Goal: Task Accomplishment & Management: Use online tool/utility

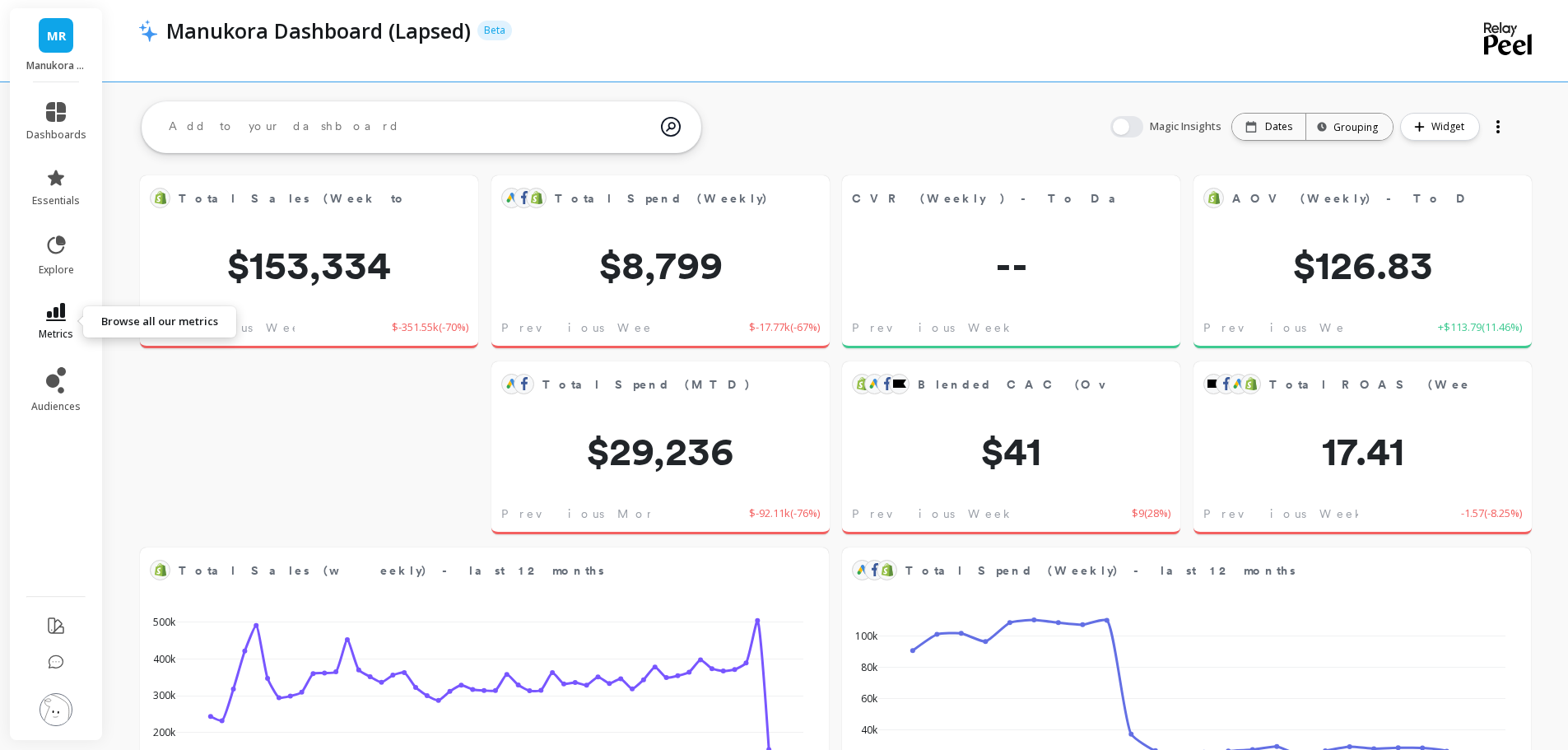
click at [56, 309] on icon at bounding box center [56, 312] width 20 height 18
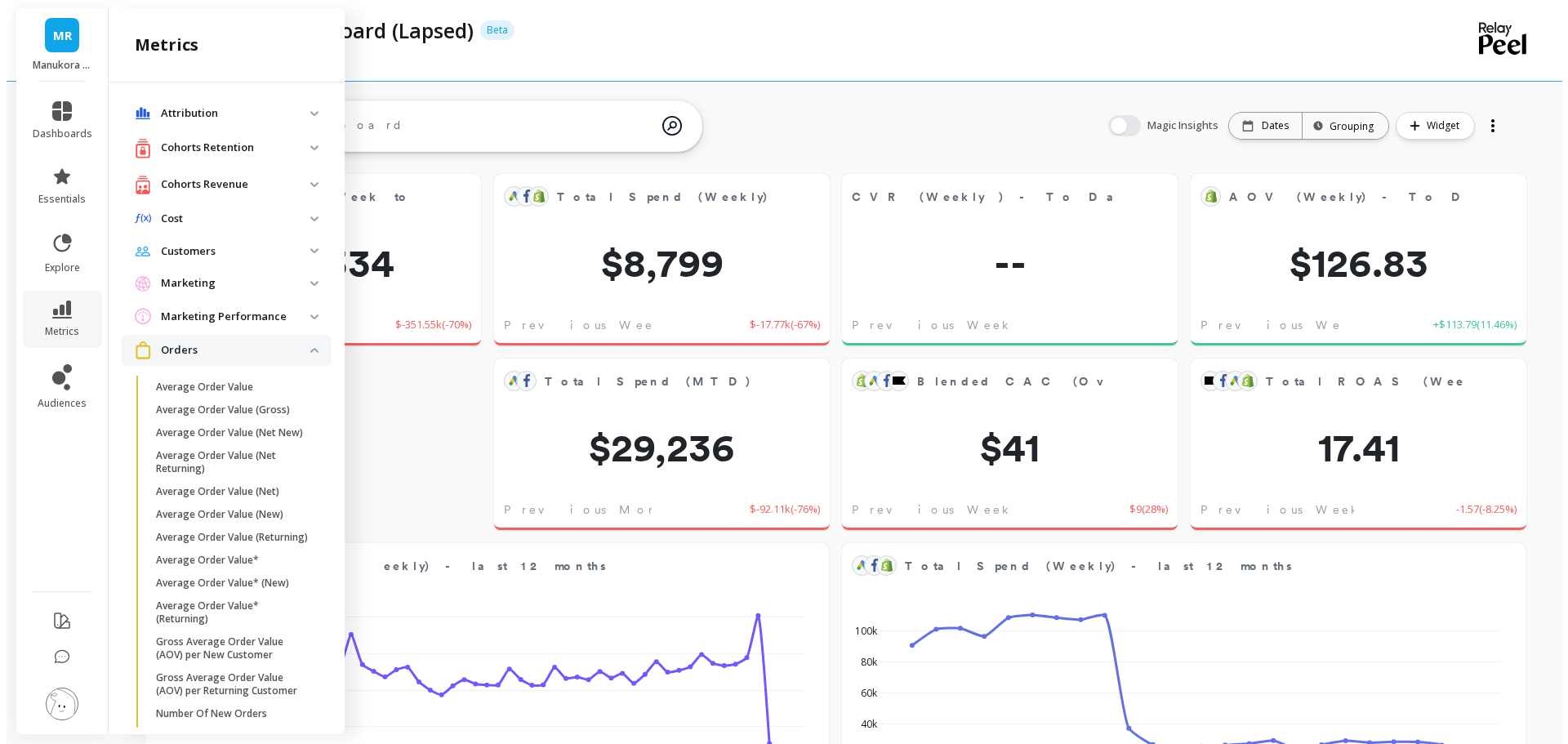
scroll to position [429, 0]
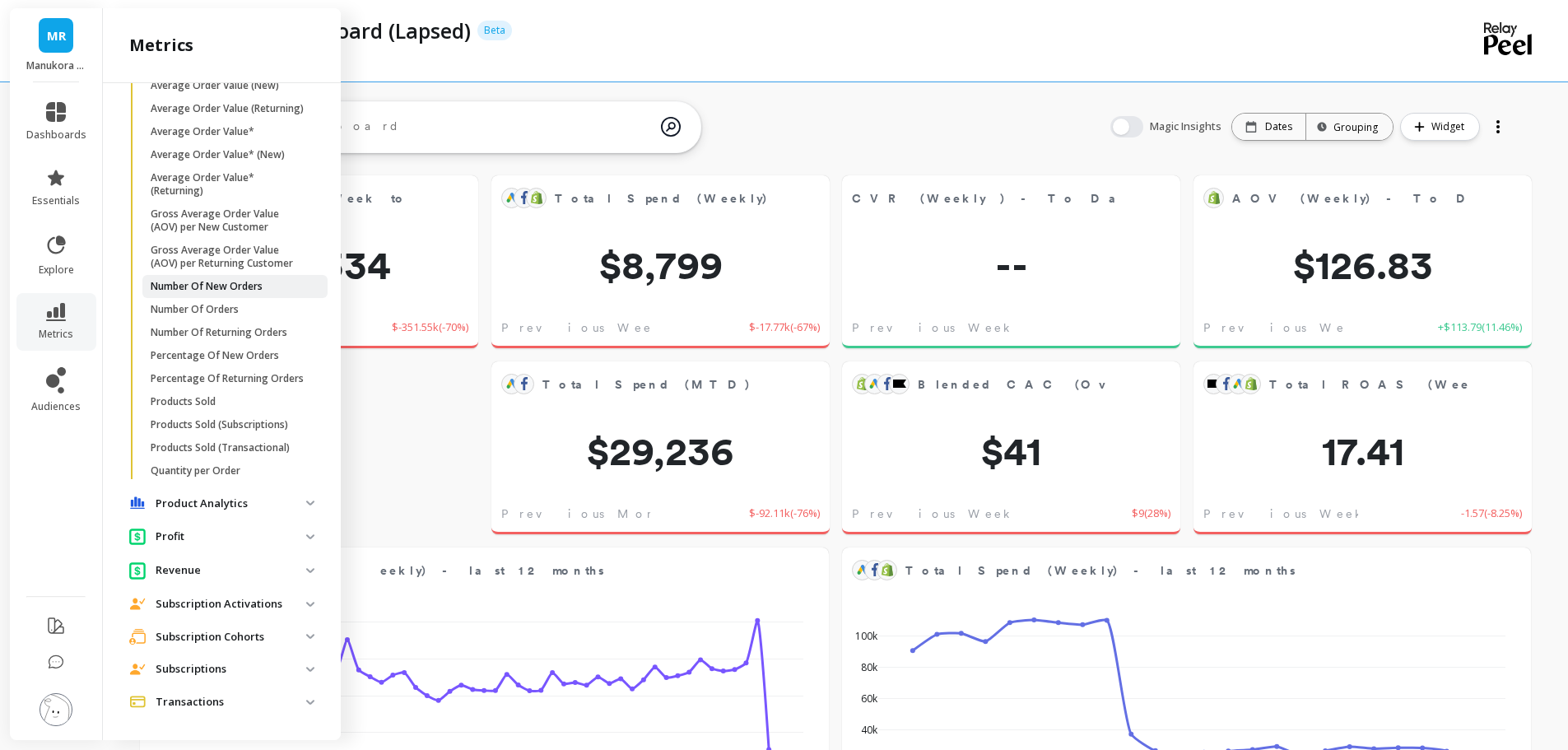
click at [203, 293] on p "Number Of New Orders" at bounding box center [206, 286] width 112 height 13
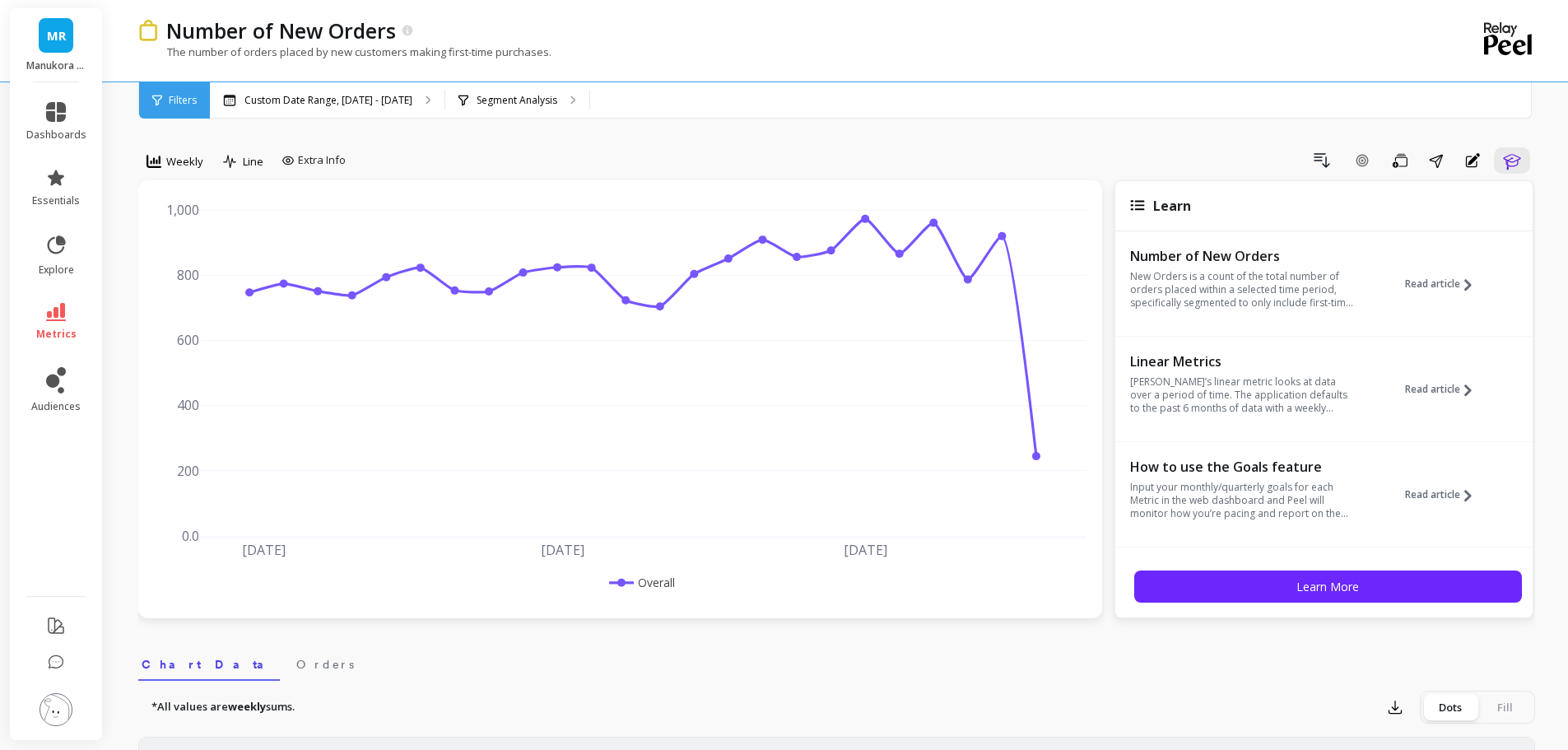
drag, startPoint x: 1365, startPoint y: 668, endPoint x: 1362, endPoint y: 660, distance: 8.5
click at [1364, 667] on nav "Chart Data Orders" at bounding box center [837, 662] width 1397 height 38
click at [1323, 164] on icon "button" at bounding box center [1321, 160] width 15 height 13
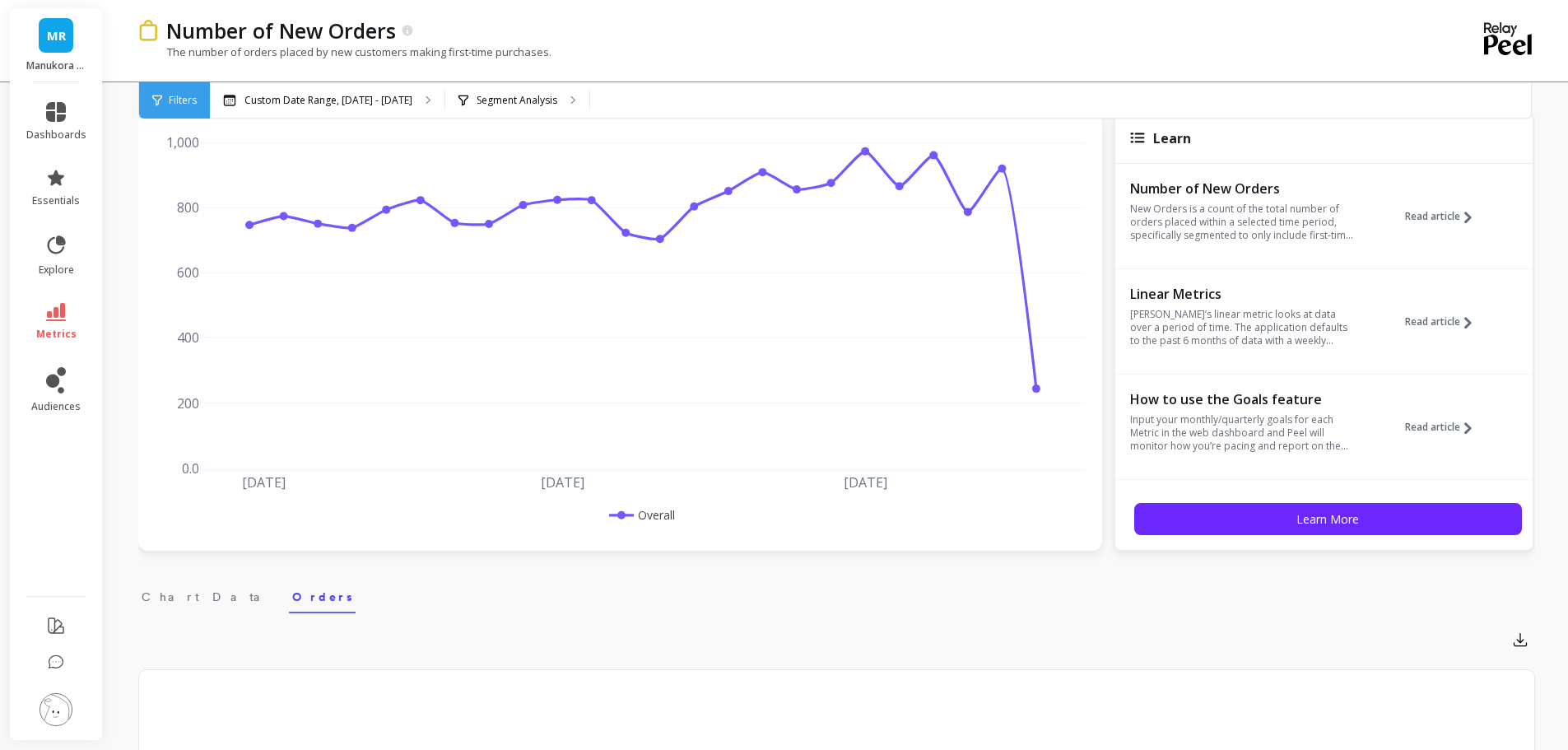
scroll to position [3, 0]
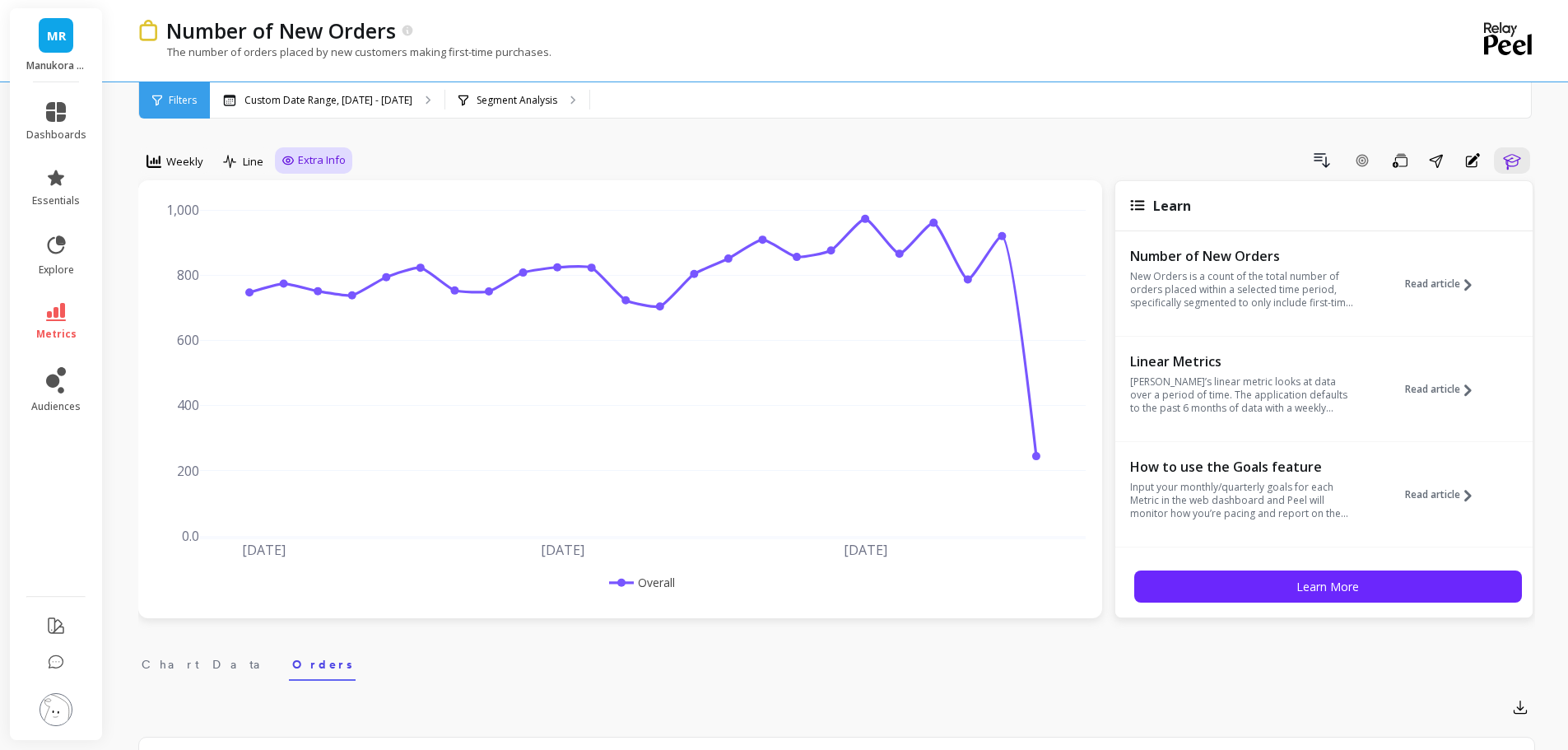
click at [314, 152] on span "Extra Info" at bounding box center [321, 160] width 48 height 17
click at [431, 149] on div "Drill Down Add Goal Save Share Annotations Learn" at bounding box center [943, 161] width 1182 height 26
click at [483, 103] on p "Segment Analysis" at bounding box center [517, 100] width 81 height 13
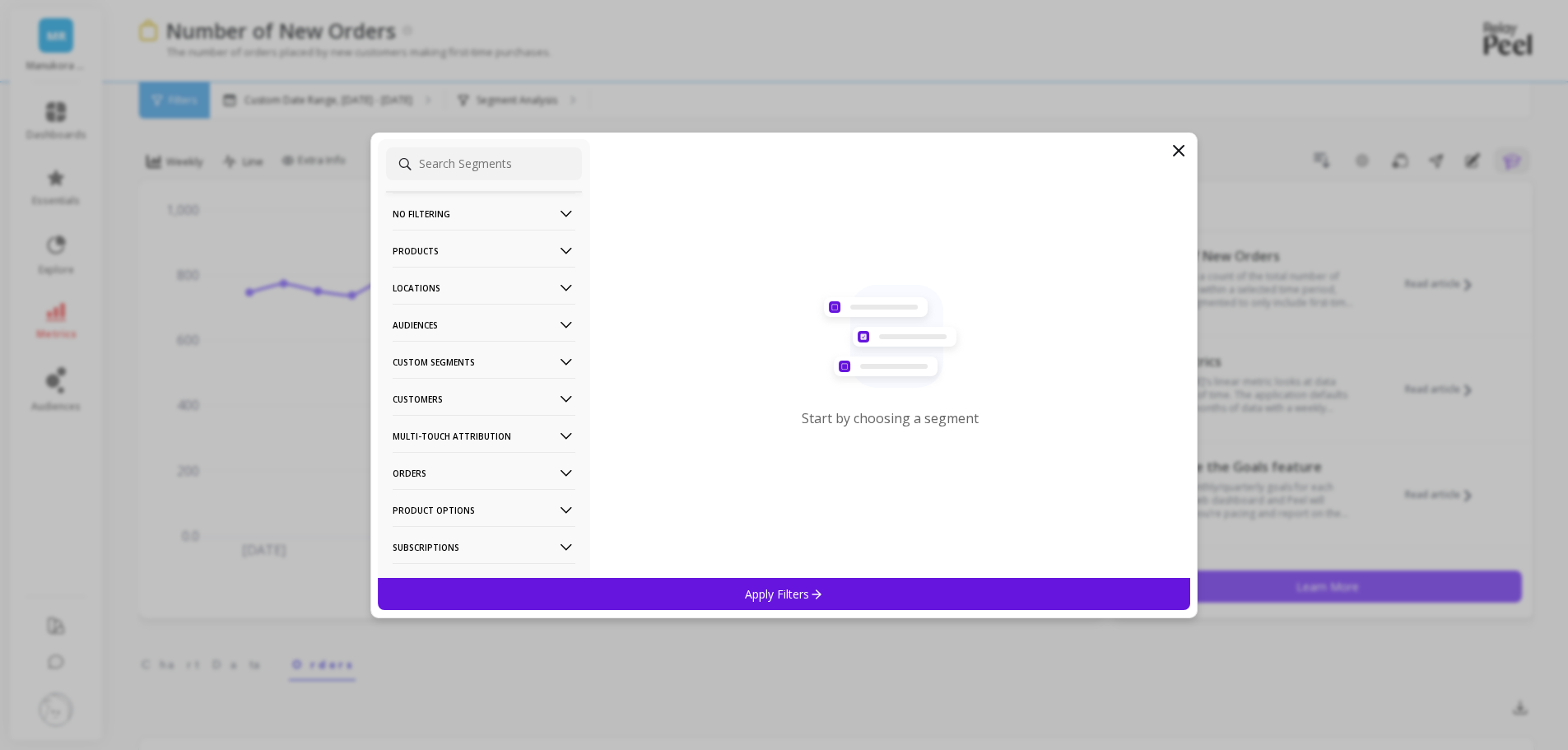
click at [429, 252] on p "Products" at bounding box center [484, 250] width 182 height 42
click at [416, 394] on p "SKUs" at bounding box center [408, 397] width 26 height 15
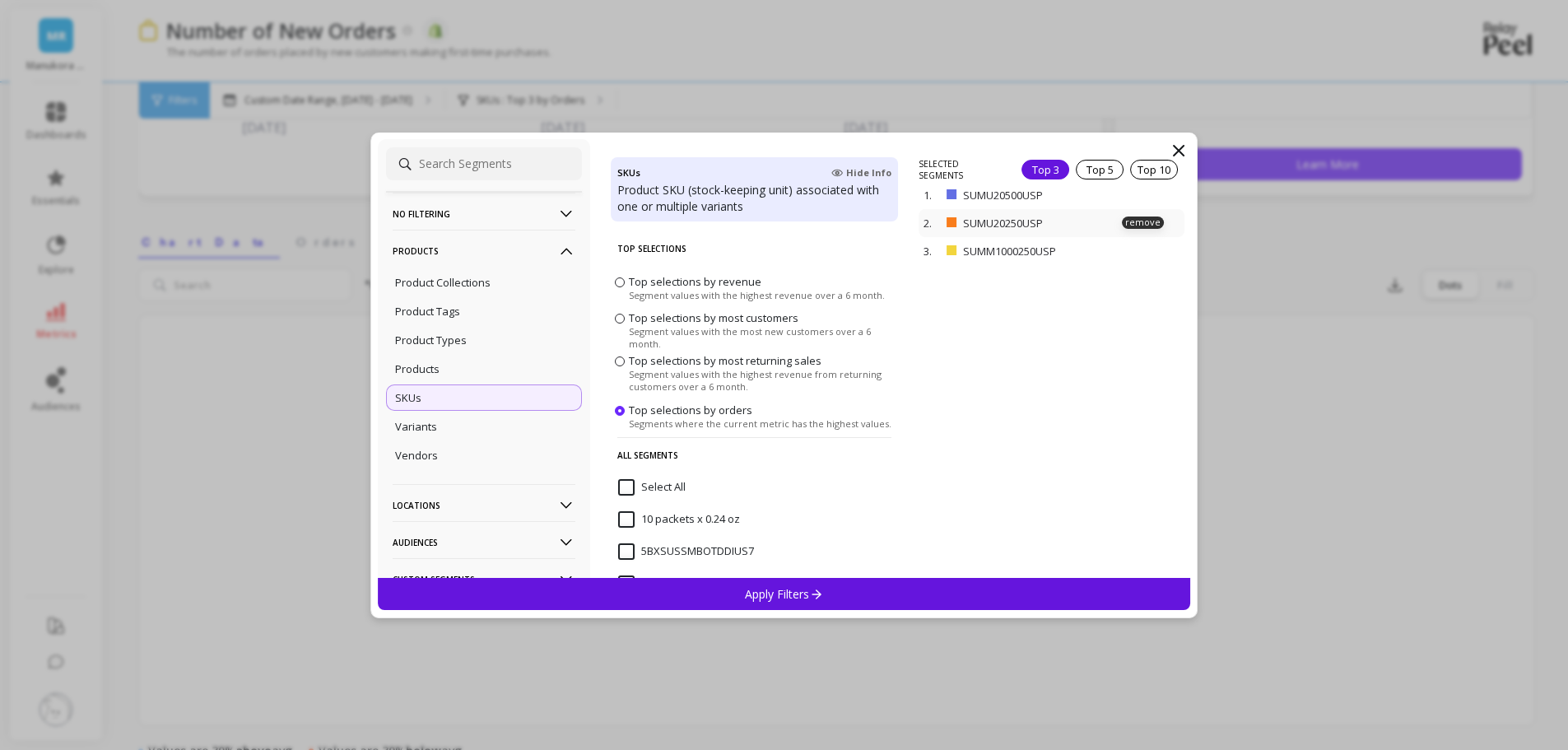
click at [963, 222] on p "SUMU20250USP" at bounding box center [1037, 222] width 149 height 15
click at [1175, 146] on icon at bounding box center [1178, 150] width 10 height 10
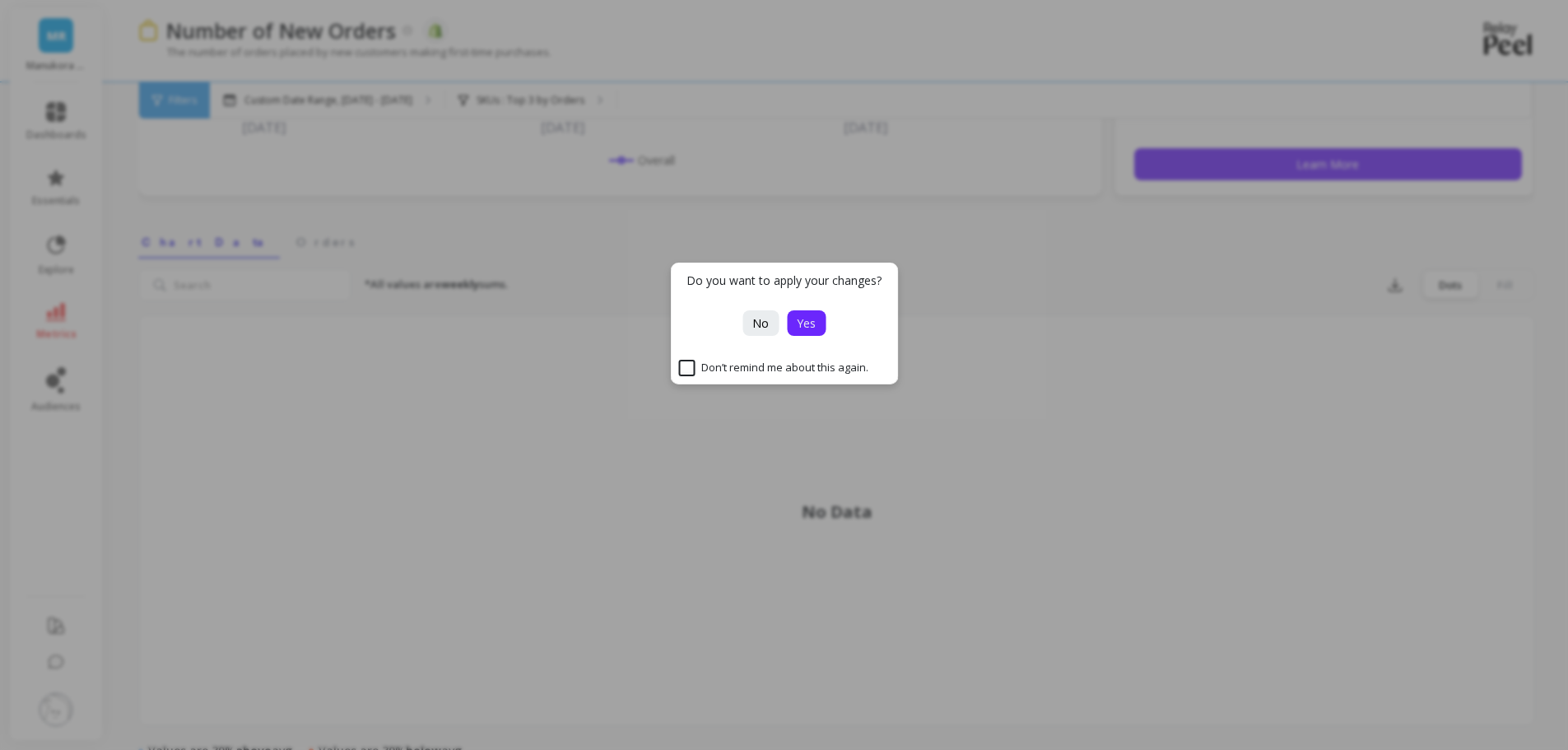
click at [795, 325] on button "Yes" at bounding box center [806, 322] width 39 height 25
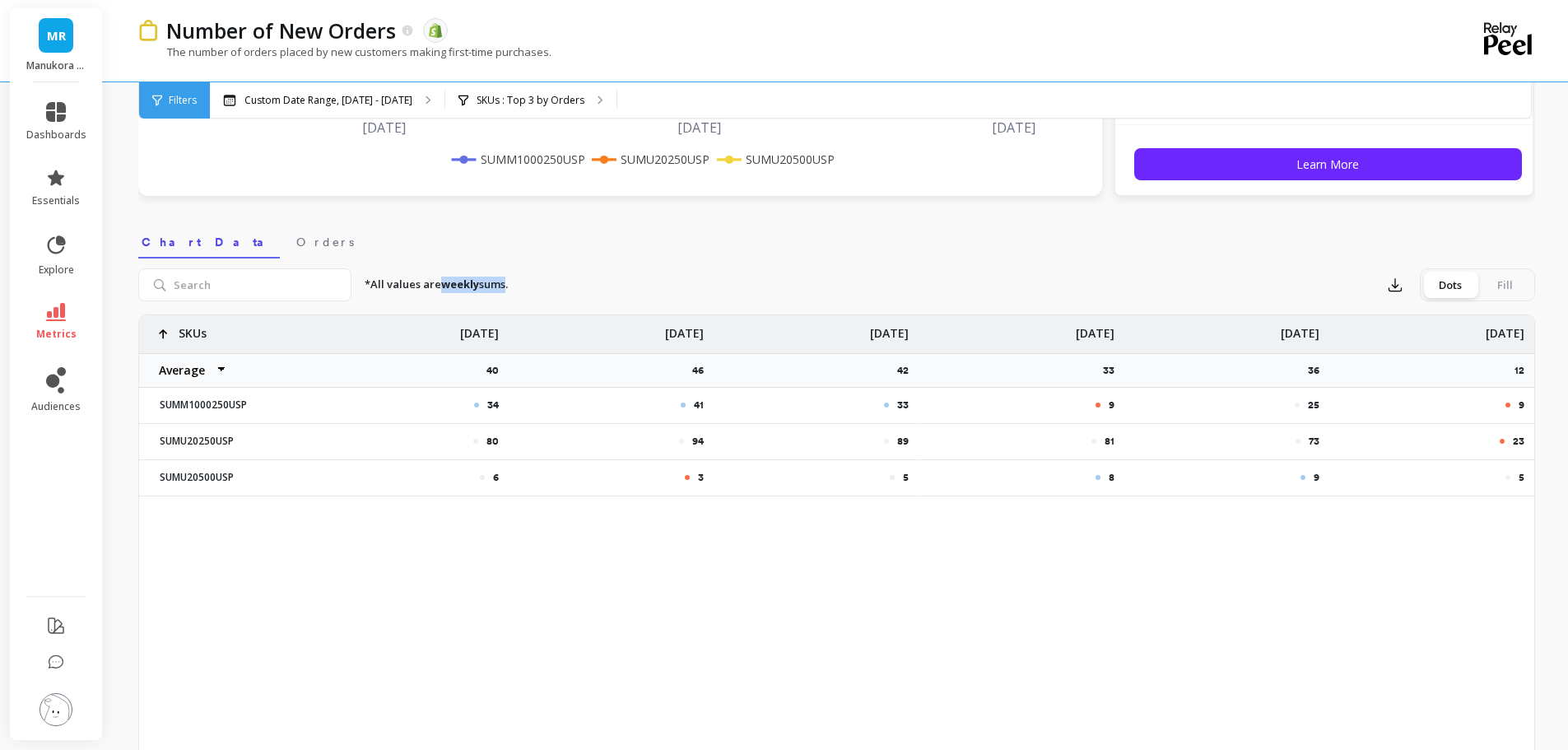
drag, startPoint x: 442, startPoint y: 278, endPoint x: 516, endPoint y: 278, distance: 74.0
click at [516, 278] on div "*All values are weekly sums. Export Dots Fill" at bounding box center [943, 285] width 1183 height 33
click at [518, 278] on div "*All values are weekly sums. Export Dots Fill" at bounding box center [943, 285] width 1183 height 33
click at [296, 236] on span "Orders" at bounding box center [325, 242] width 57 height 17
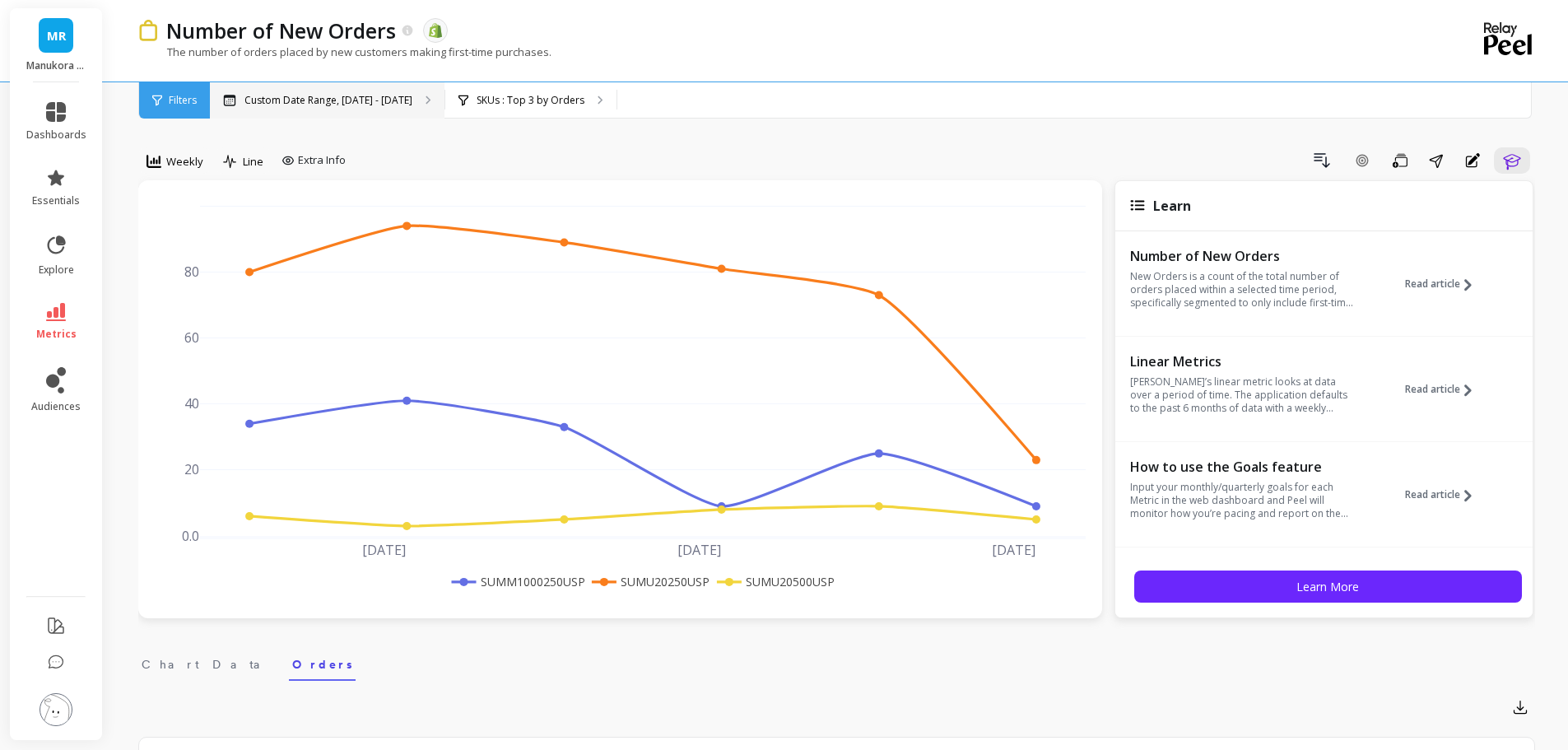
click at [352, 103] on p "Custom Date Range, May 1 - Oct 8" at bounding box center [327, 100] width 168 height 13
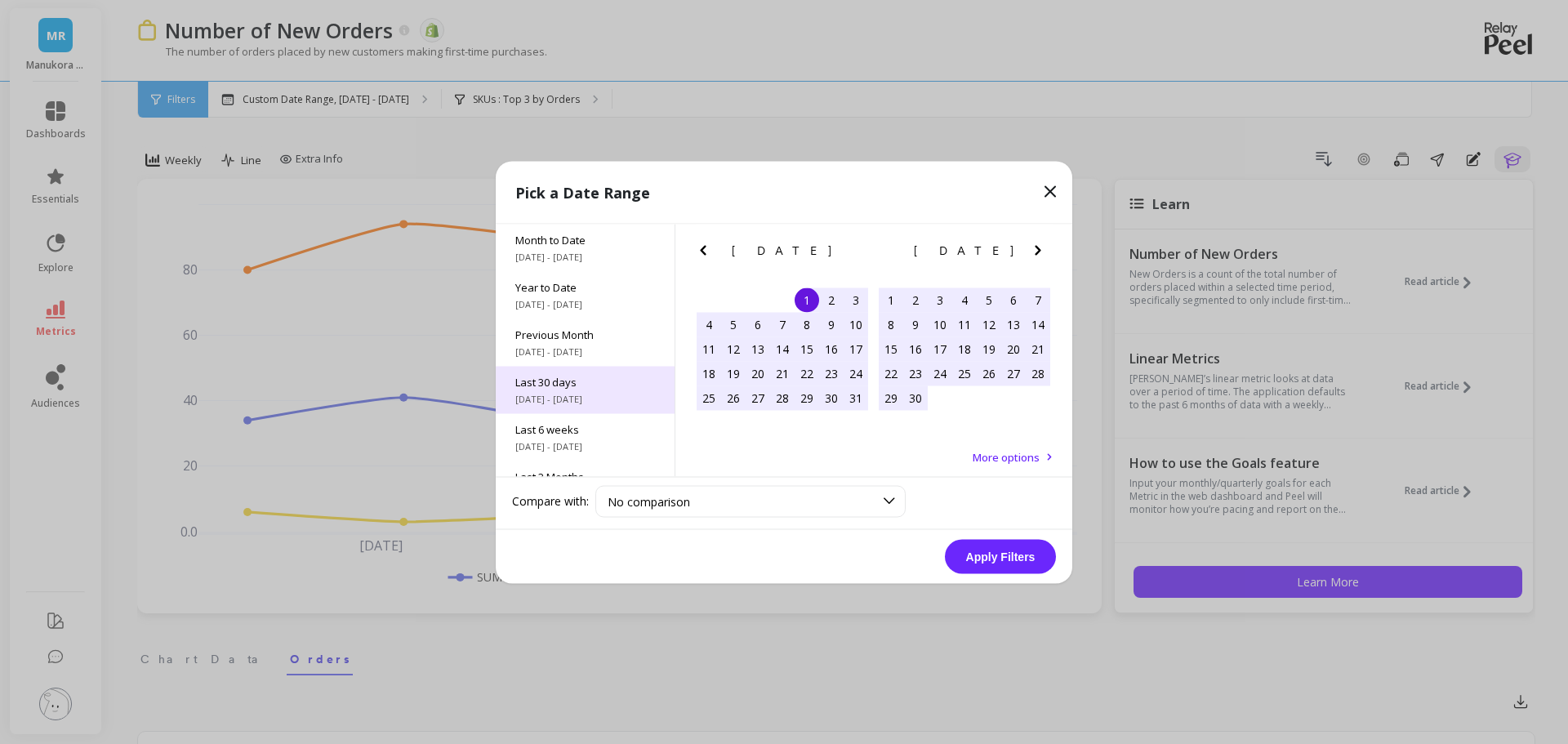
click at [559, 385] on span "Last 30 days" at bounding box center [585, 381] width 140 height 15
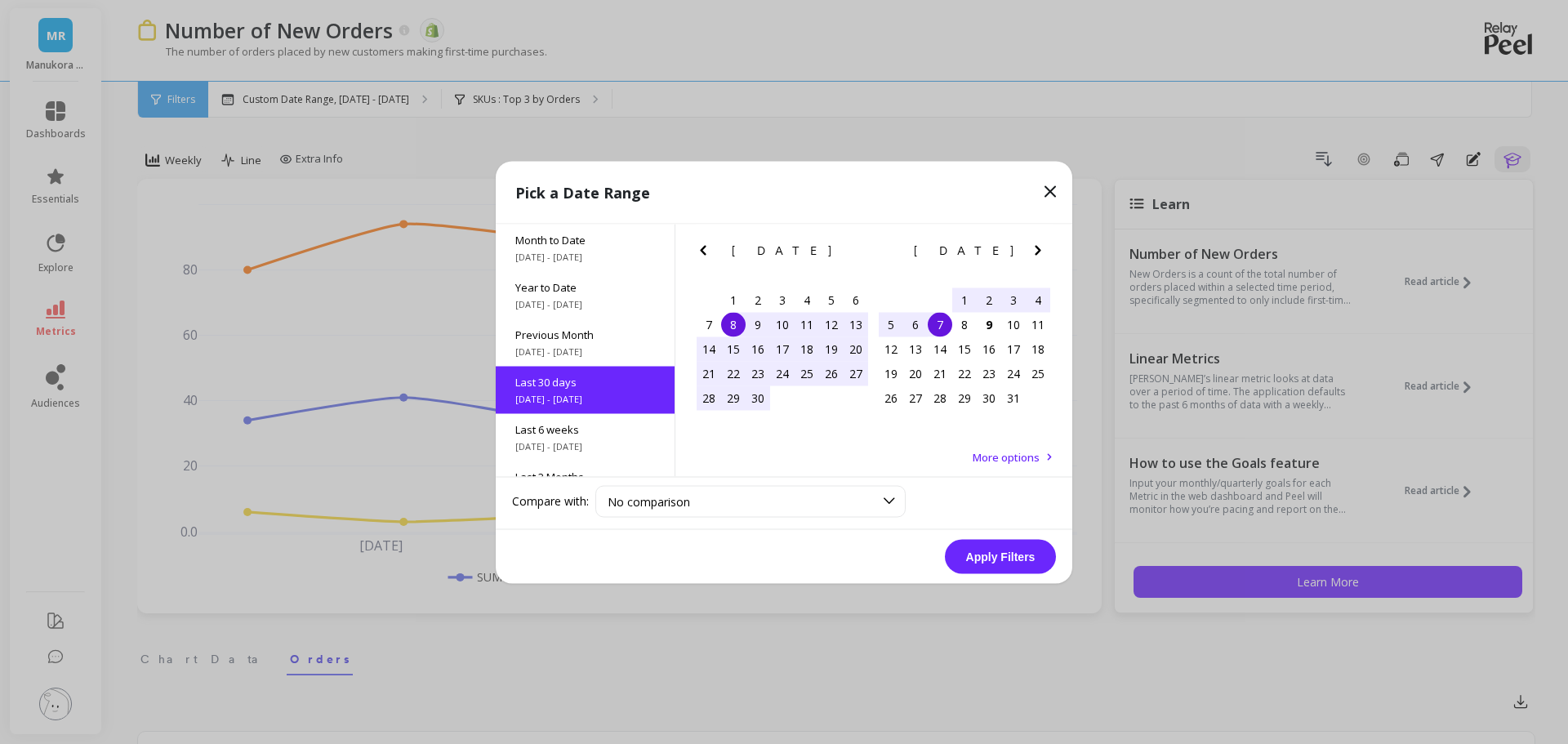
scroll to position [40, 0]
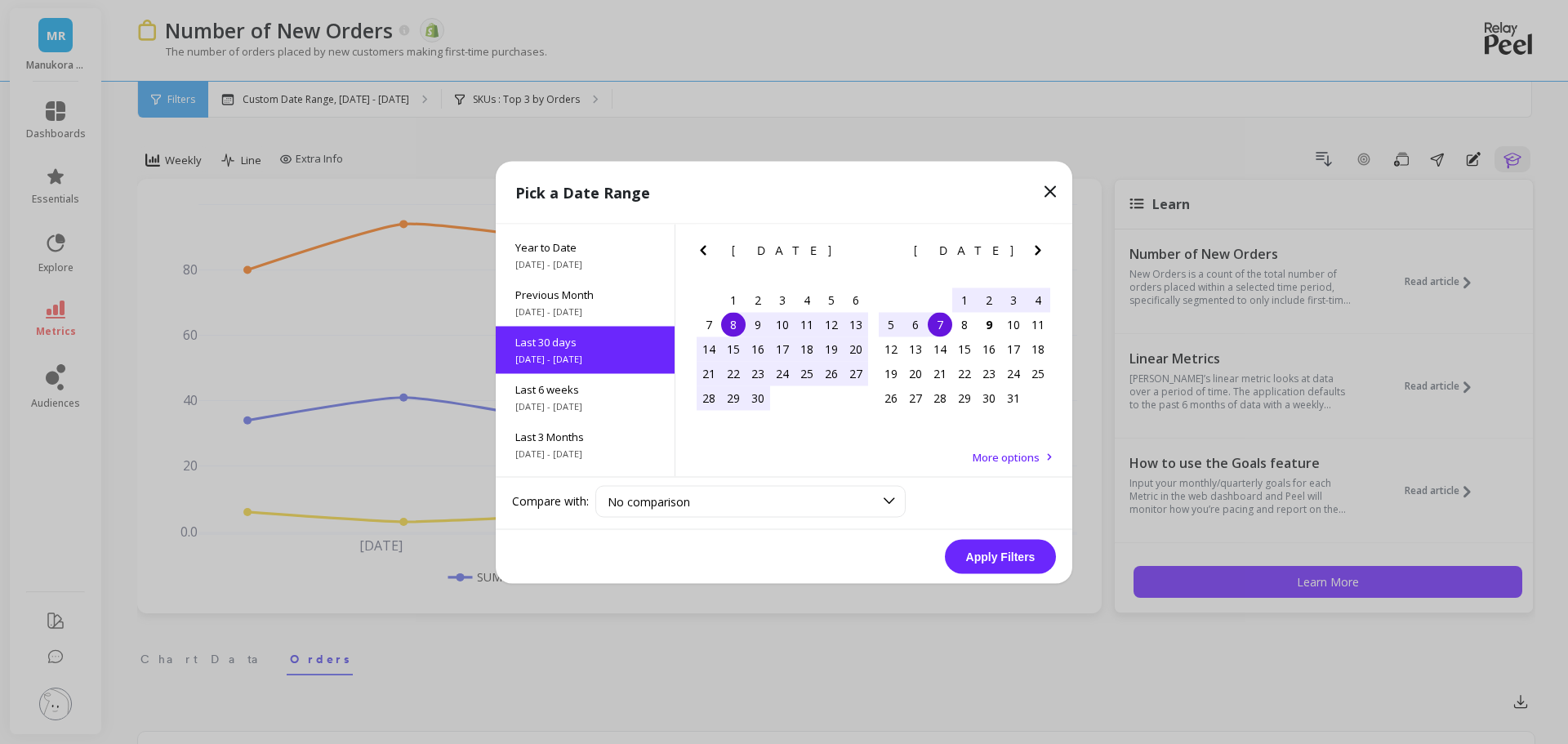
click at [1001, 541] on button "Apply Filters" at bounding box center [1000, 556] width 111 height 34
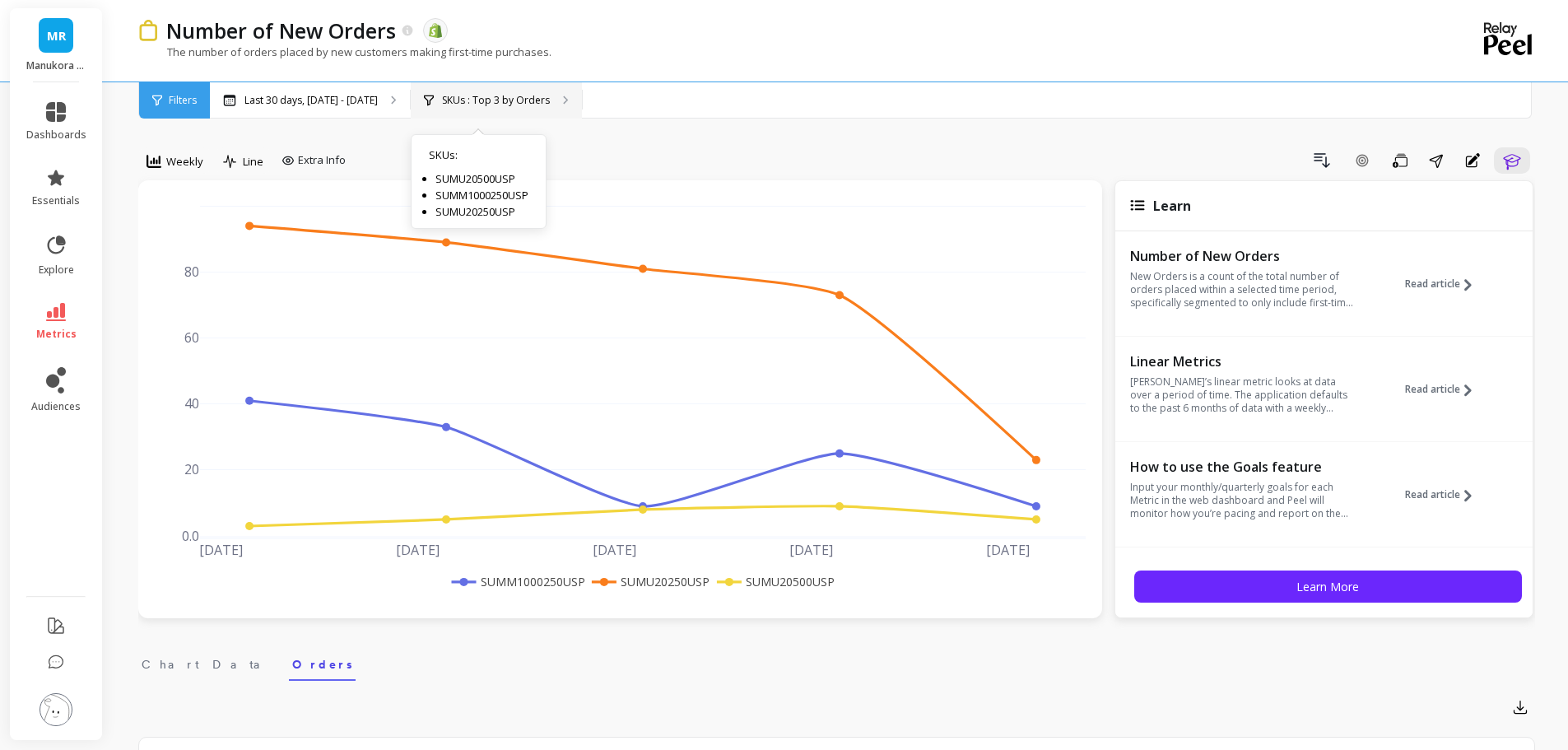
click at [500, 104] on p "SKUs : Top 3 by Orders" at bounding box center [496, 100] width 108 height 13
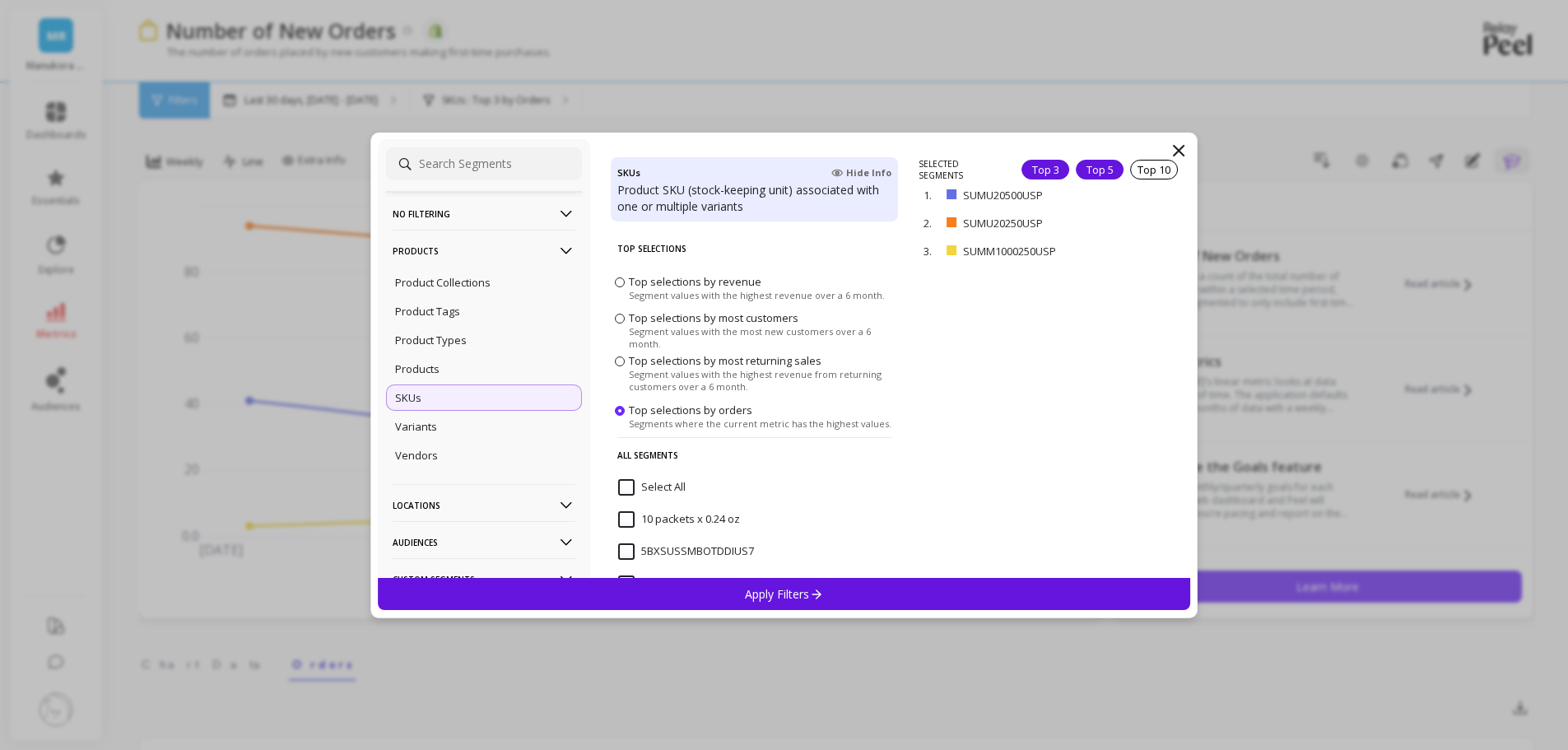
click at [1075, 163] on div "Top 5" at bounding box center [1099, 169] width 48 height 20
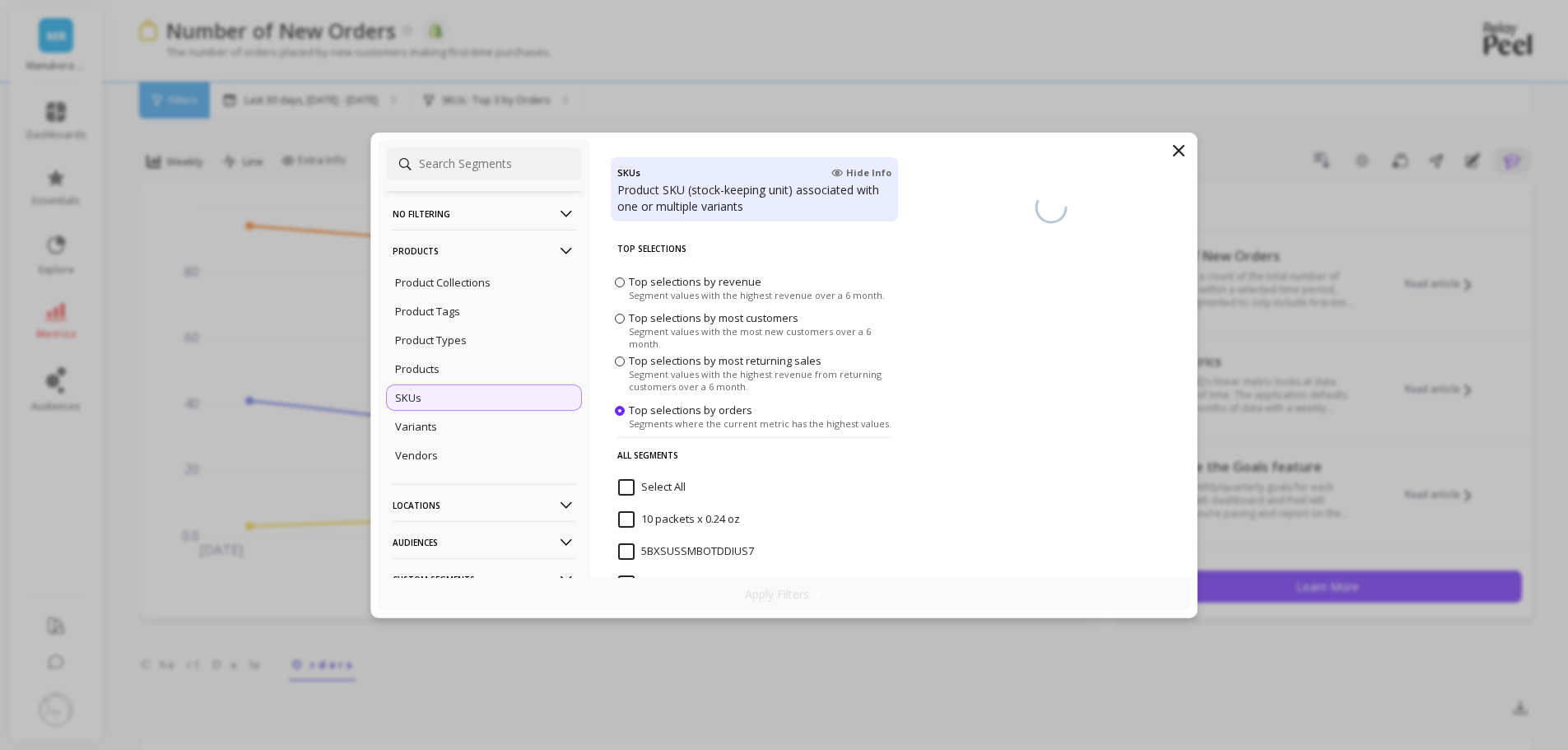
scroll to position [422, 0]
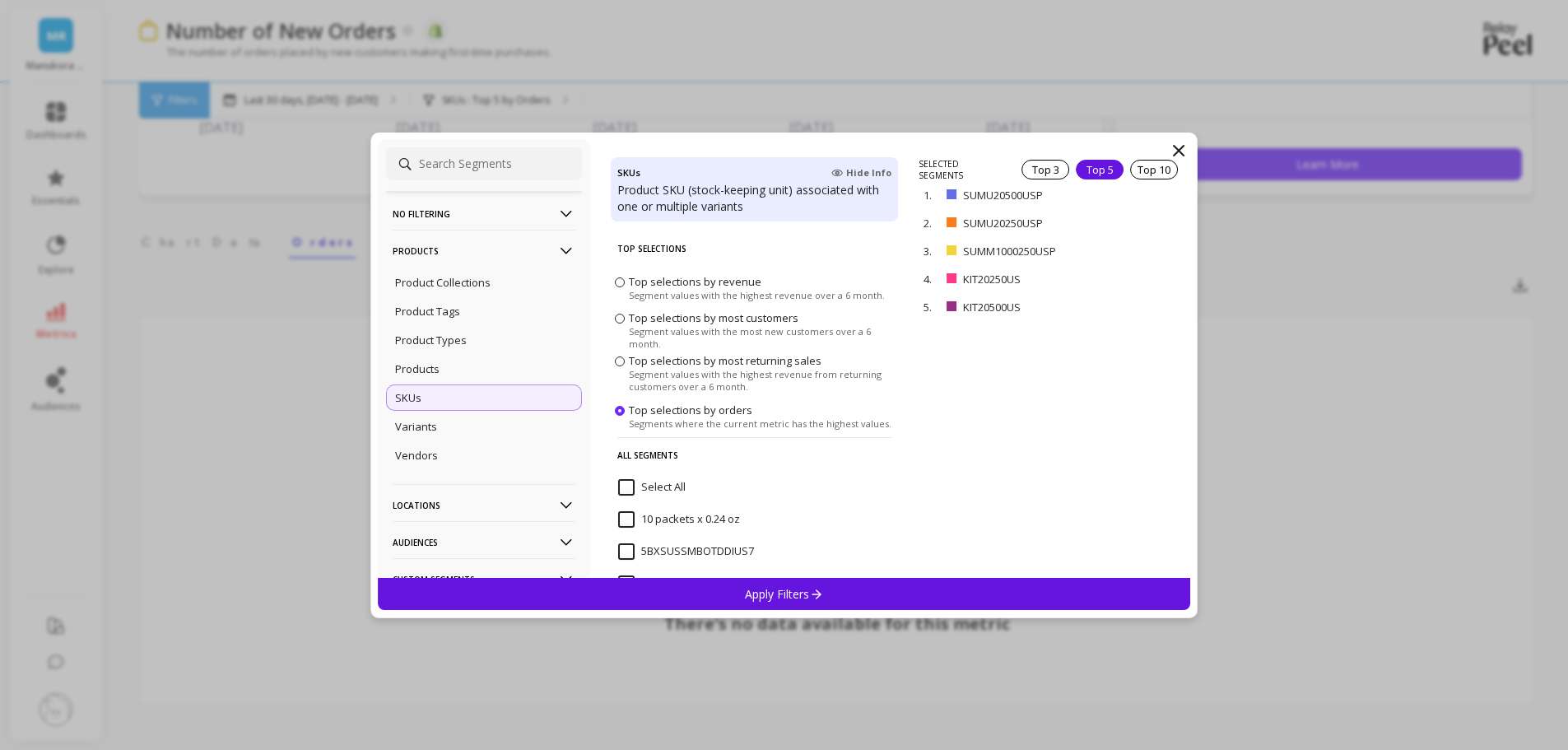
click at [740, 587] on div "Apply Filters" at bounding box center [784, 594] width 813 height 32
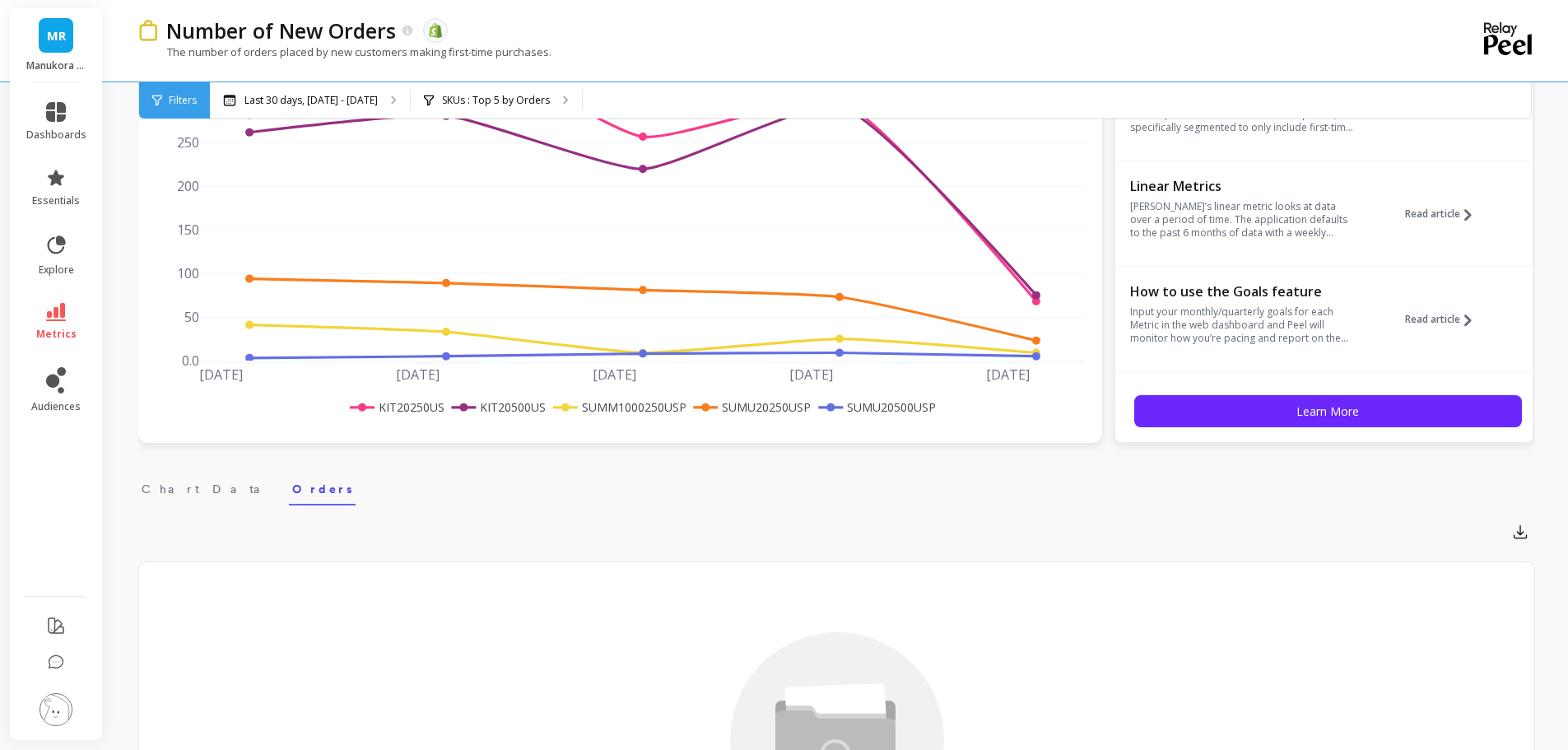
scroll to position [0, 0]
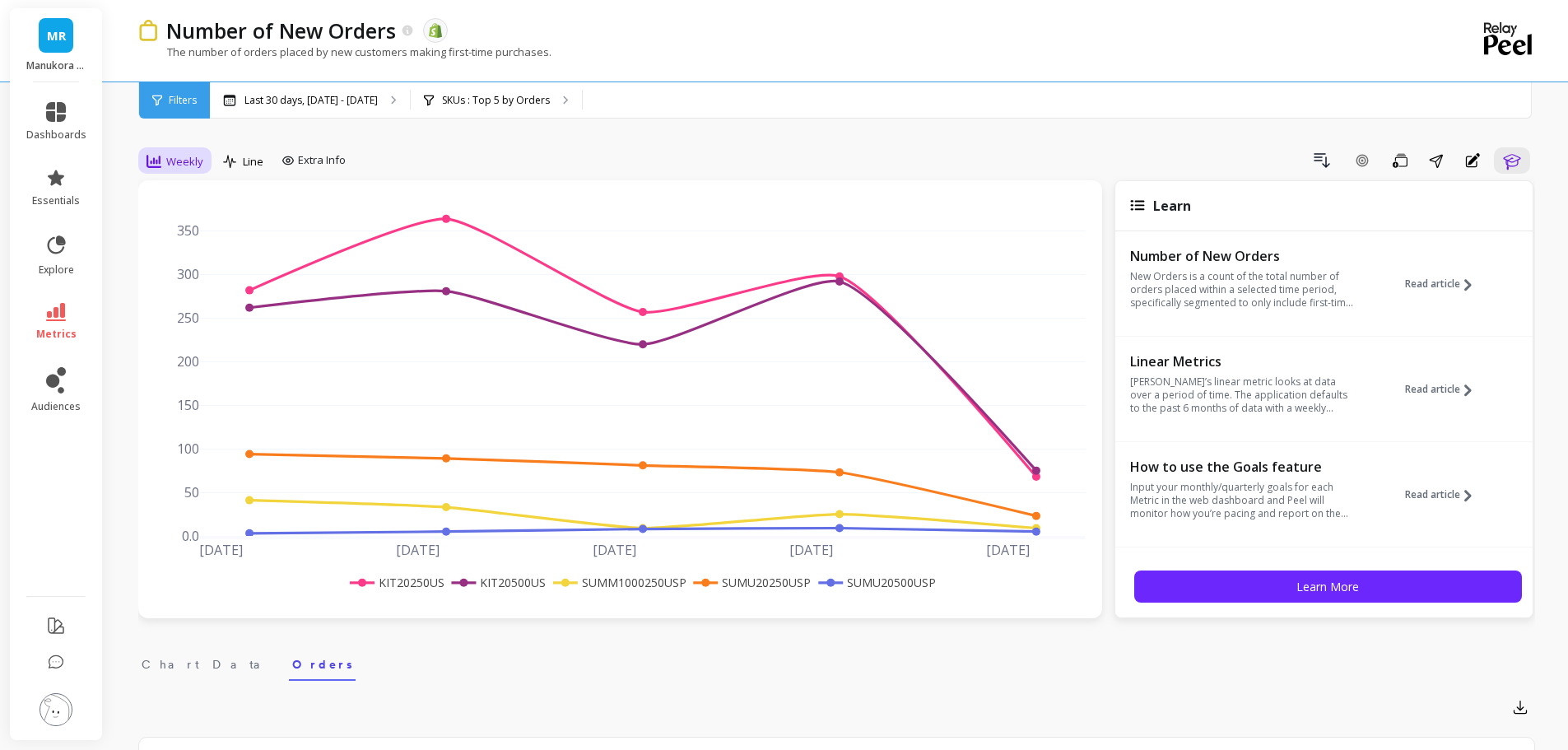
click at [174, 165] on span "Weekly" at bounding box center [184, 162] width 37 height 16
click at [178, 230] on div "Daily" at bounding box center [199, 230] width 94 height 16
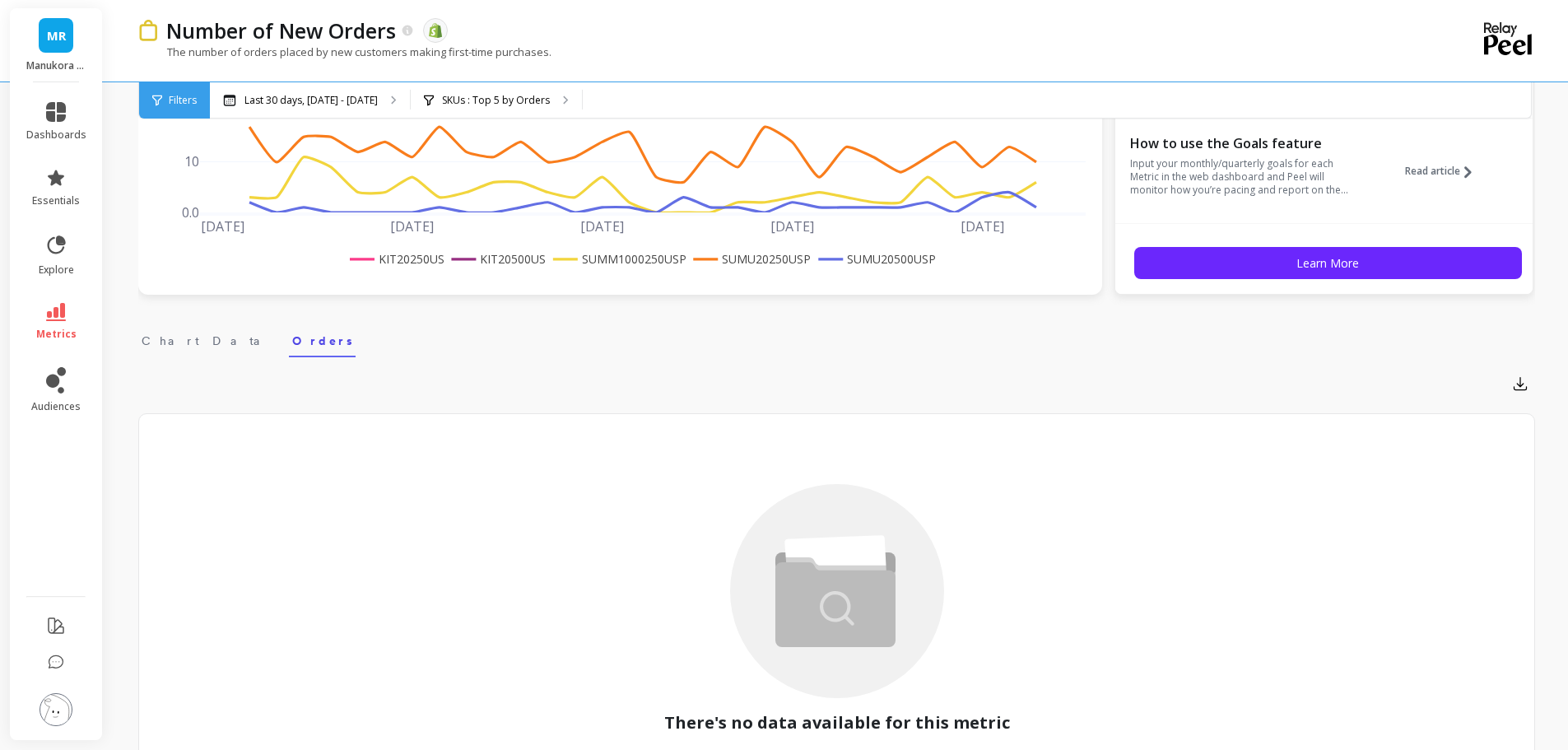
scroll to position [412, 0]
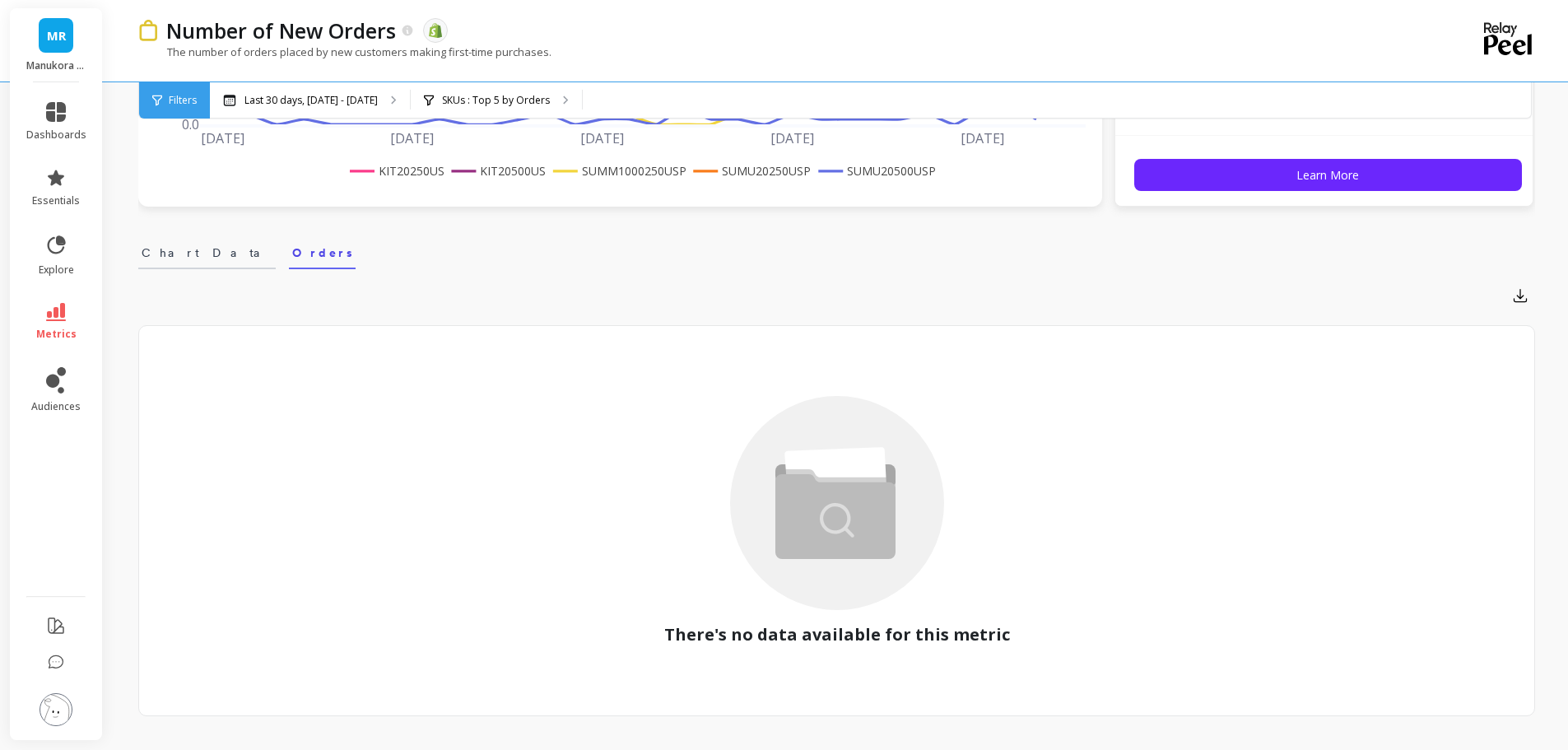
click at [169, 255] on span "Chart Data" at bounding box center [207, 252] width 131 height 17
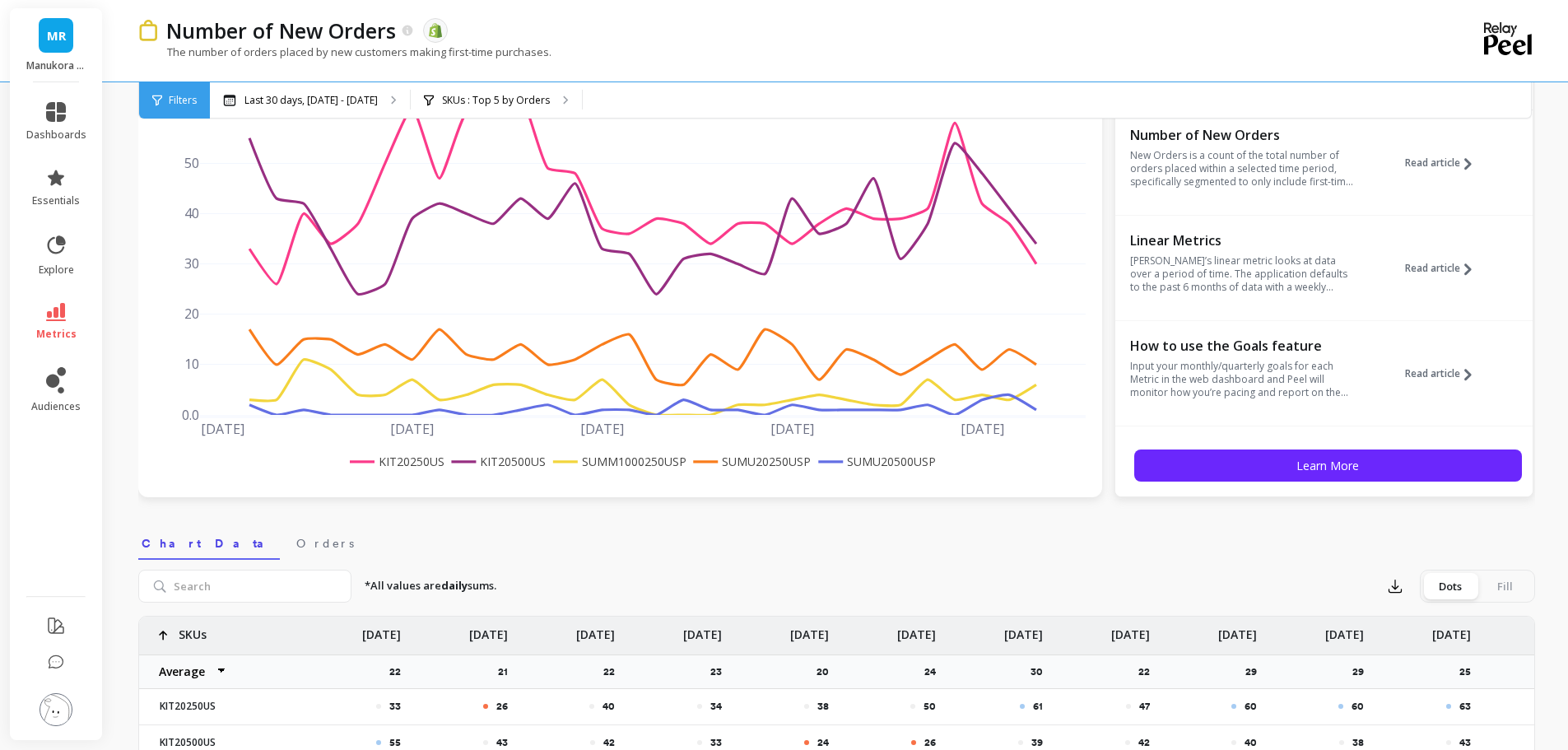
scroll to position [164, 0]
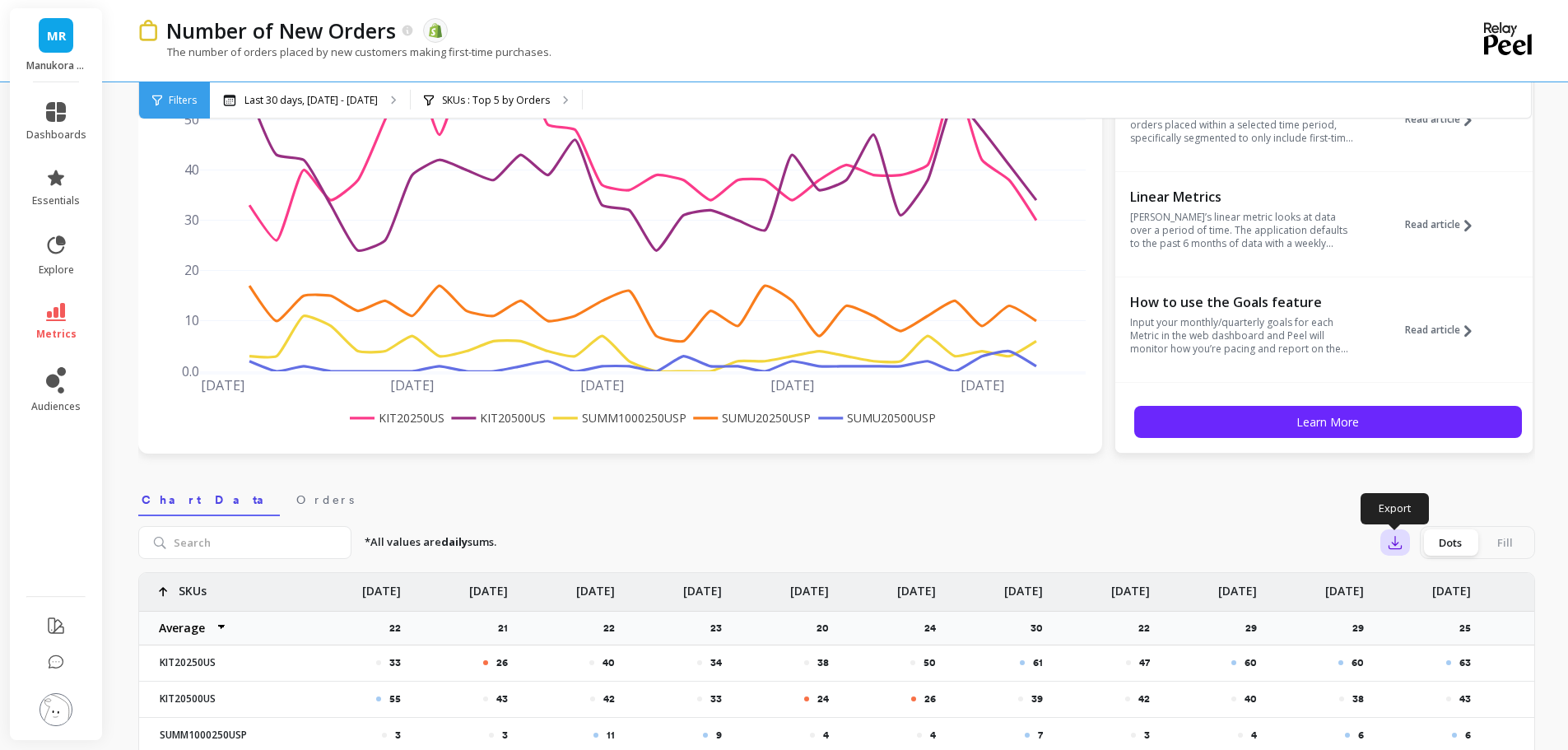
click at [1399, 547] on icon "button" at bounding box center [1394, 542] width 17 height 17
click at [1436, 644] on span "Google Sheets" at bounding box center [1452, 647] width 76 height 17
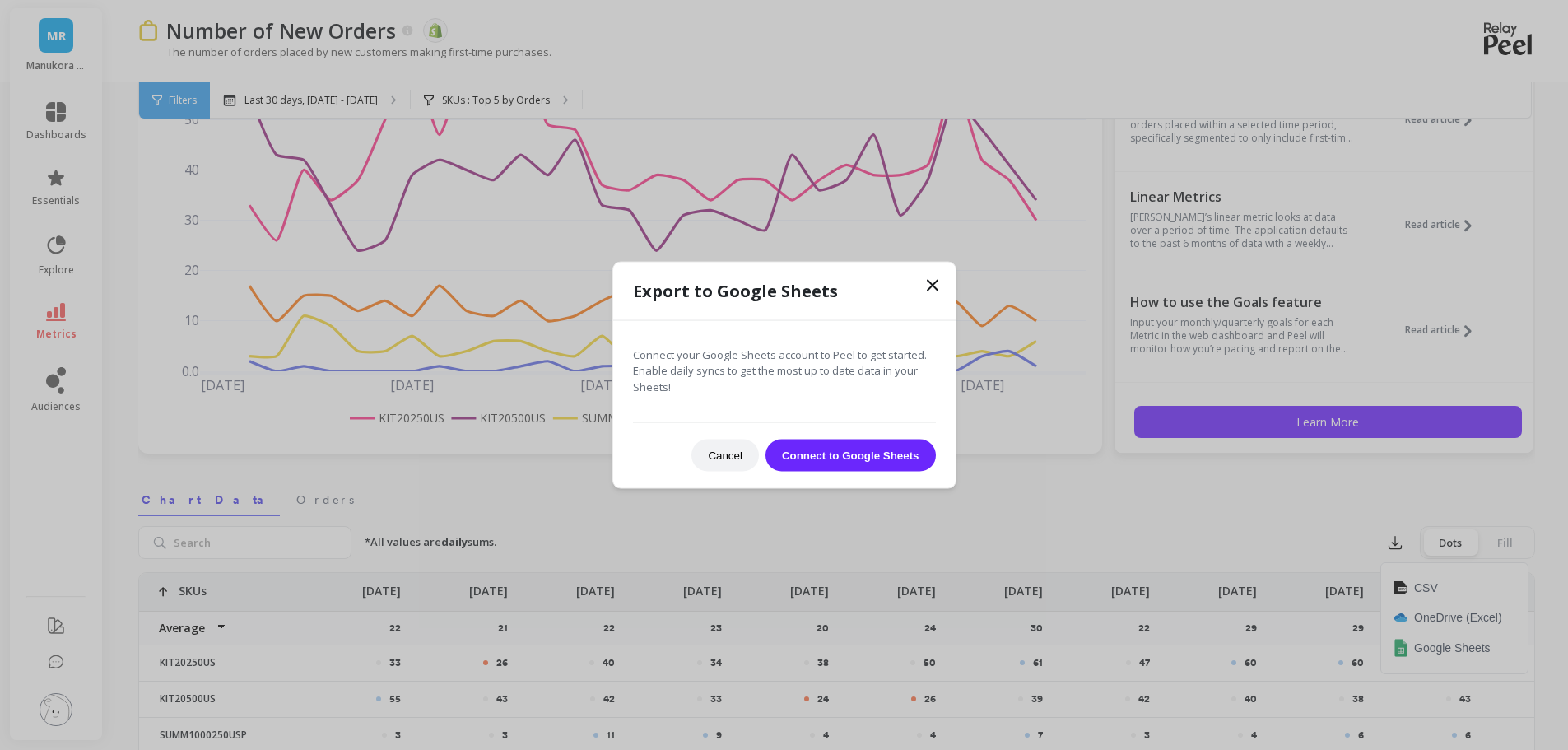
click at [859, 461] on button "Connect to Google Sheets" at bounding box center [850, 455] width 170 height 32
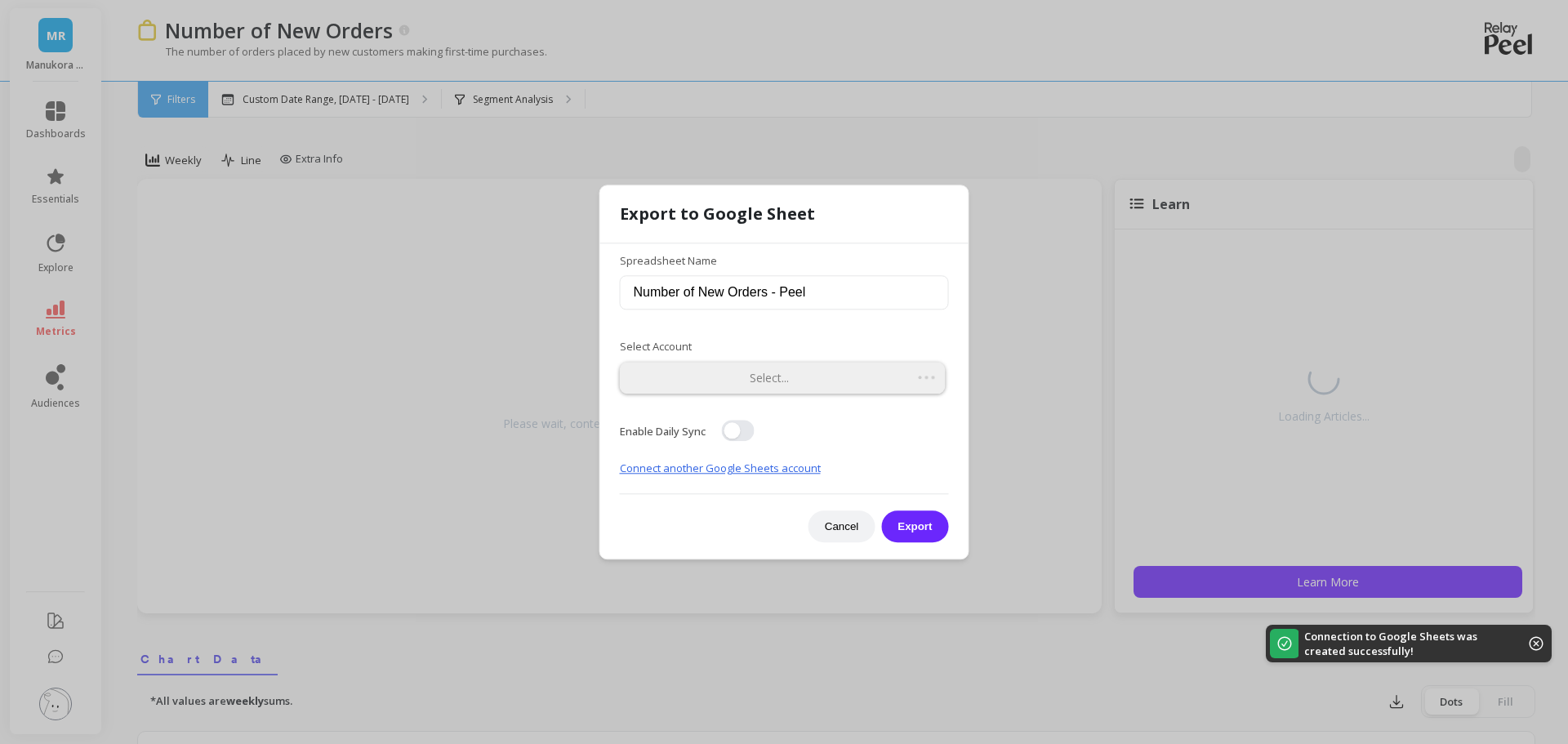
type input "Number of New Orders"
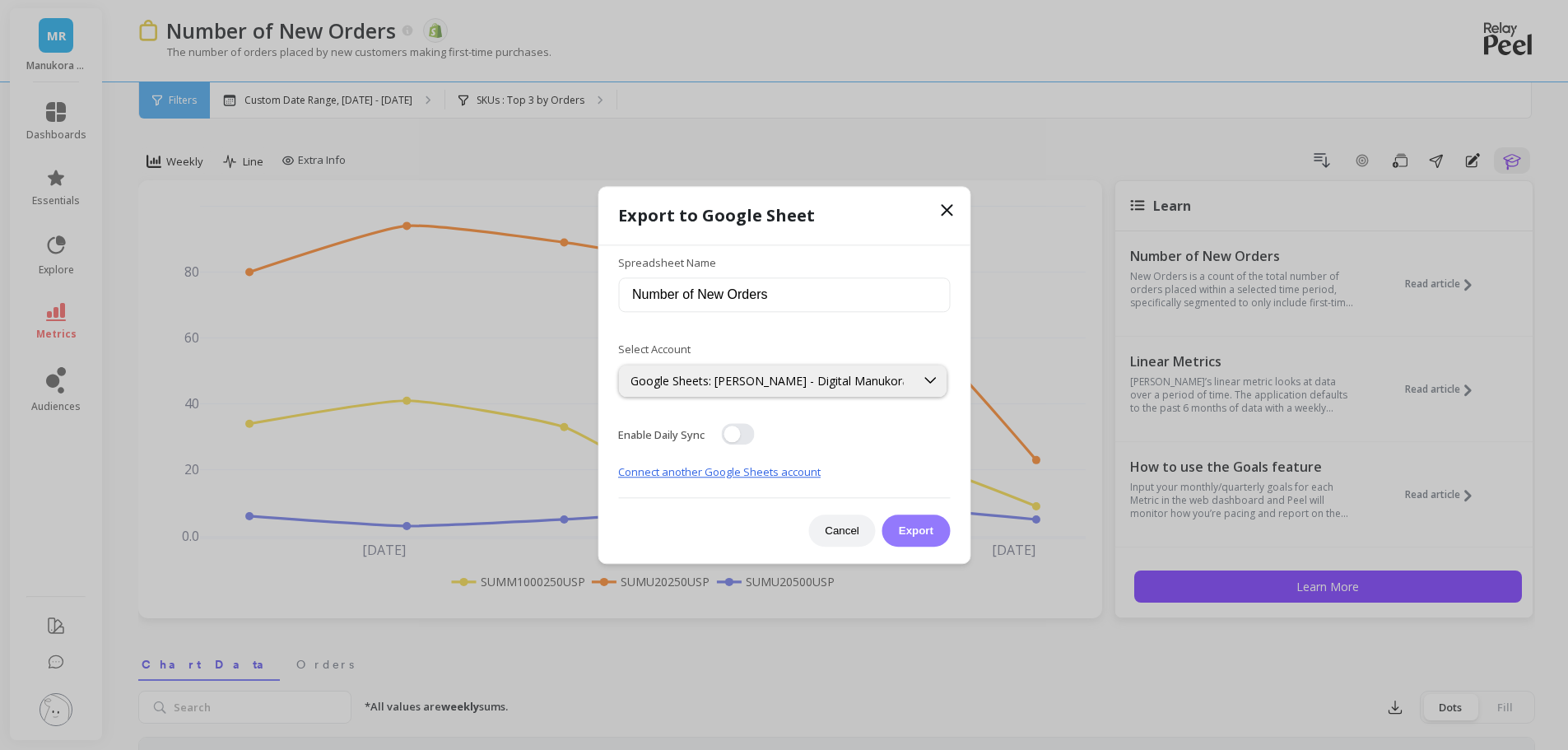
click at [912, 528] on button "Export" at bounding box center [916, 530] width 68 height 32
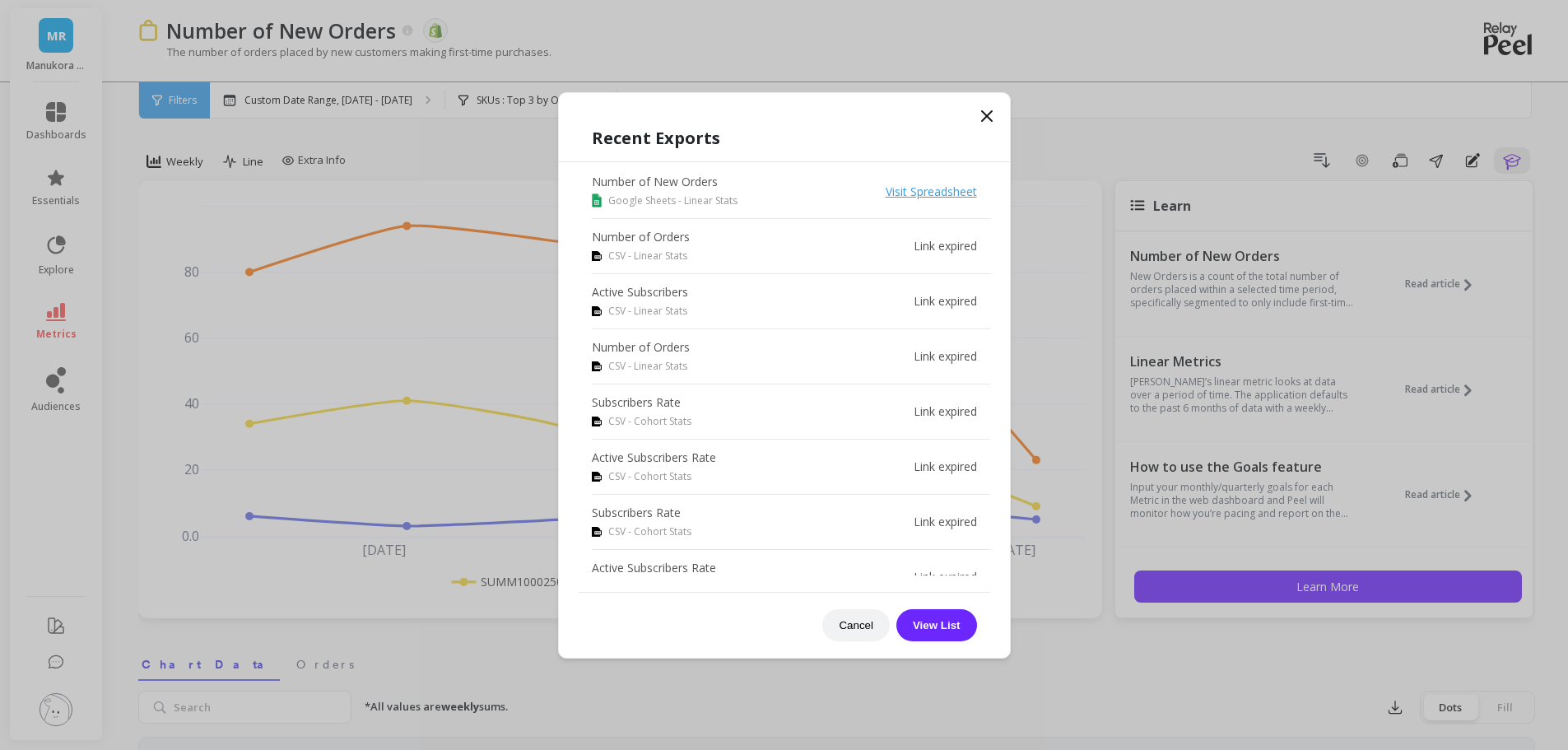
click at [985, 114] on icon at bounding box center [986, 116] width 10 height 10
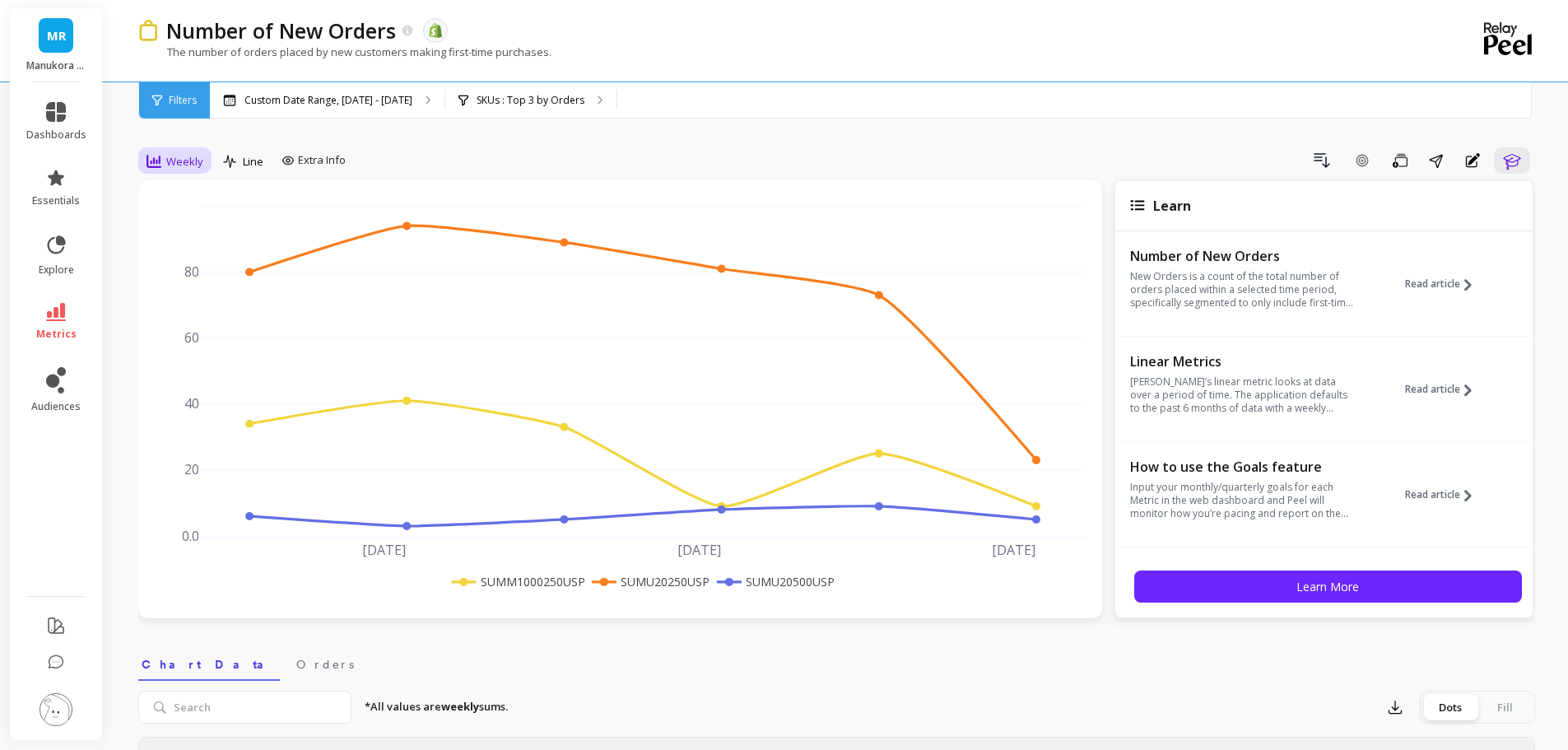
click at [181, 159] on span "Weekly" at bounding box center [184, 162] width 37 height 16
click at [181, 229] on div "Daily" at bounding box center [199, 230] width 94 height 16
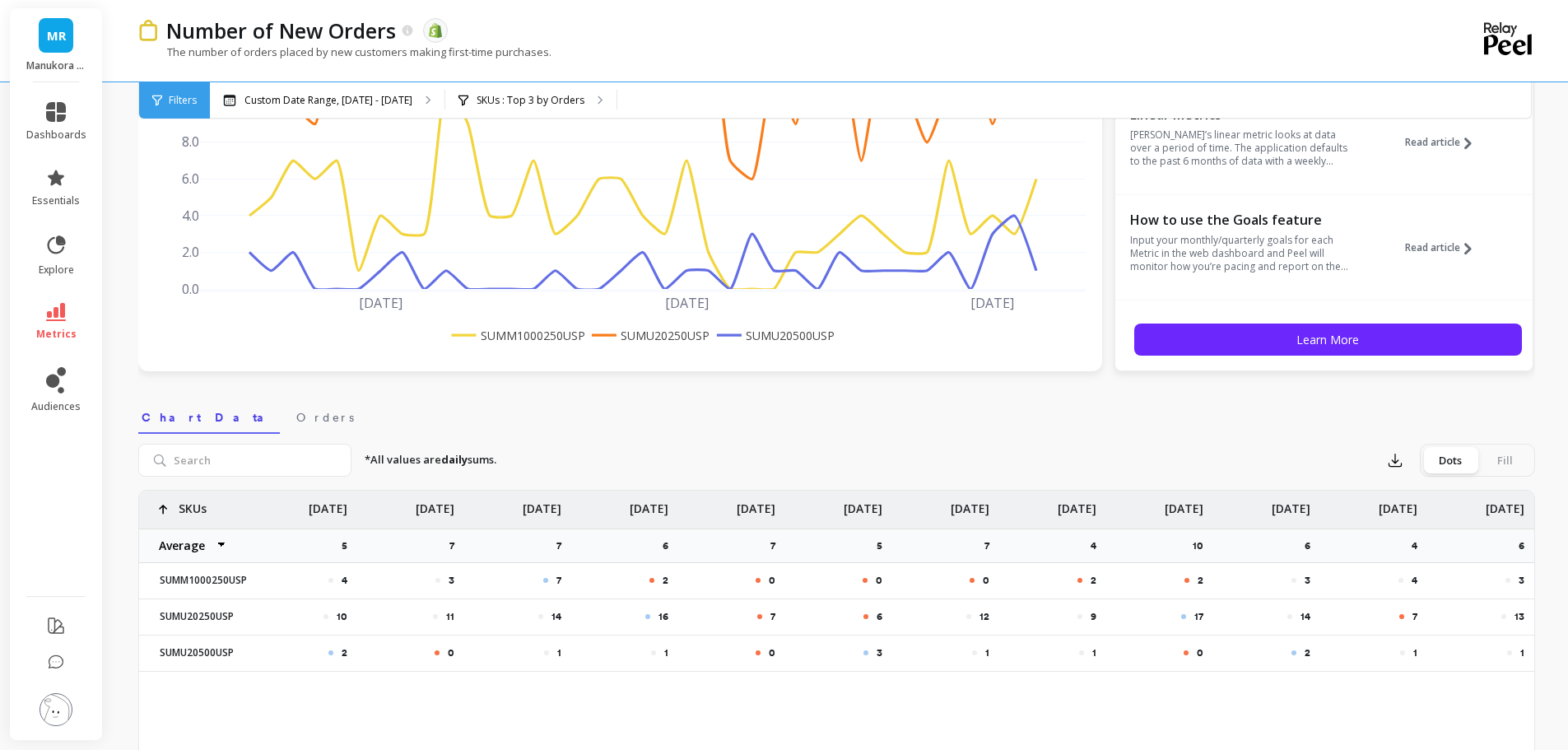
scroll to position [0, 2144]
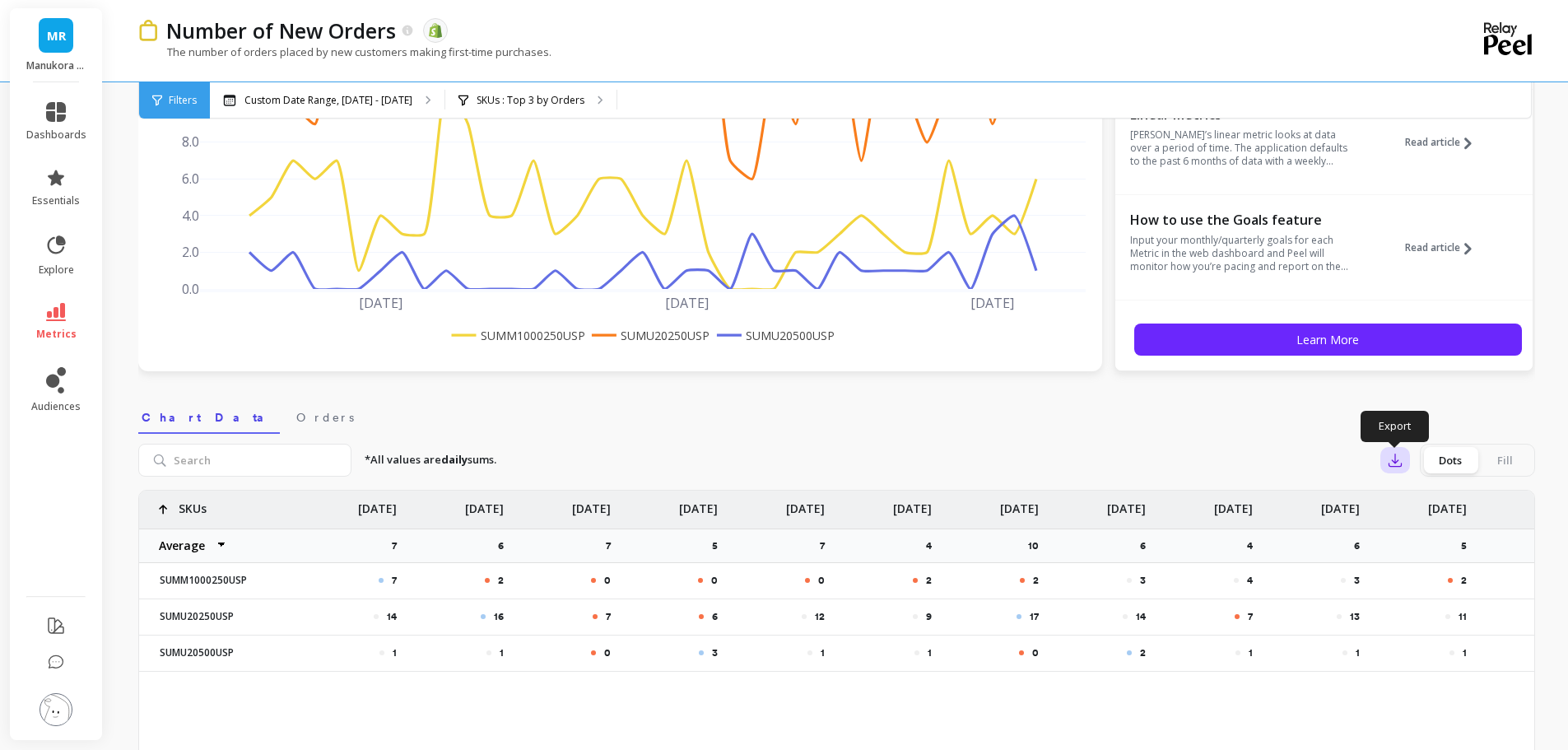
click at [1398, 455] on icon "button" at bounding box center [1394, 460] width 17 height 17
click at [1426, 503] on span "CSV" at bounding box center [1426, 505] width 23 height 17
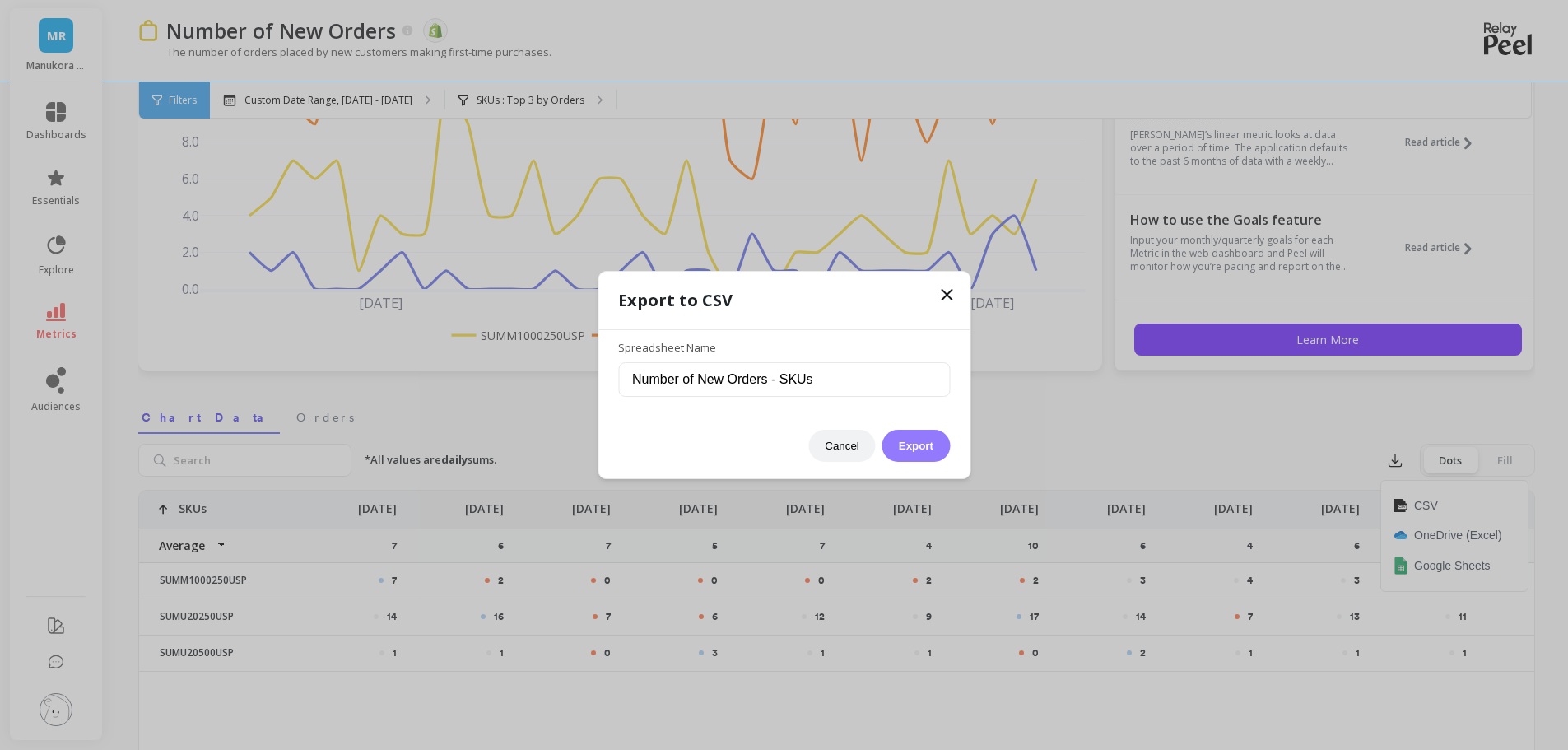
click at [903, 441] on button "Export" at bounding box center [916, 446] width 68 height 32
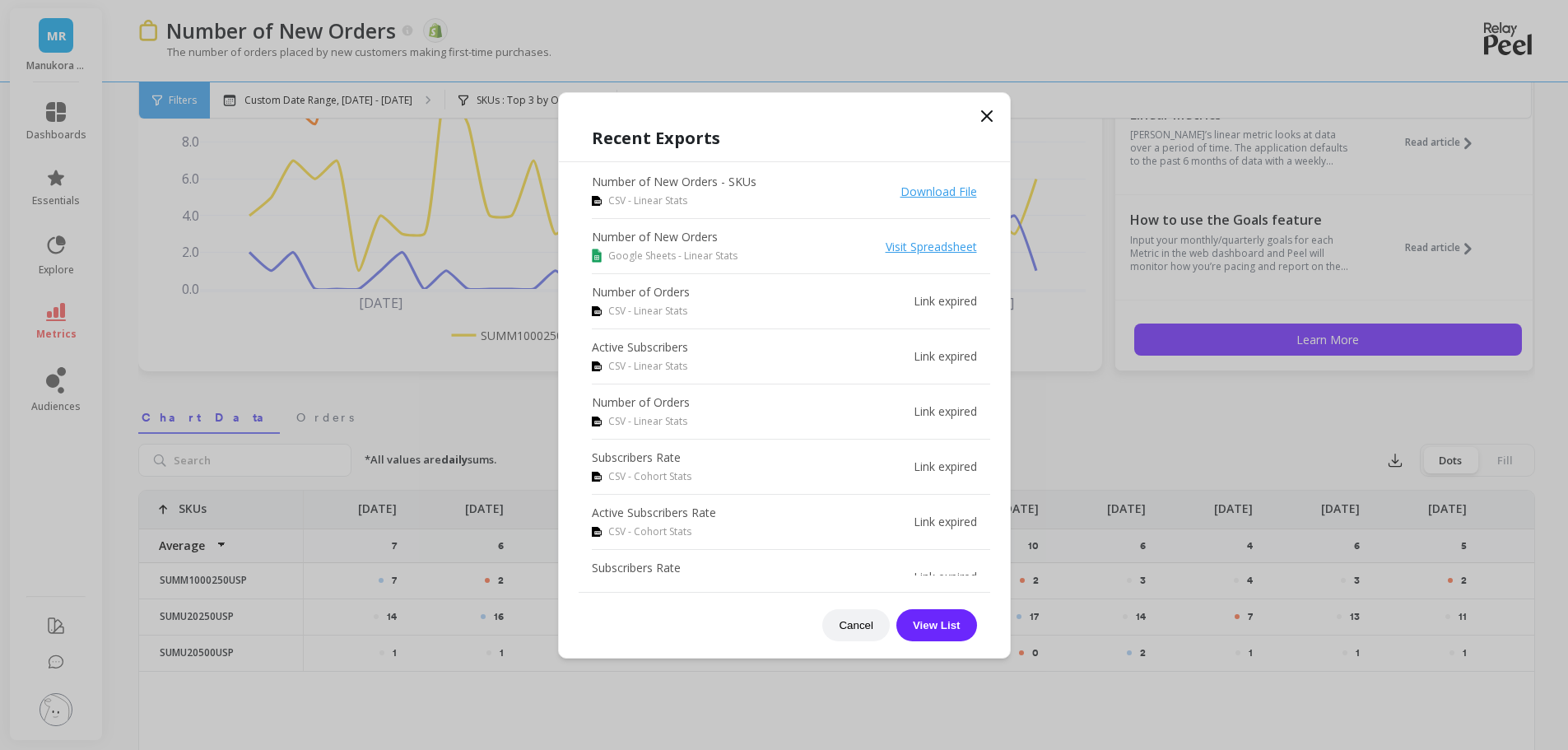
click at [987, 116] on icon at bounding box center [986, 116] width 10 height 10
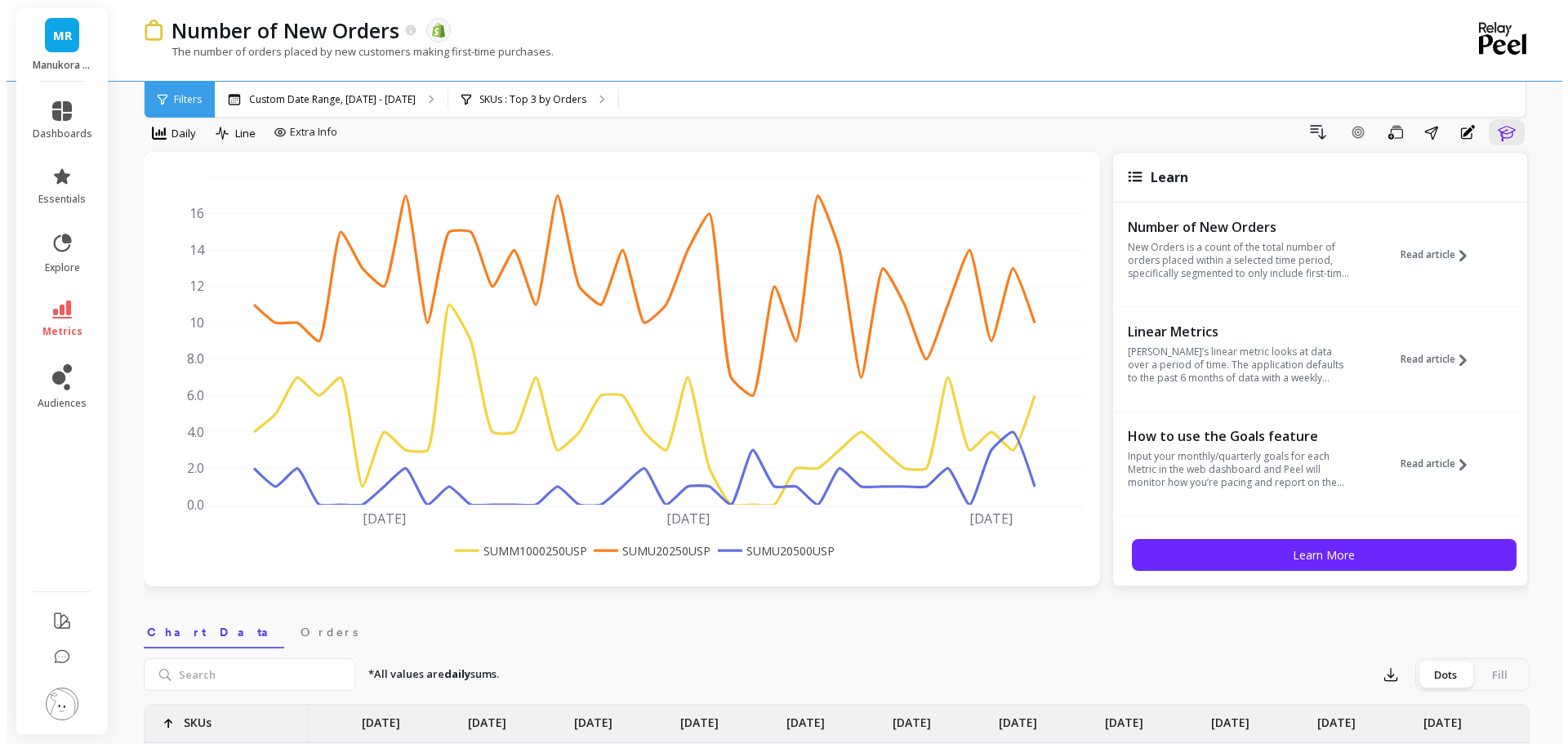
scroll to position [0, 0]
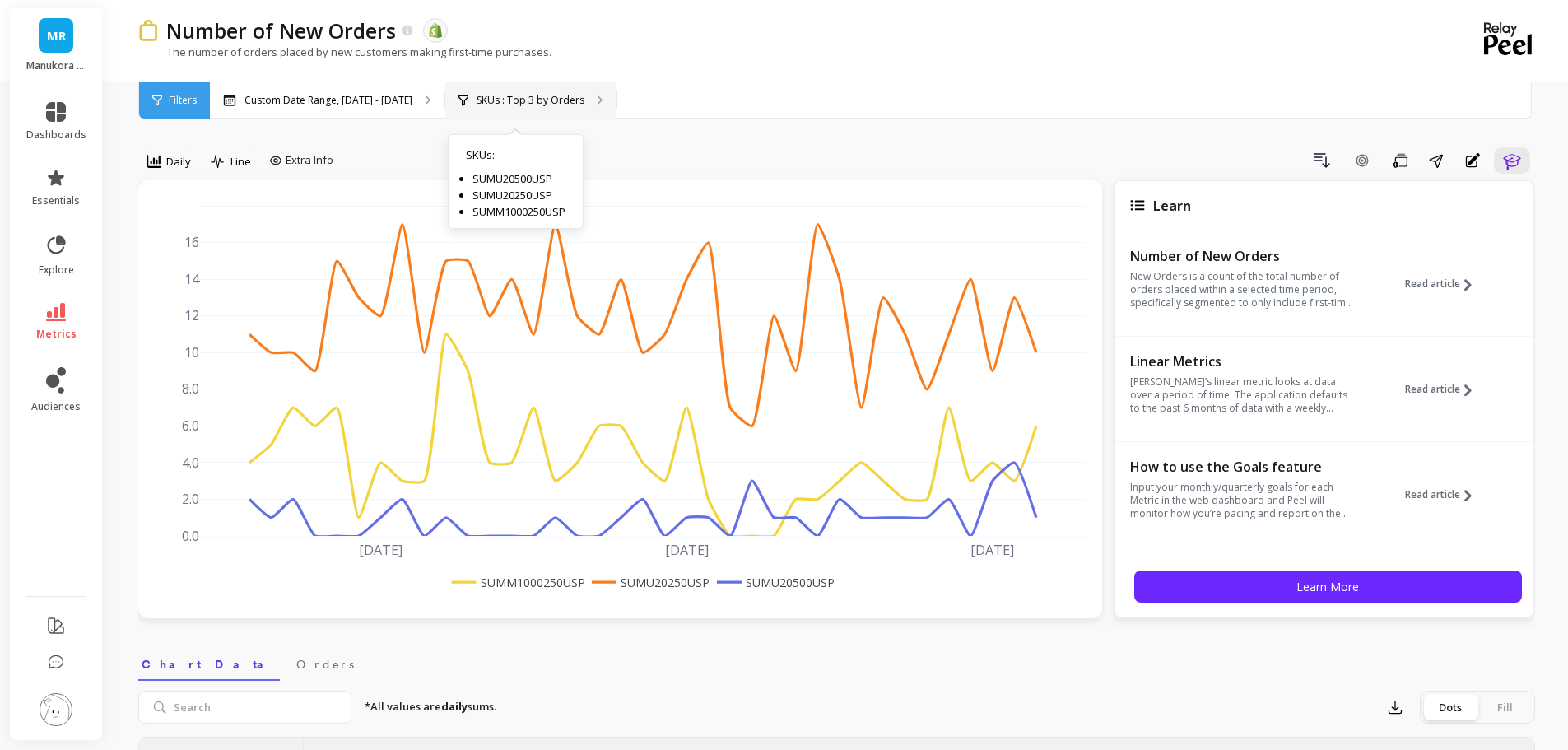
click at [509, 94] on p "SKUs : Top 3 by Orders" at bounding box center [531, 100] width 108 height 13
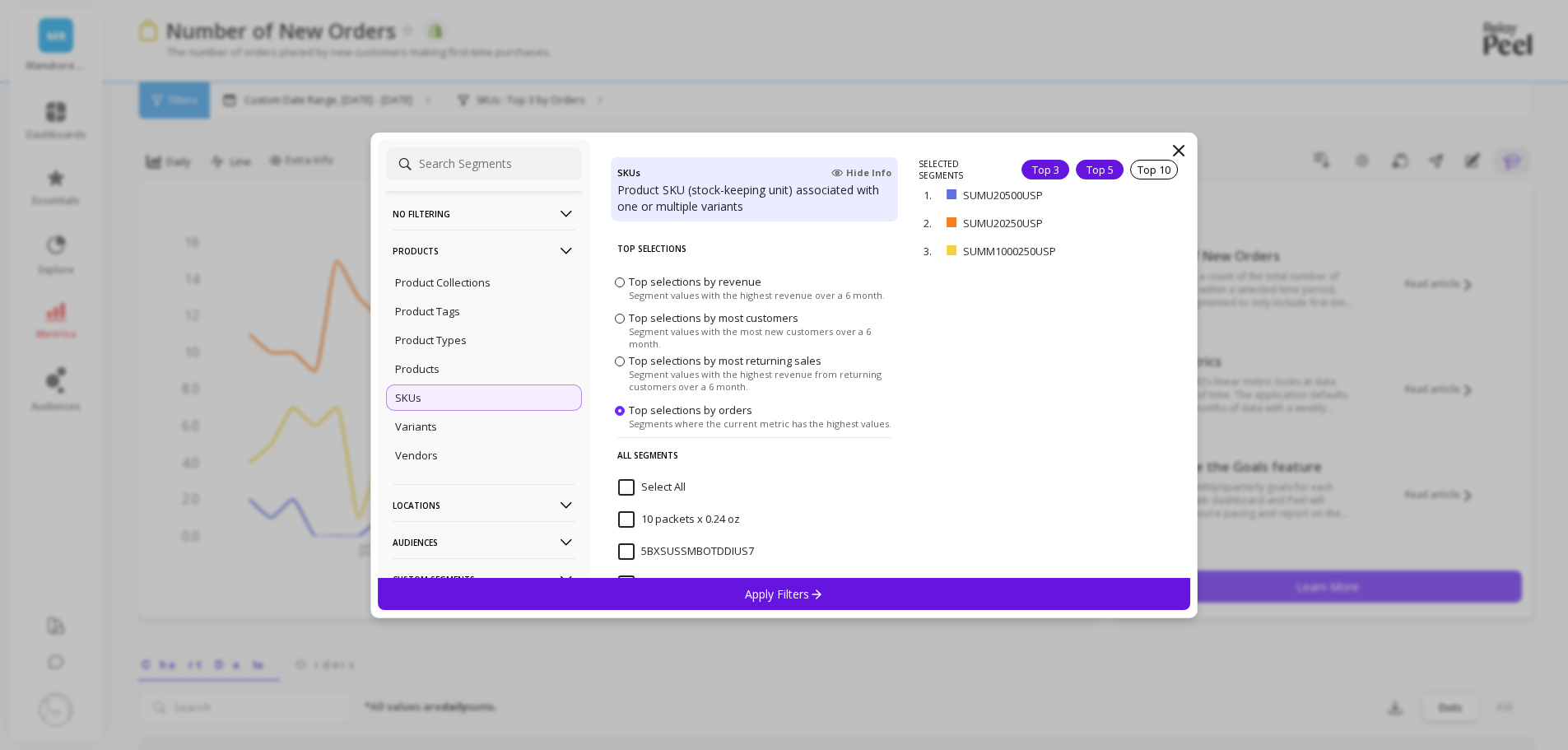
click at [1090, 164] on div "Top 5" at bounding box center [1099, 169] width 48 height 20
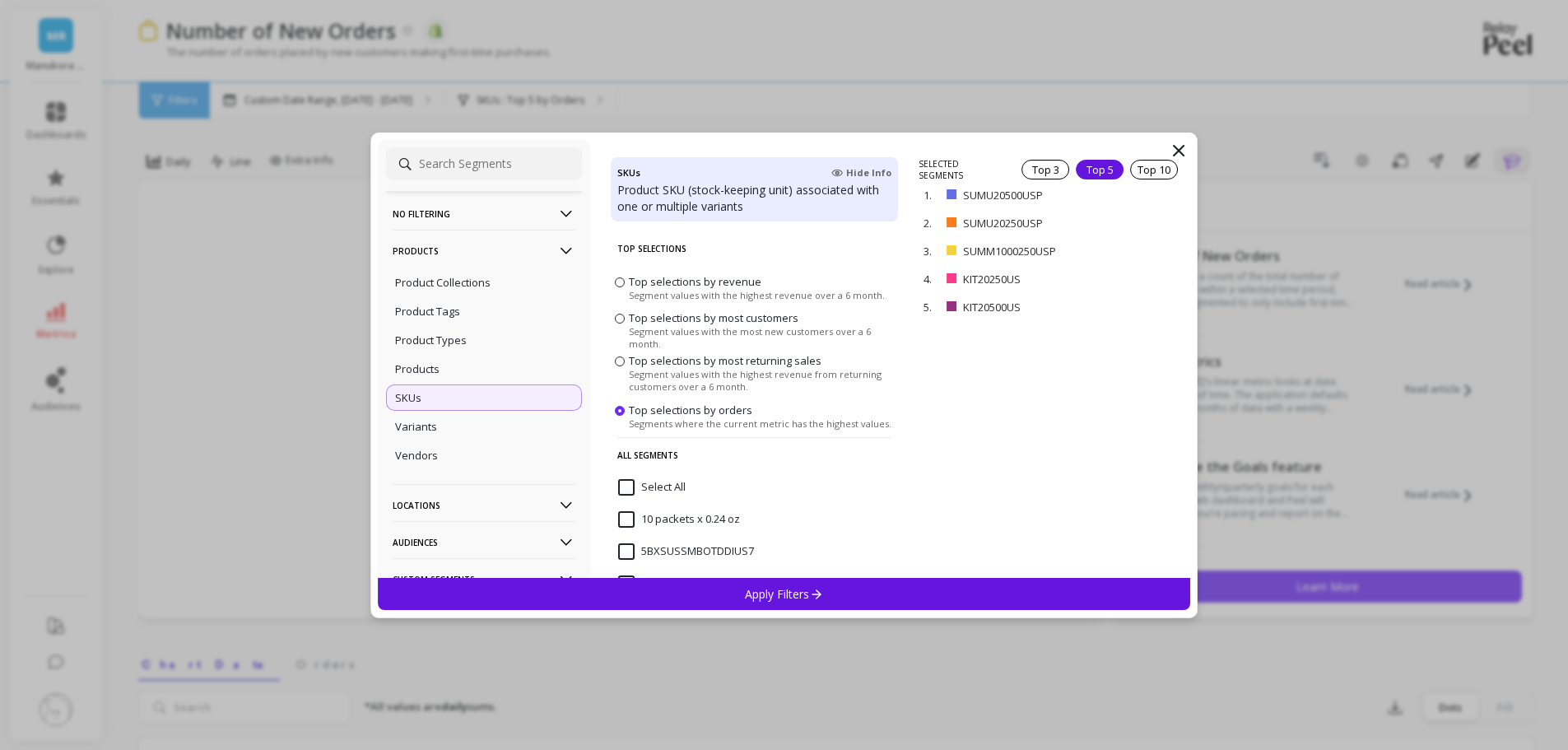
click at [1185, 149] on icon at bounding box center [1178, 150] width 20 height 20
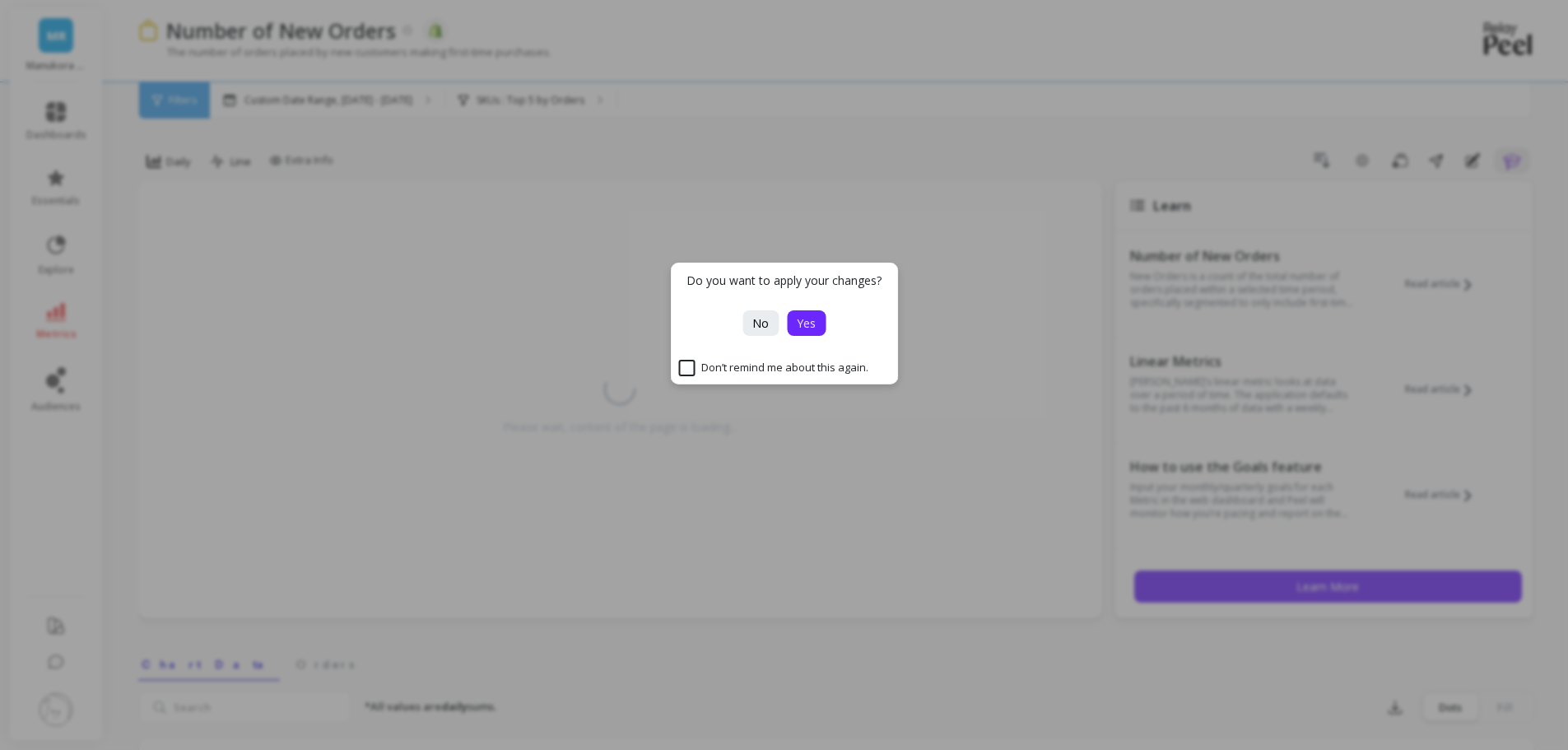
click at [813, 319] on span "Yes" at bounding box center [806, 323] width 19 height 16
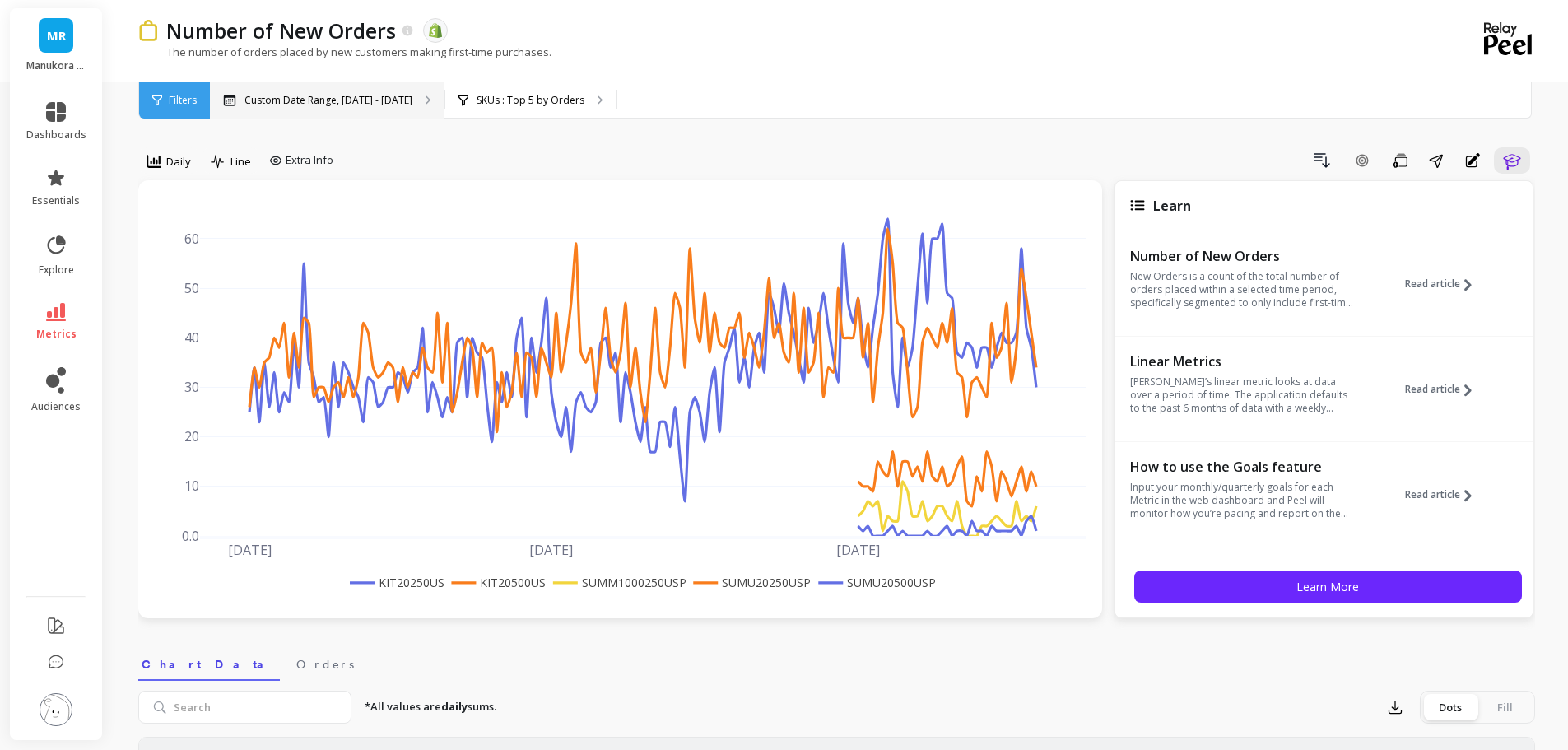
click at [325, 103] on p "Custom Date Range, May 1 - Oct 8" at bounding box center [327, 100] width 168 height 13
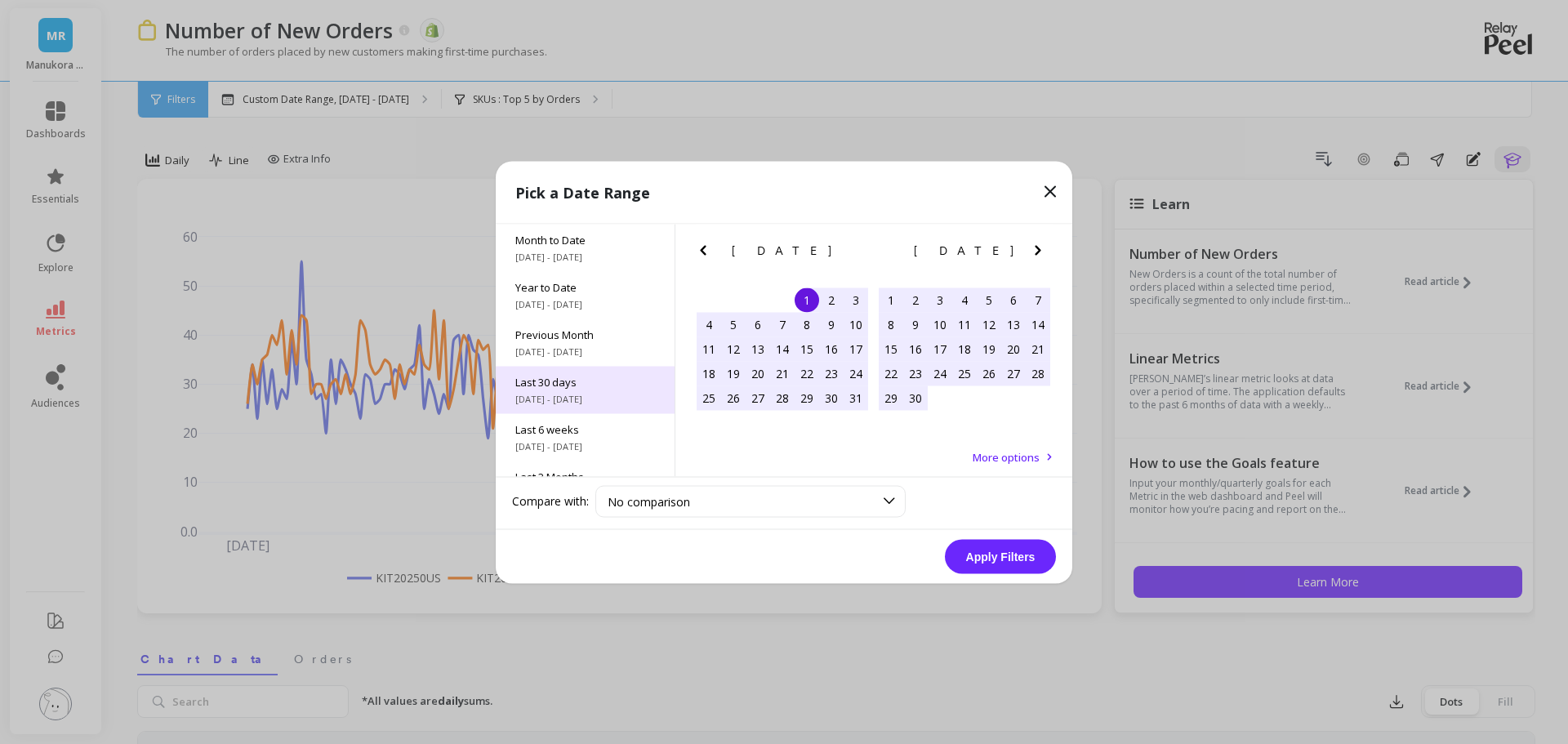
click at [565, 387] on span "Last 30 days" at bounding box center [585, 381] width 140 height 15
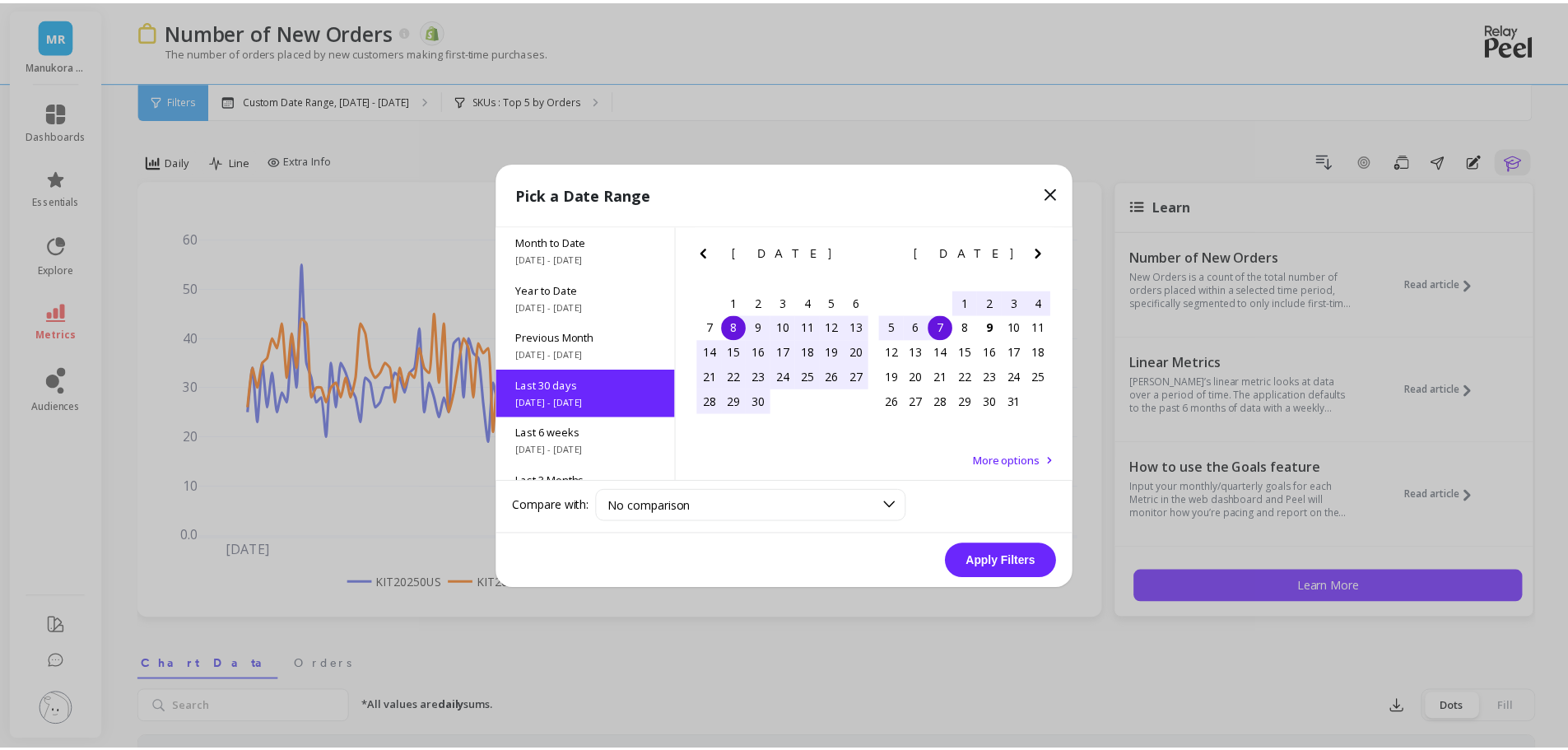
scroll to position [40, 0]
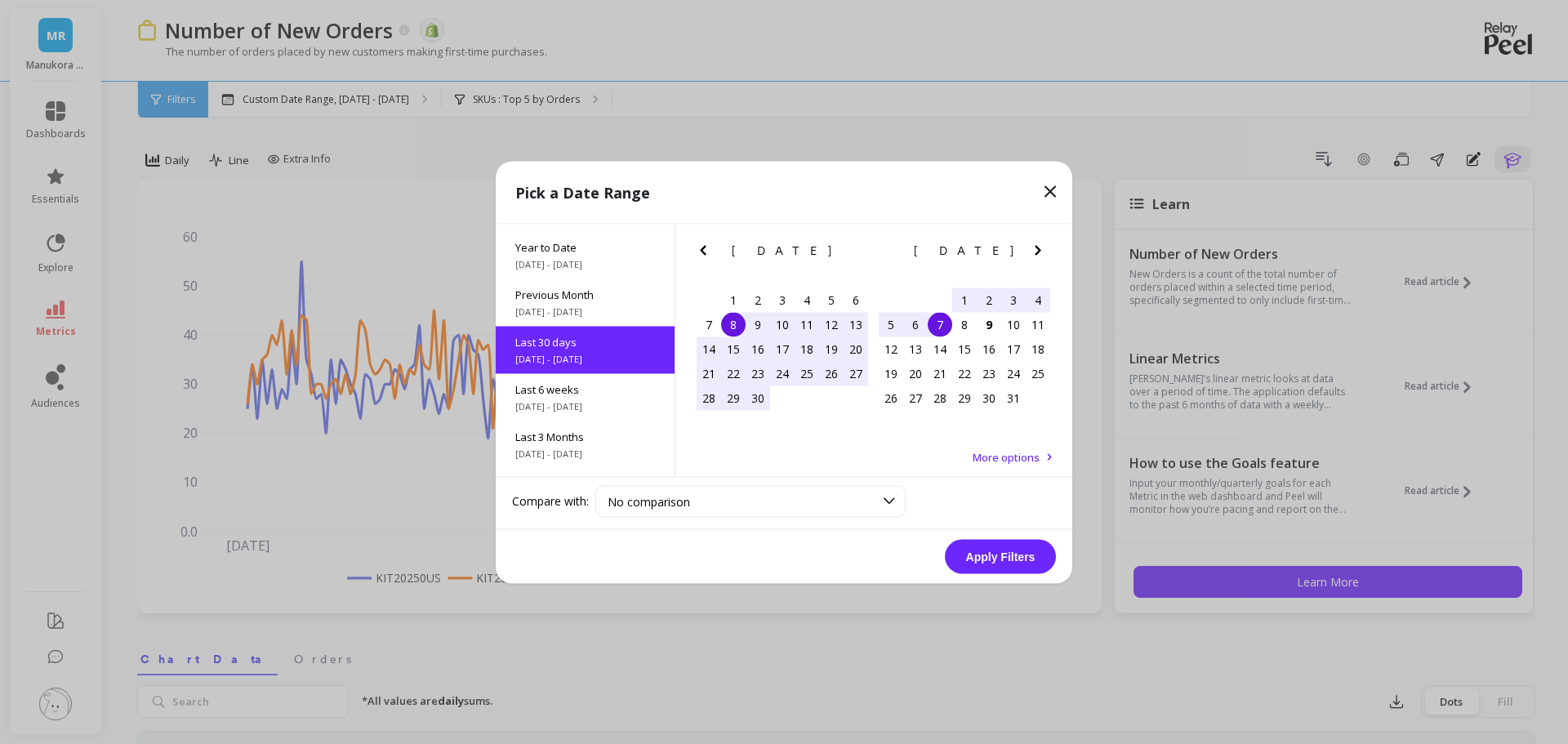
click at [1003, 567] on button "Apply Filters" at bounding box center [1000, 556] width 111 height 34
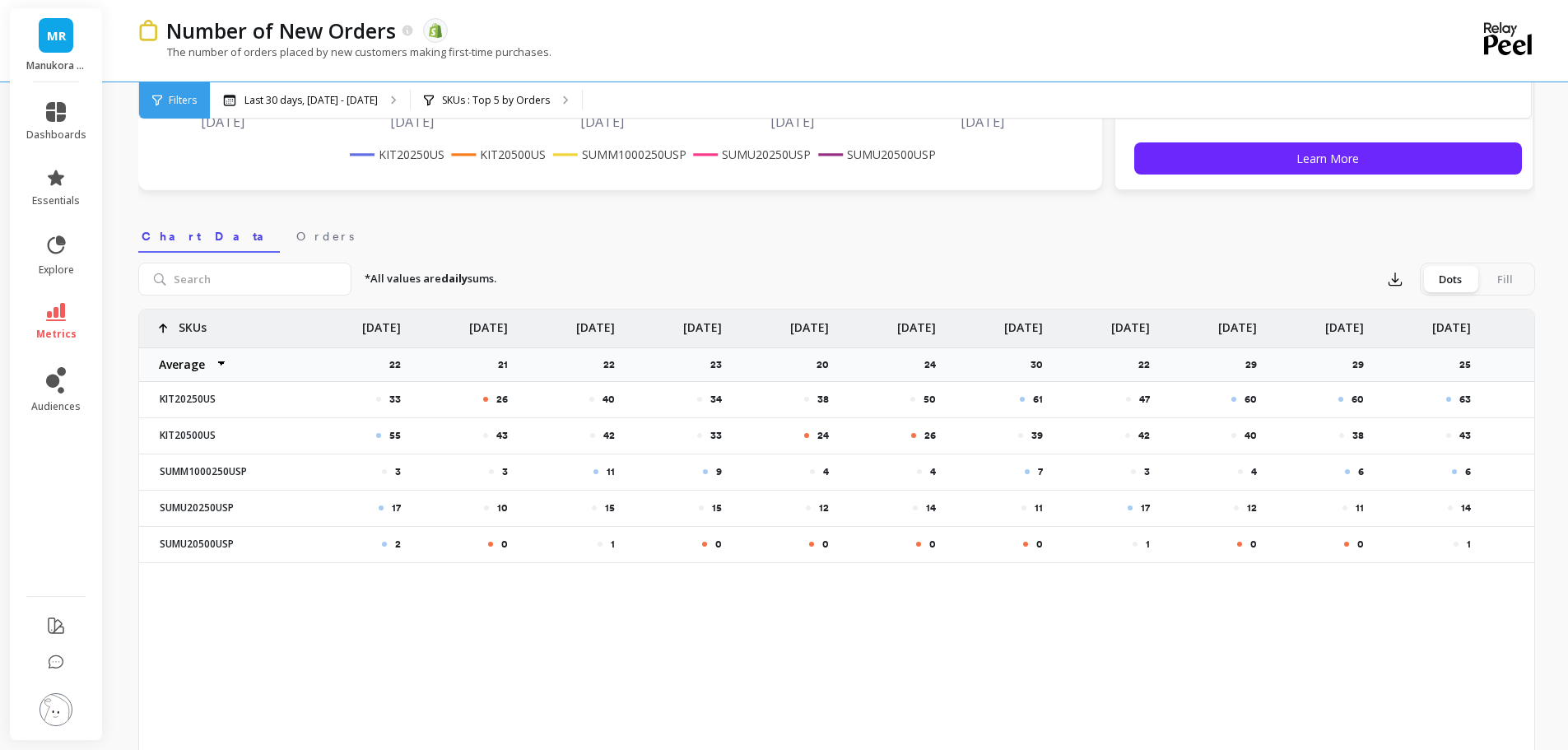
scroll to position [494, 0]
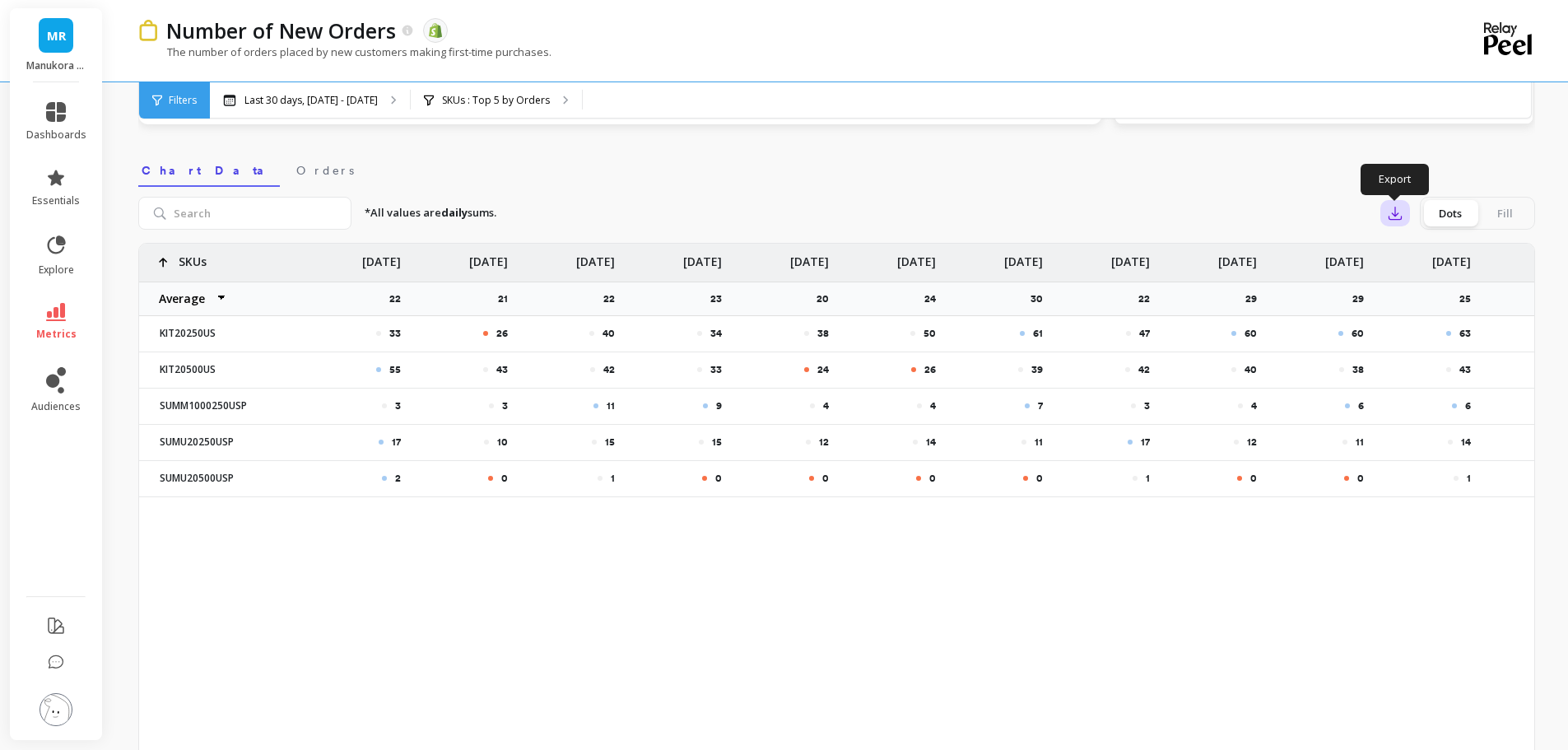
click at [1397, 210] on icon "button" at bounding box center [1394, 213] width 17 height 17
click at [1429, 250] on span "CSV" at bounding box center [1426, 258] width 23 height 17
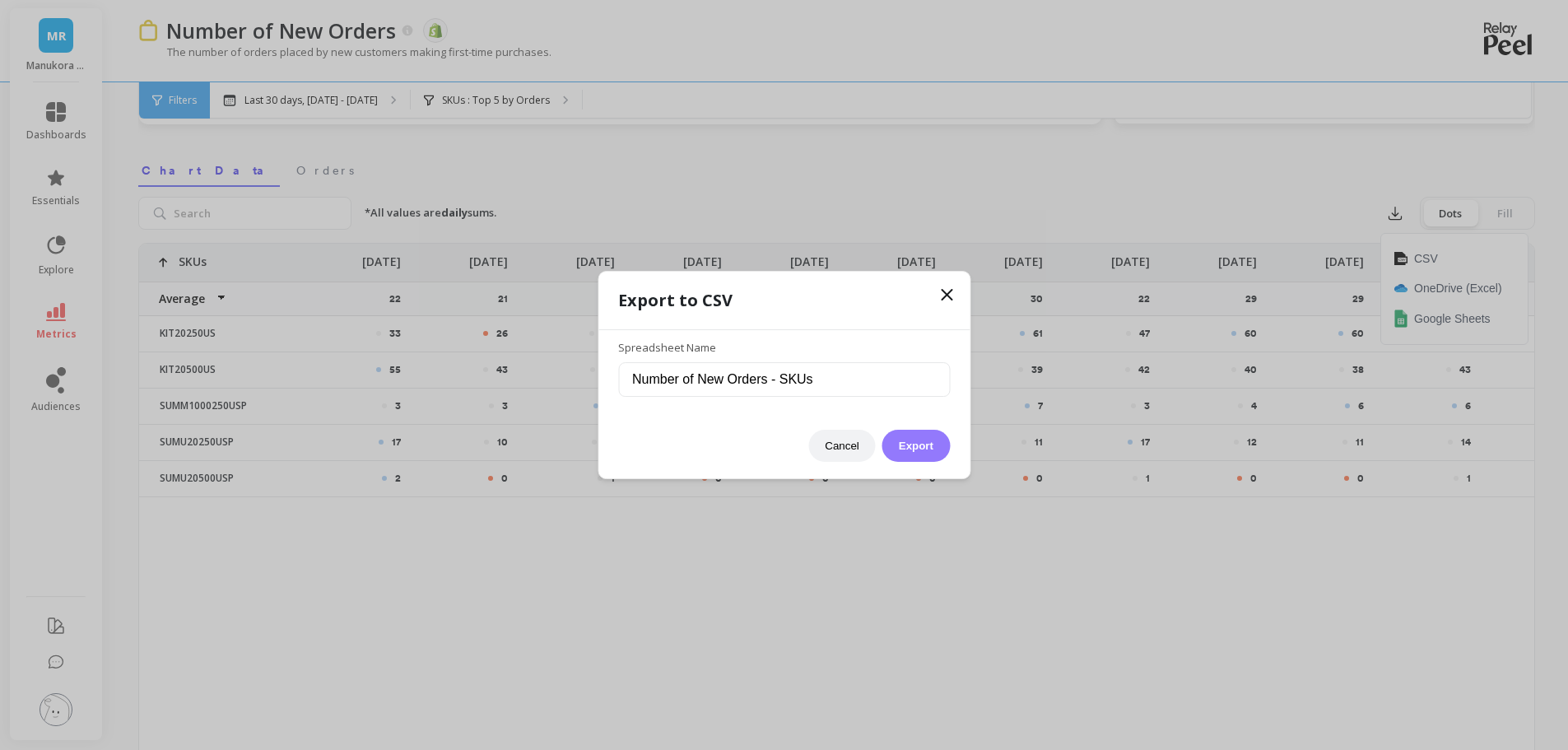
click at [914, 447] on button "Export" at bounding box center [916, 446] width 68 height 32
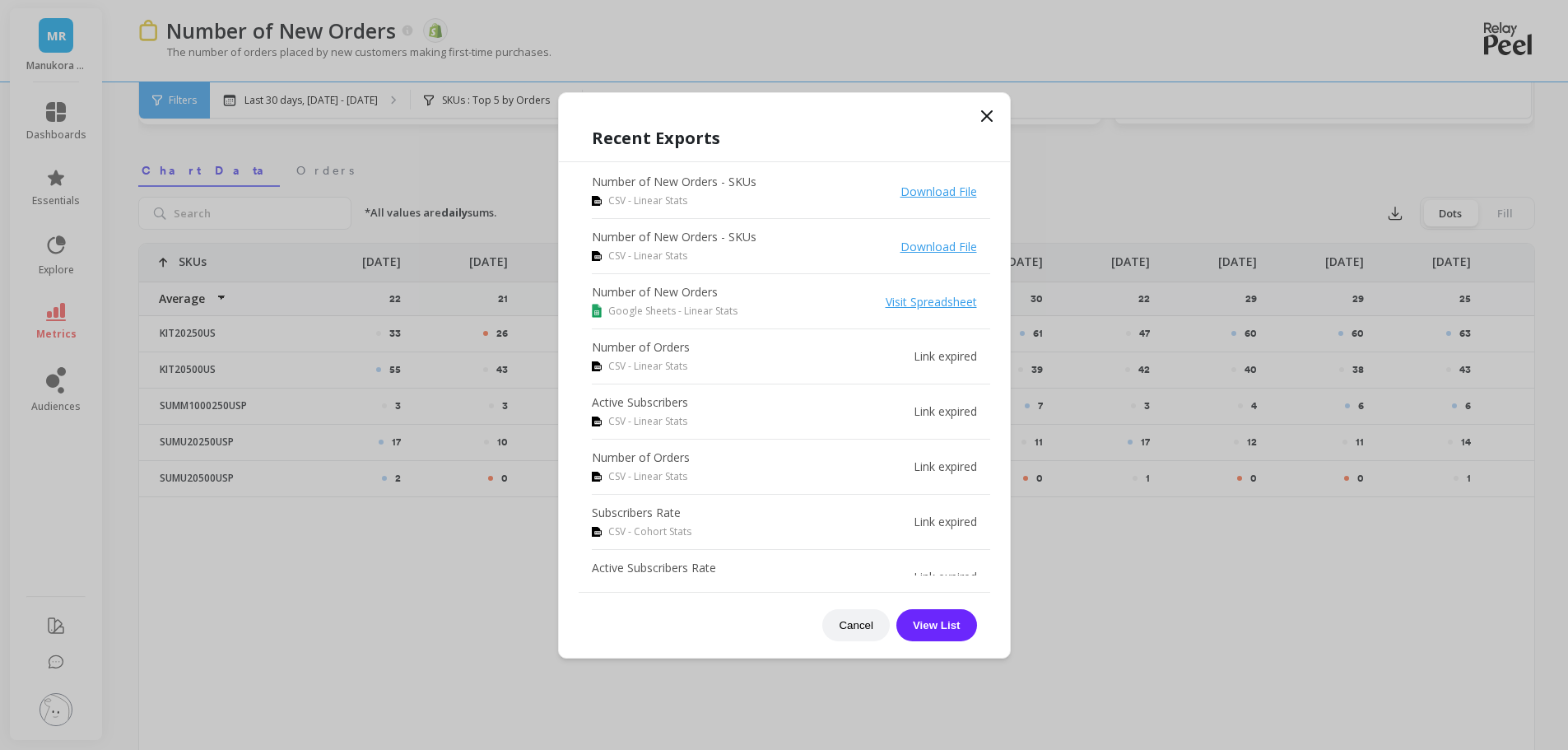
click at [989, 120] on icon at bounding box center [987, 116] width 20 height 20
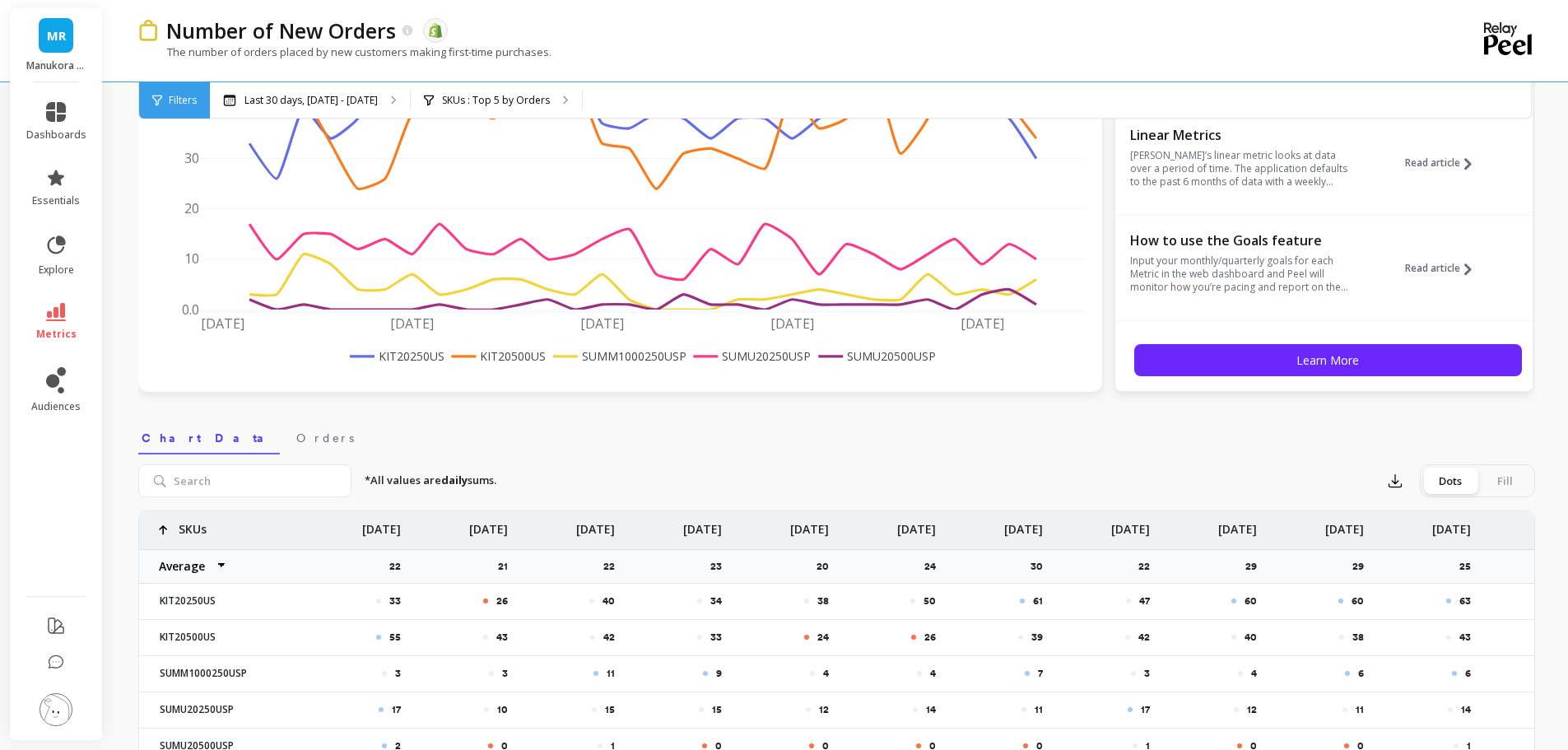
scroll to position [0, 0]
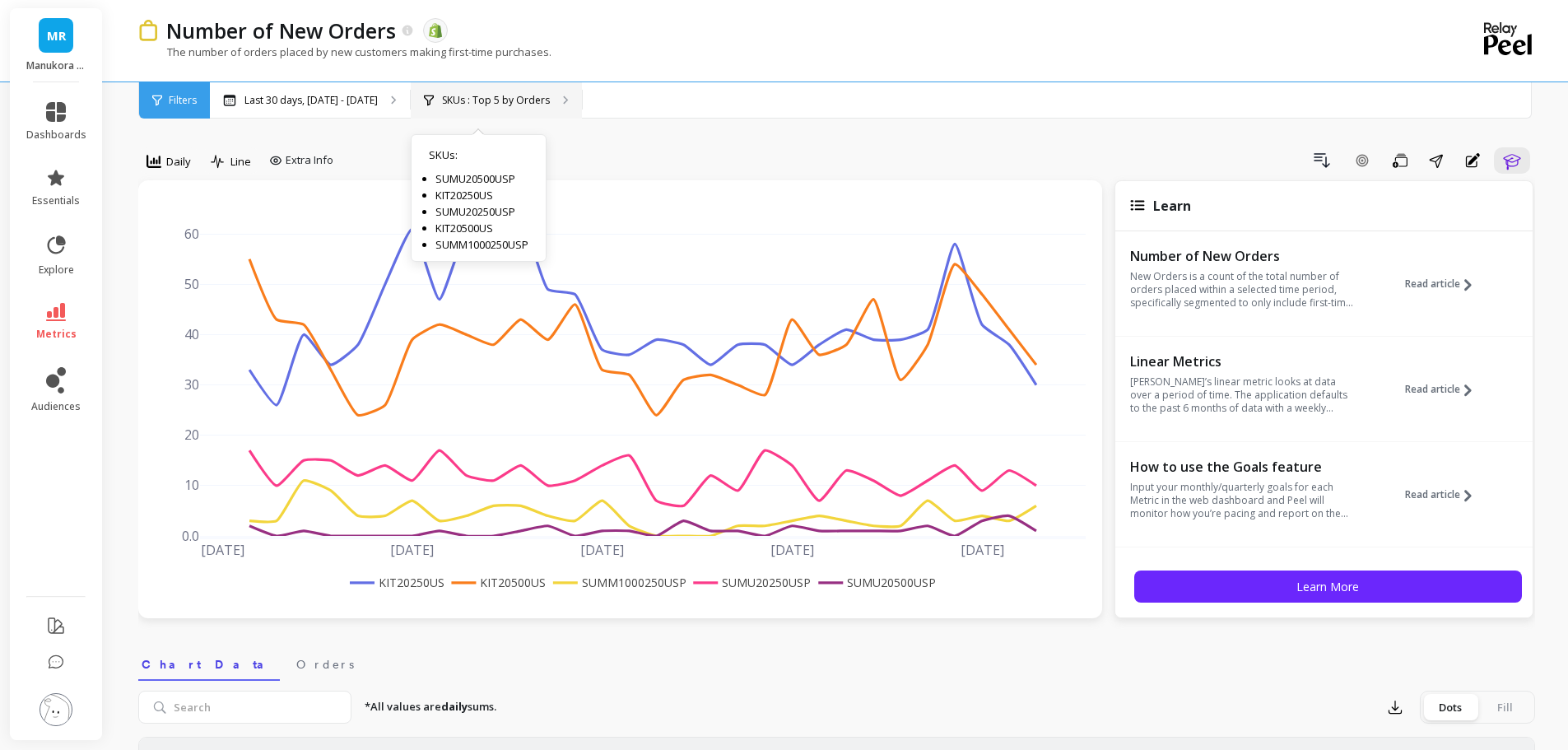
click at [464, 107] on div "SKUs : Top 5 by Orders SKUs : SUMU20500USP KIT20250US SUMU20250USP KIT20500US S…" at bounding box center [496, 101] width 171 height 37
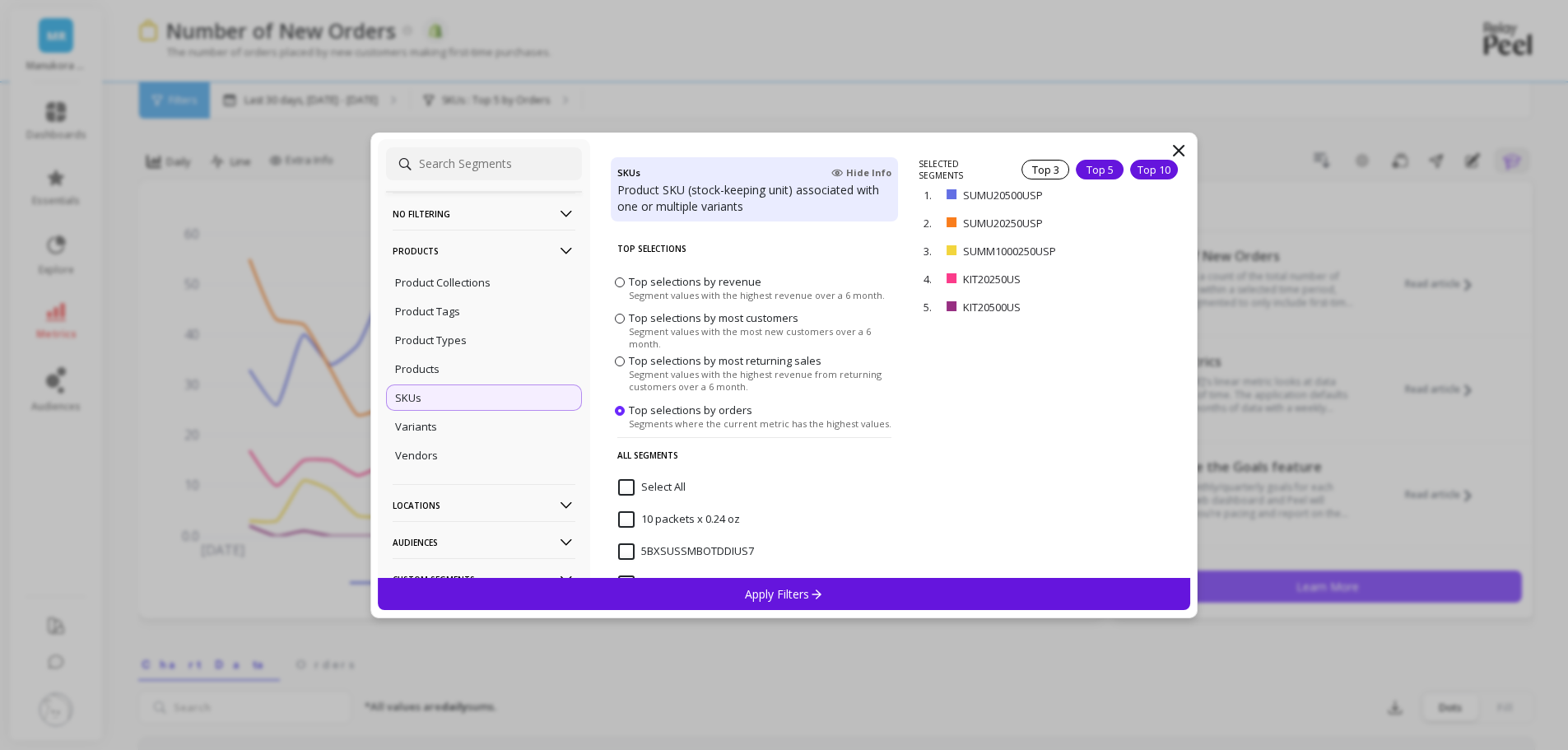
click at [1151, 163] on div "Top 10" at bounding box center [1154, 169] width 48 height 20
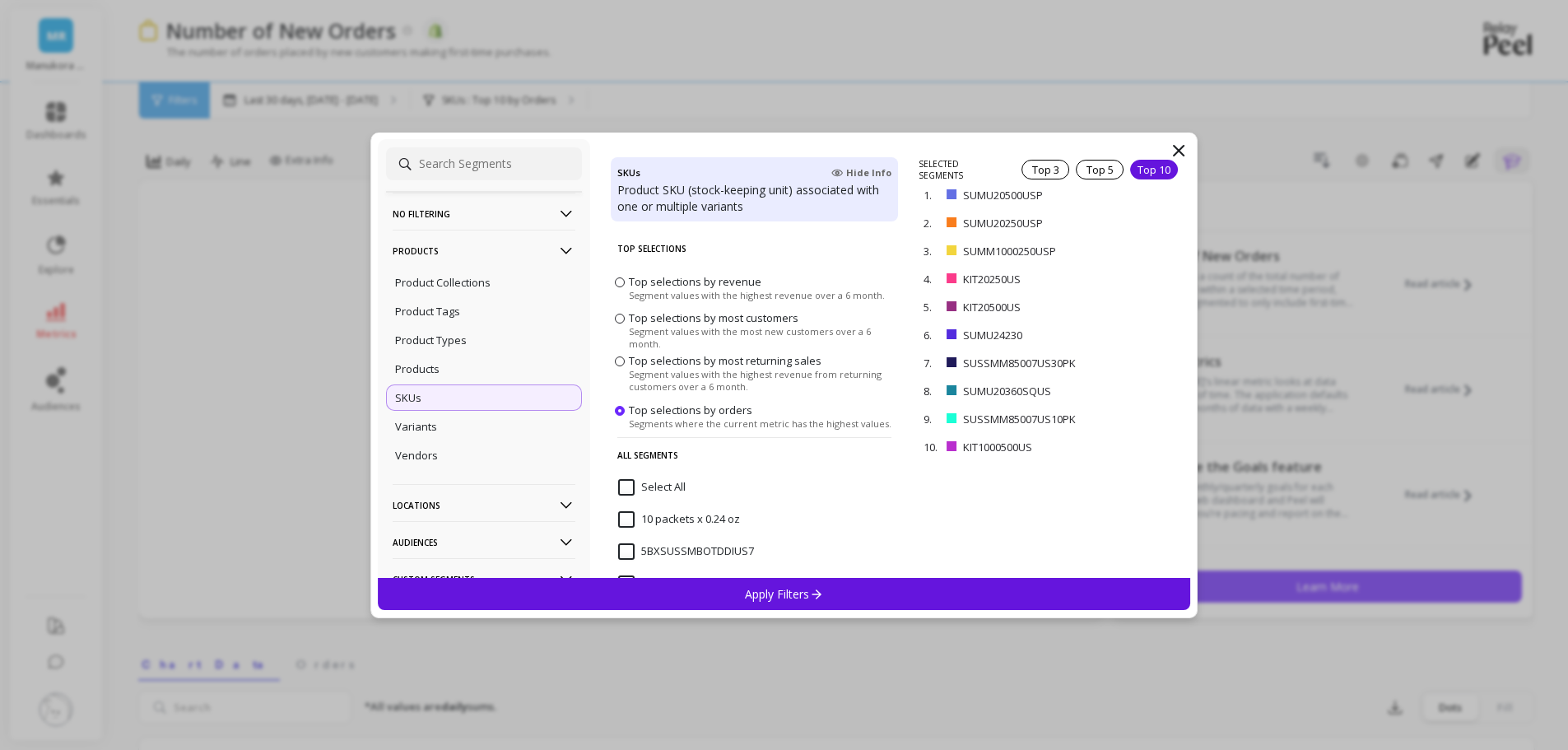
click at [623, 486] on input "Select All" at bounding box center [652, 487] width 68 height 17
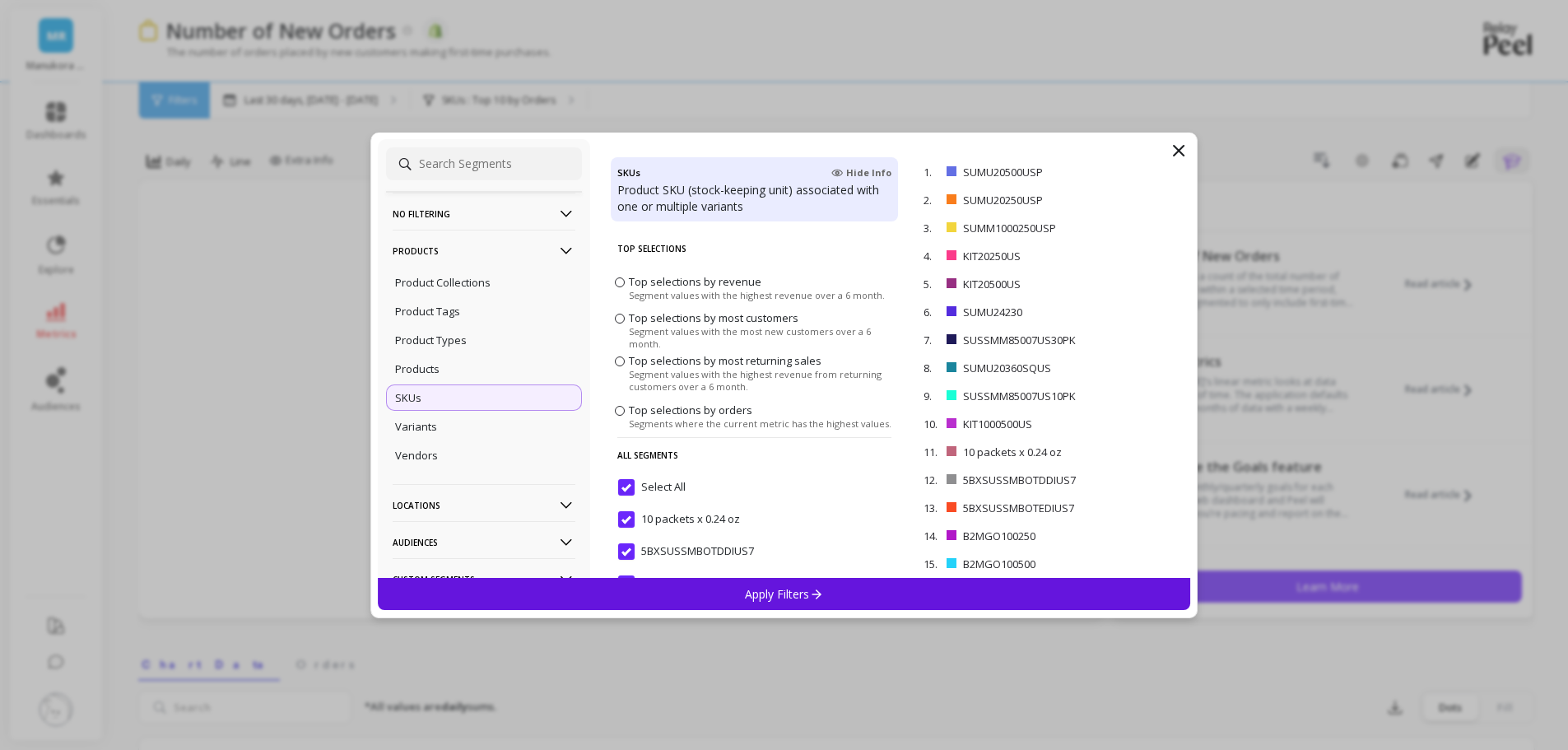
click at [830, 592] on div "Apply Filters" at bounding box center [784, 594] width 813 height 32
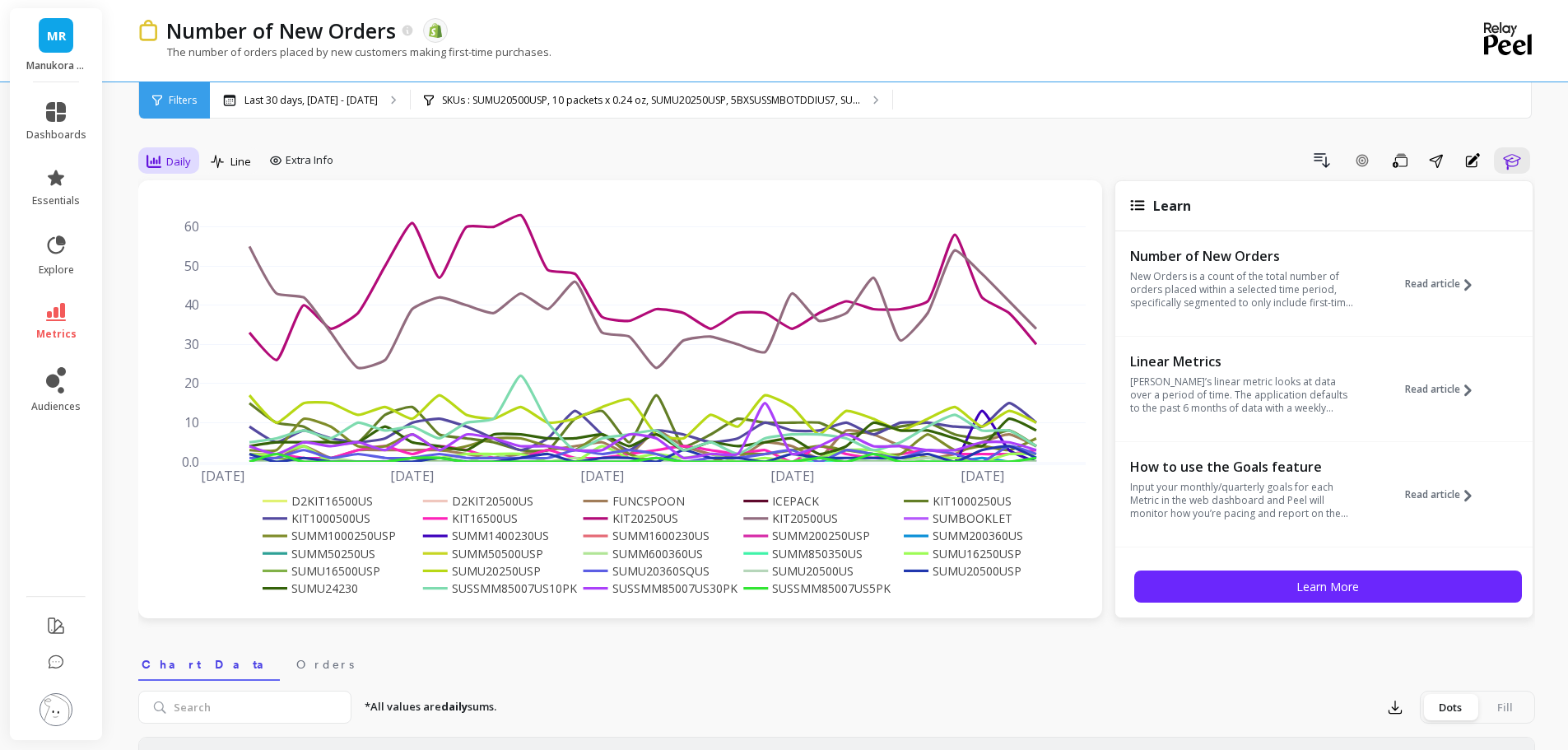
click at [166, 166] on span "Daily" at bounding box center [178, 162] width 24 height 16
click at [179, 202] on div "All" at bounding box center [199, 199] width 94 height 16
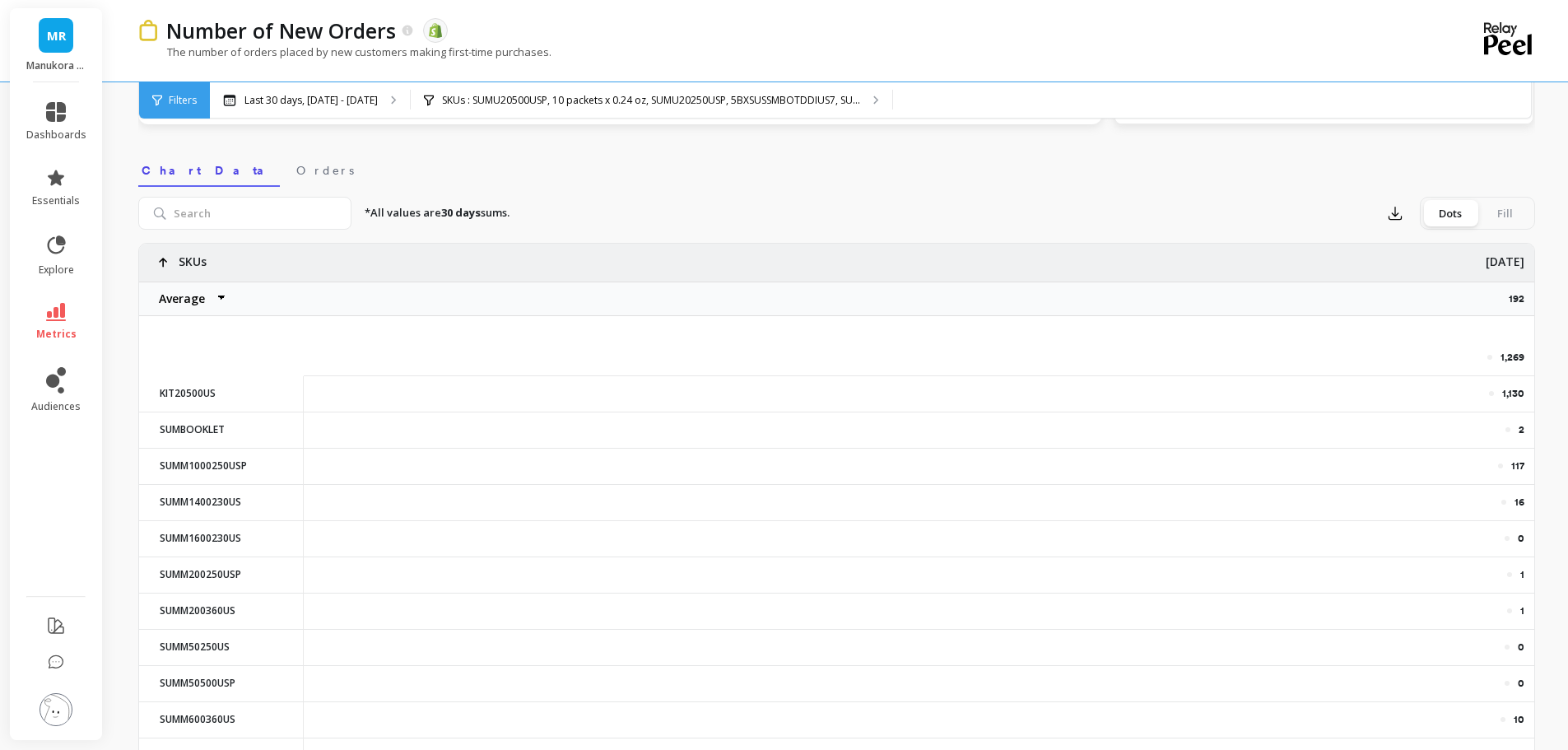
scroll to position [205, 12]
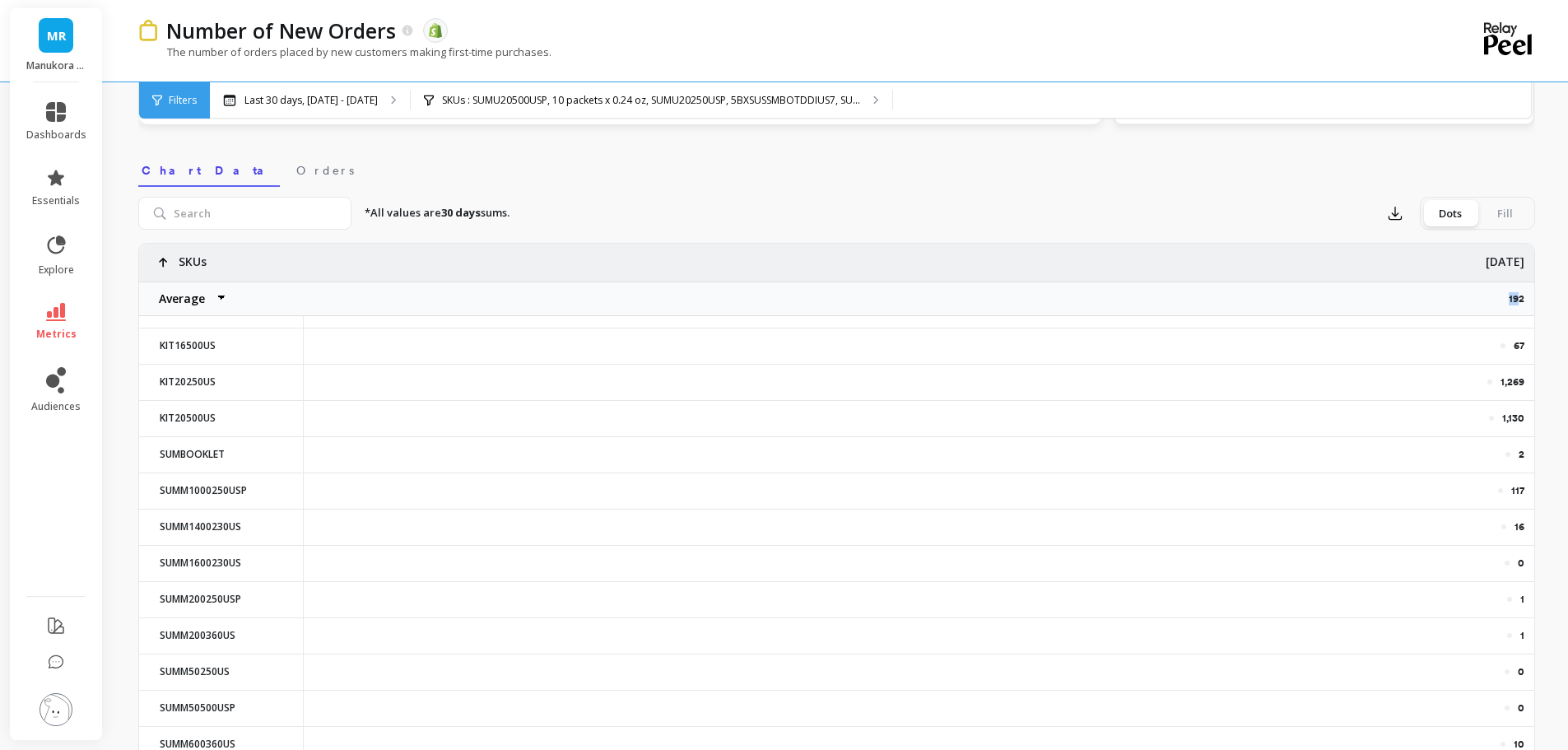
drag, startPoint x: 1509, startPoint y: 297, endPoint x: 1409, endPoint y: 297, distance: 100.0
click at [1409, 297] on div "192" at bounding box center [919, 299] width 1230 height 35
click at [1409, 303] on div "192" at bounding box center [919, 299] width 1230 height 35
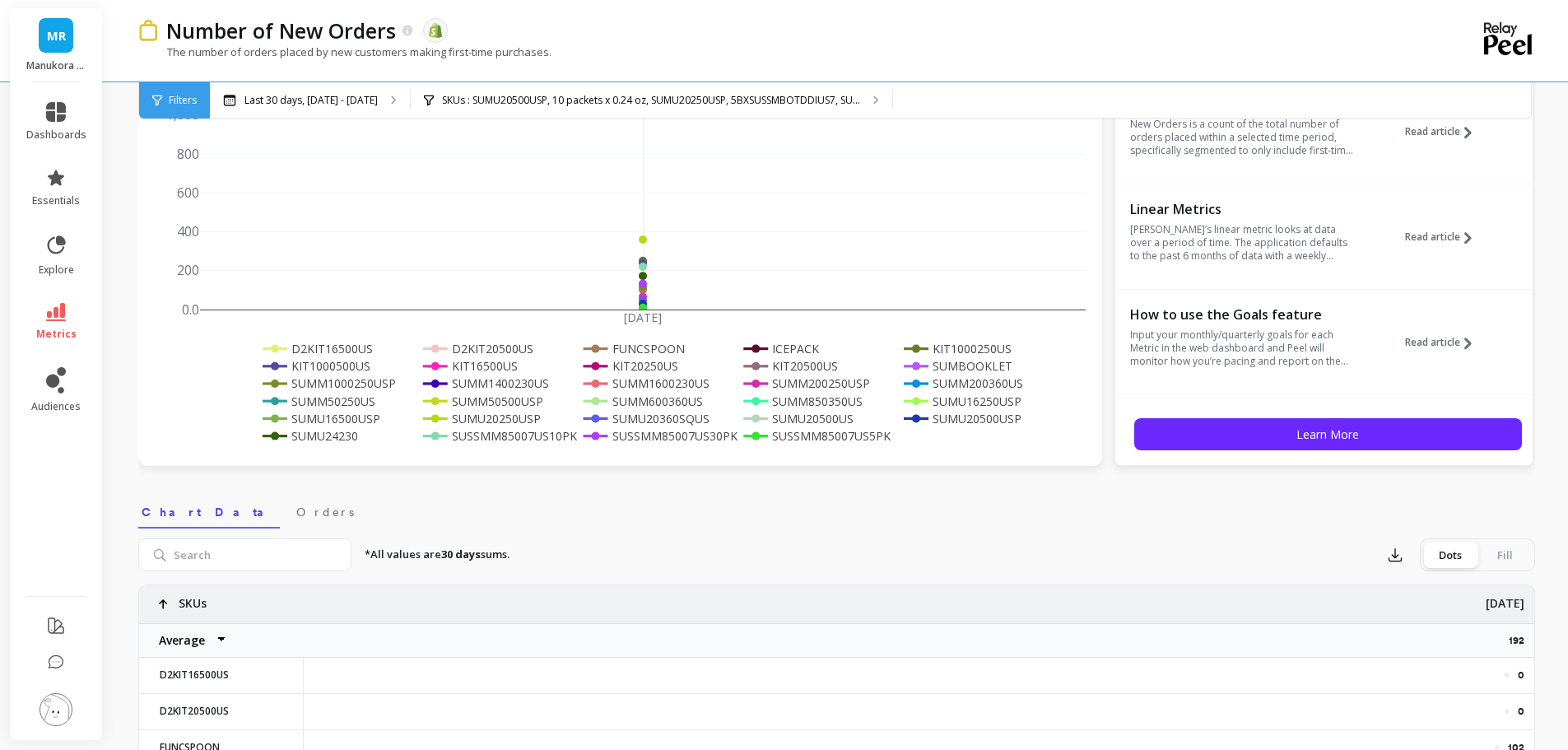
scroll to position [0, 0]
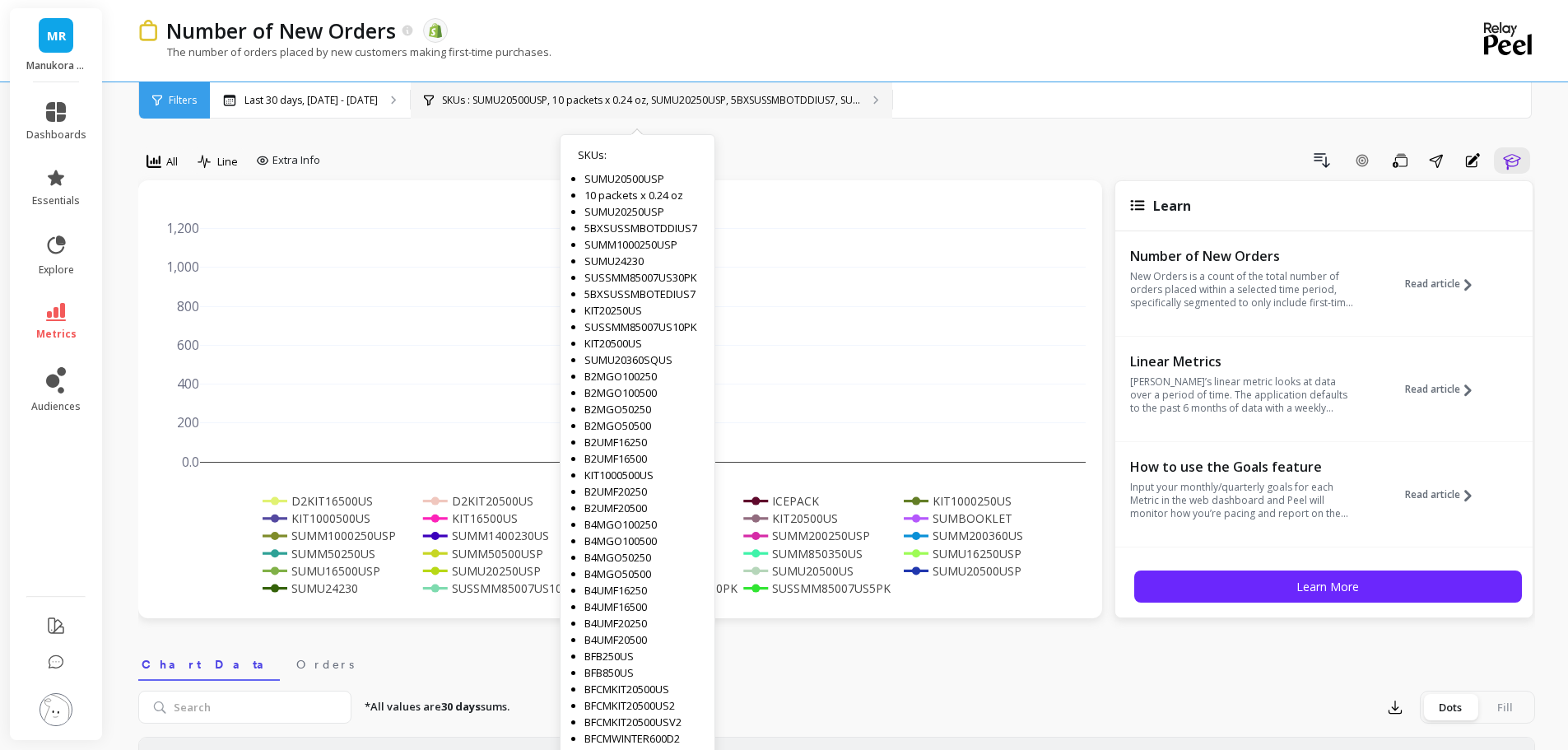
click at [473, 101] on p "SKUs : SUMU20500USP, 10 packets x 0.24 oz, SUMU20250USP, 5BXSUSSMBOTDDIUS7, SU.…" at bounding box center [651, 100] width 418 height 13
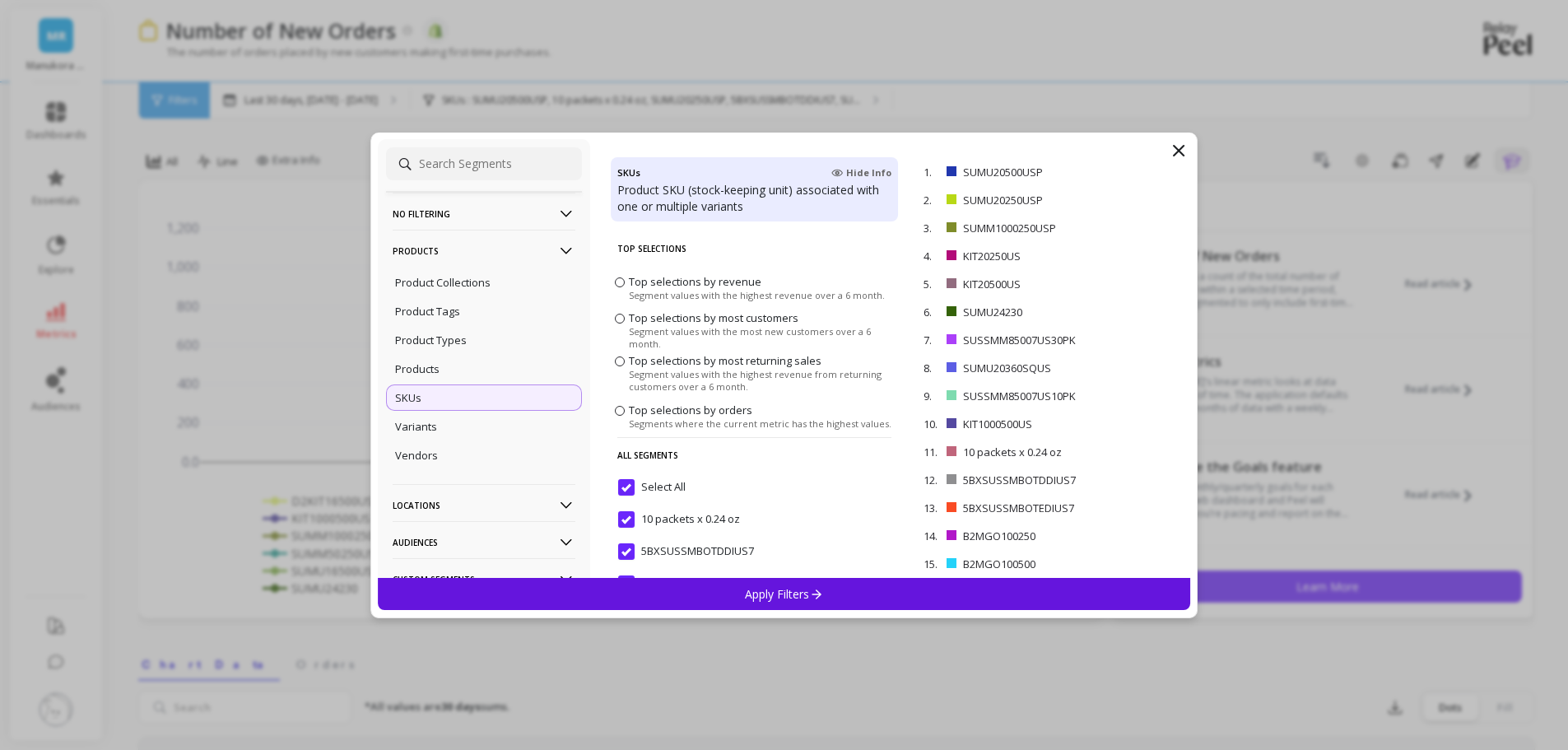
click at [1180, 145] on icon at bounding box center [1178, 150] width 20 height 20
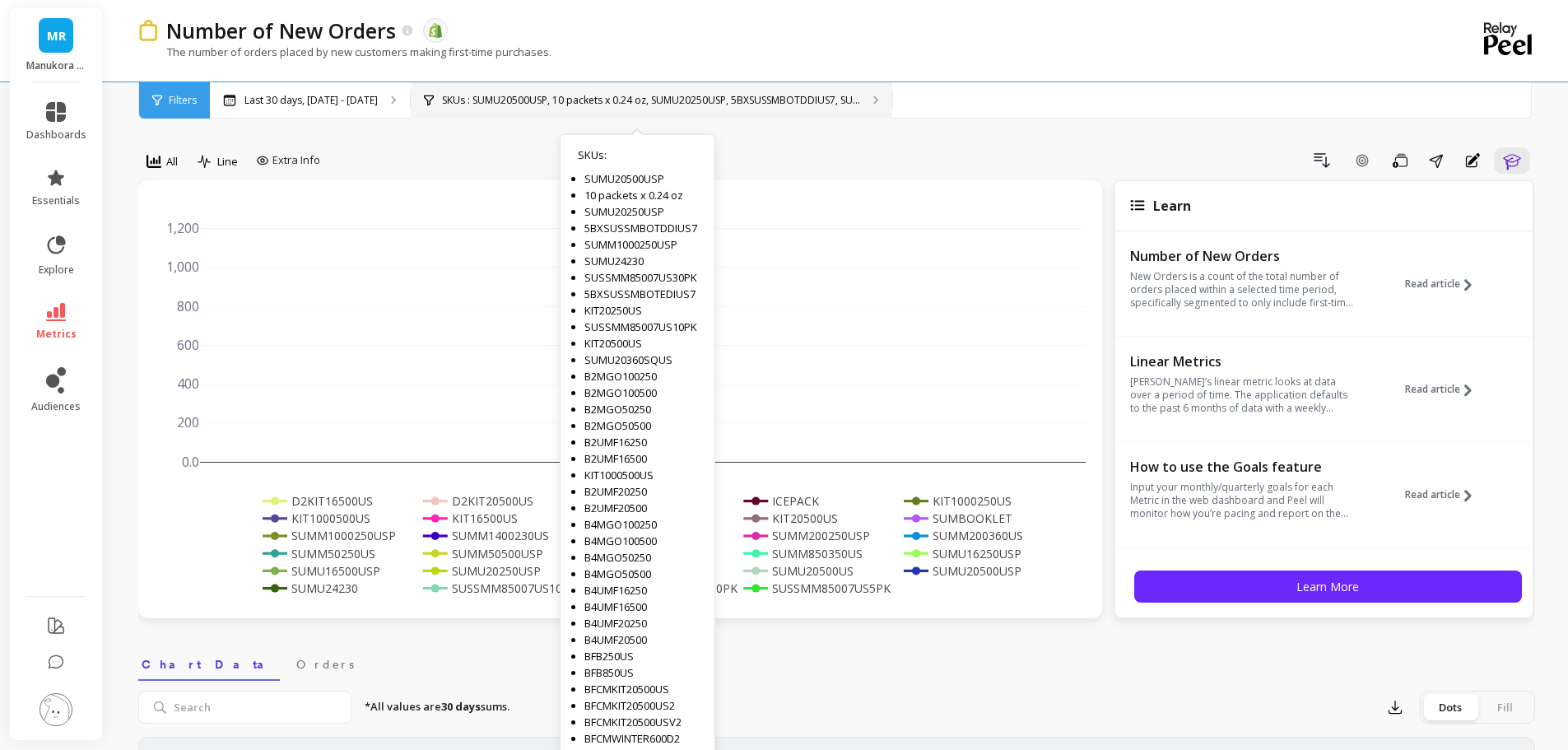
click at [810, 104] on p "SKUs : SUMU20500USP, 10 packets x 0.24 oz, SUMU20250USP, 5BXSUSSMBOTDDIUS7, SU.…" at bounding box center [651, 100] width 418 height 13
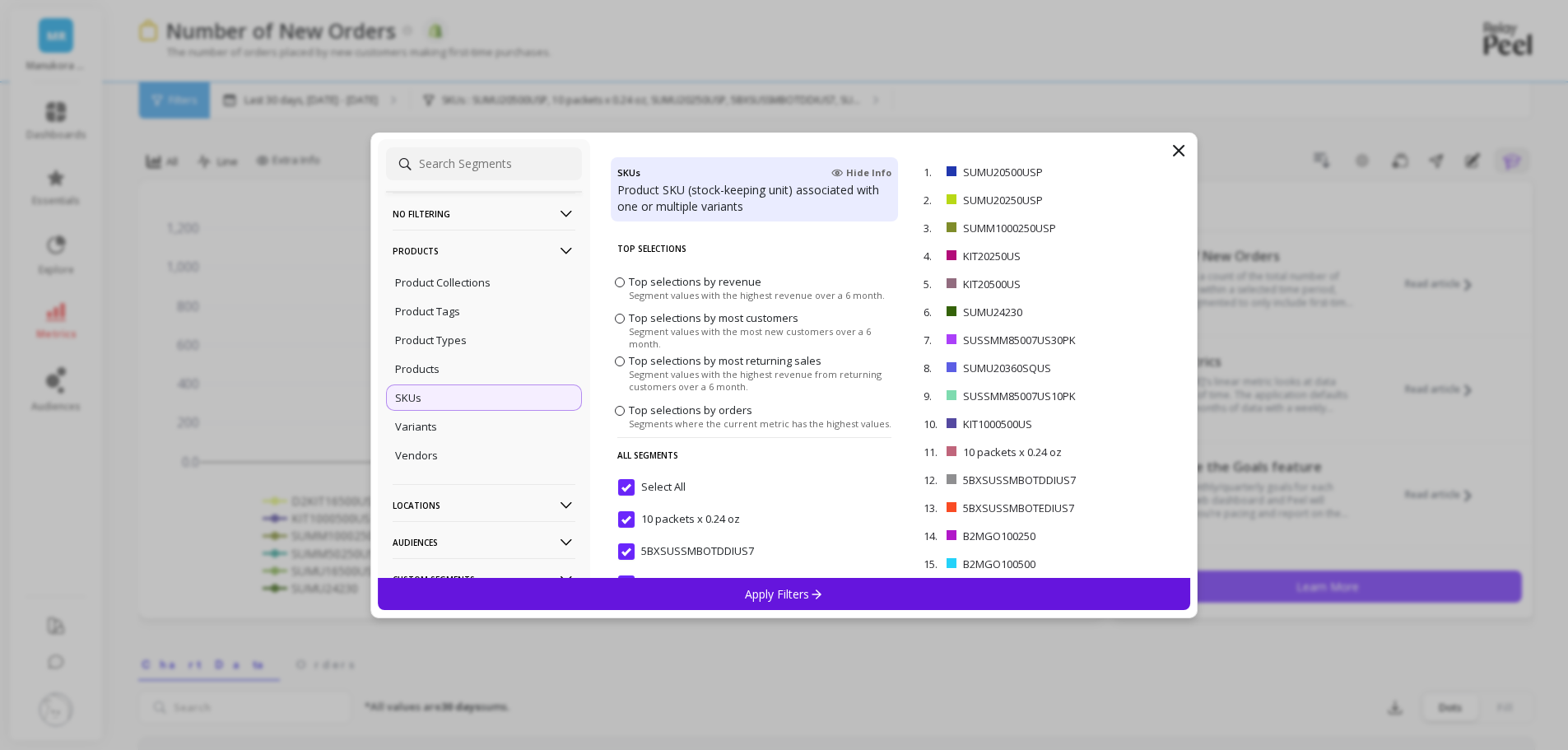
click at [629, 484] on input "Select All" at bounding box center [652, 487] width 68 height 17
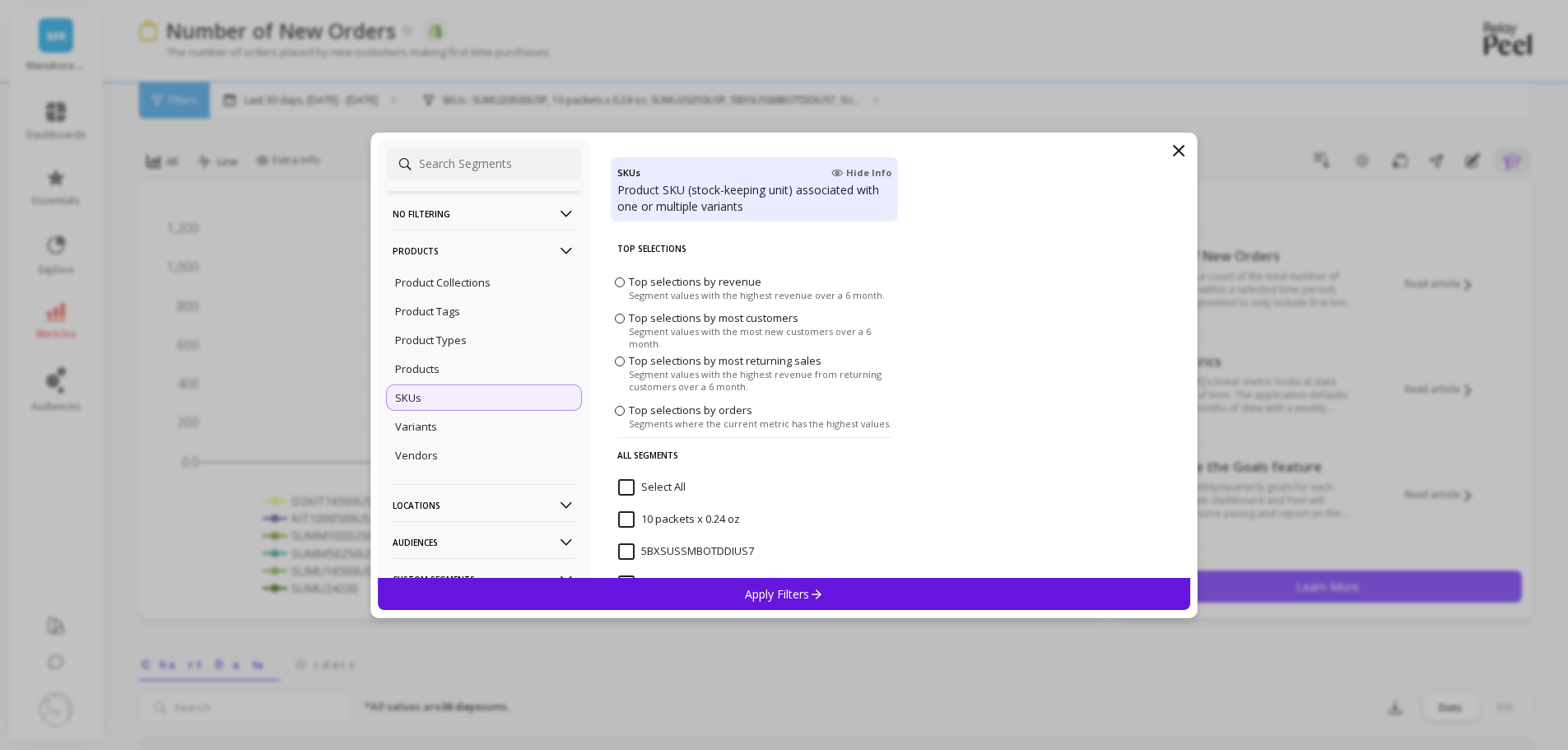
click at [1174, 144] on icon at bounding box center [1178, 150] width 20 height 20
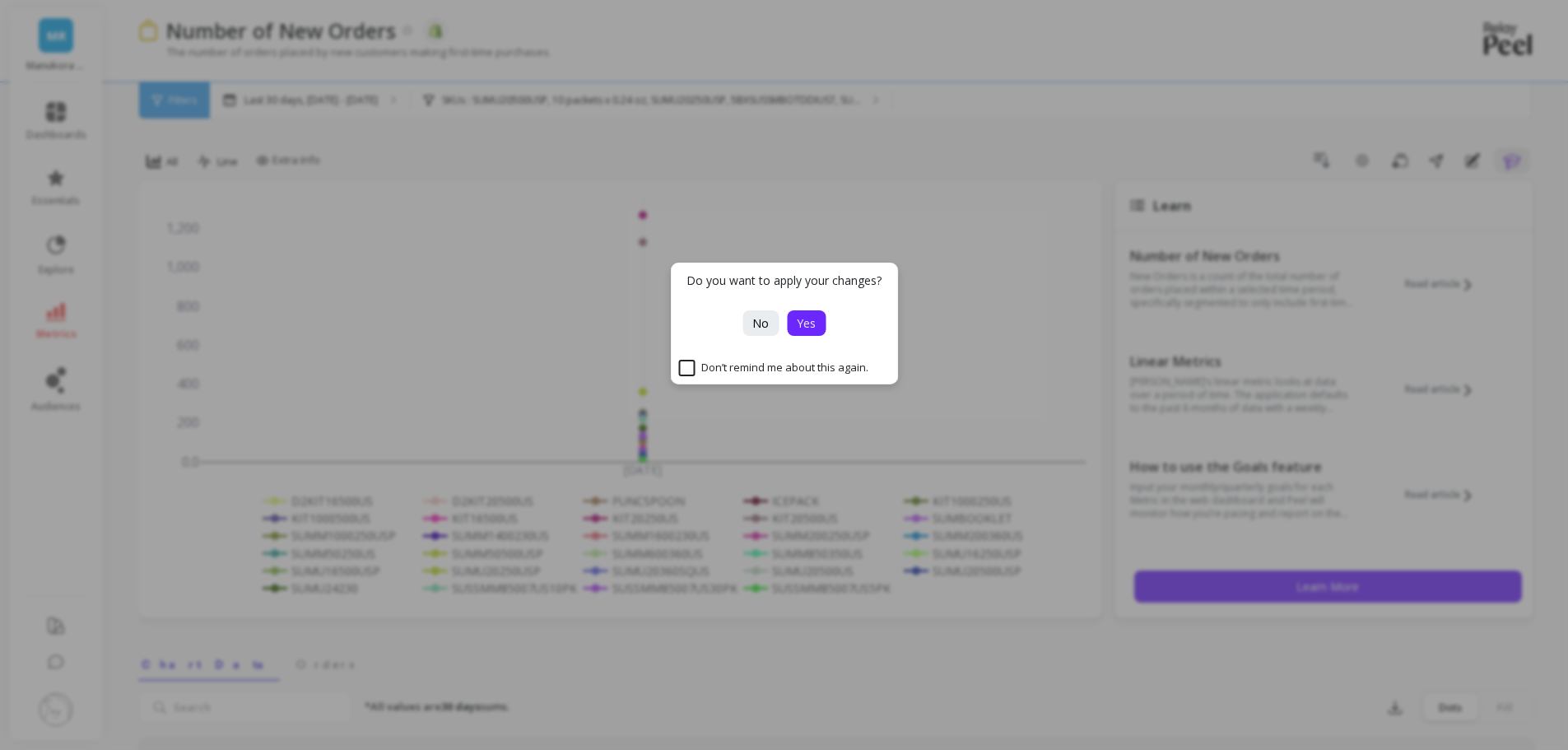
click at [814, 320] on span "Yes" at bounding box center [806, 323] width 19 height 16
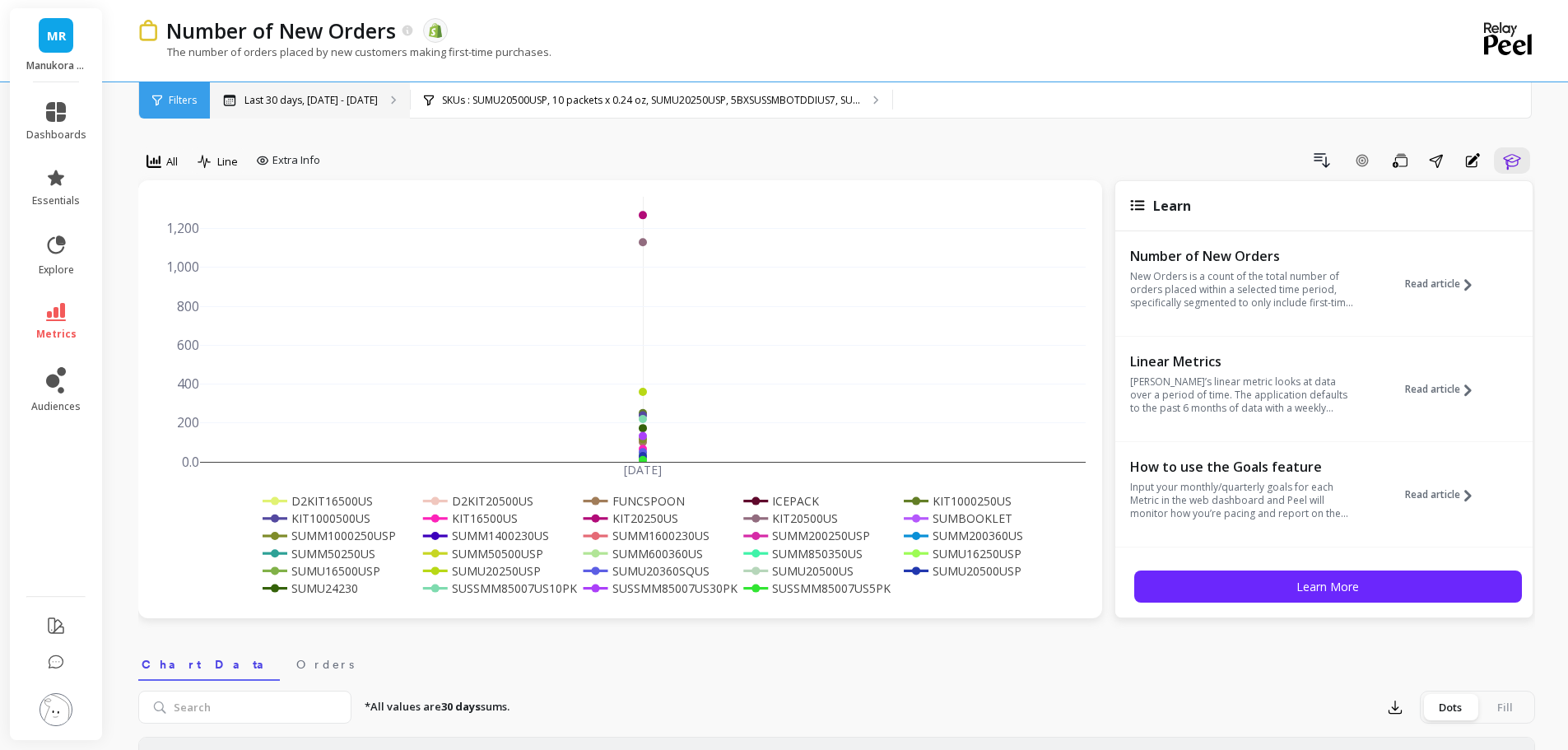
click at [341, 99] on p "Last 30 days, Sep 8 - Oct 7" at bounding box center [310, 100] width 133 height 13
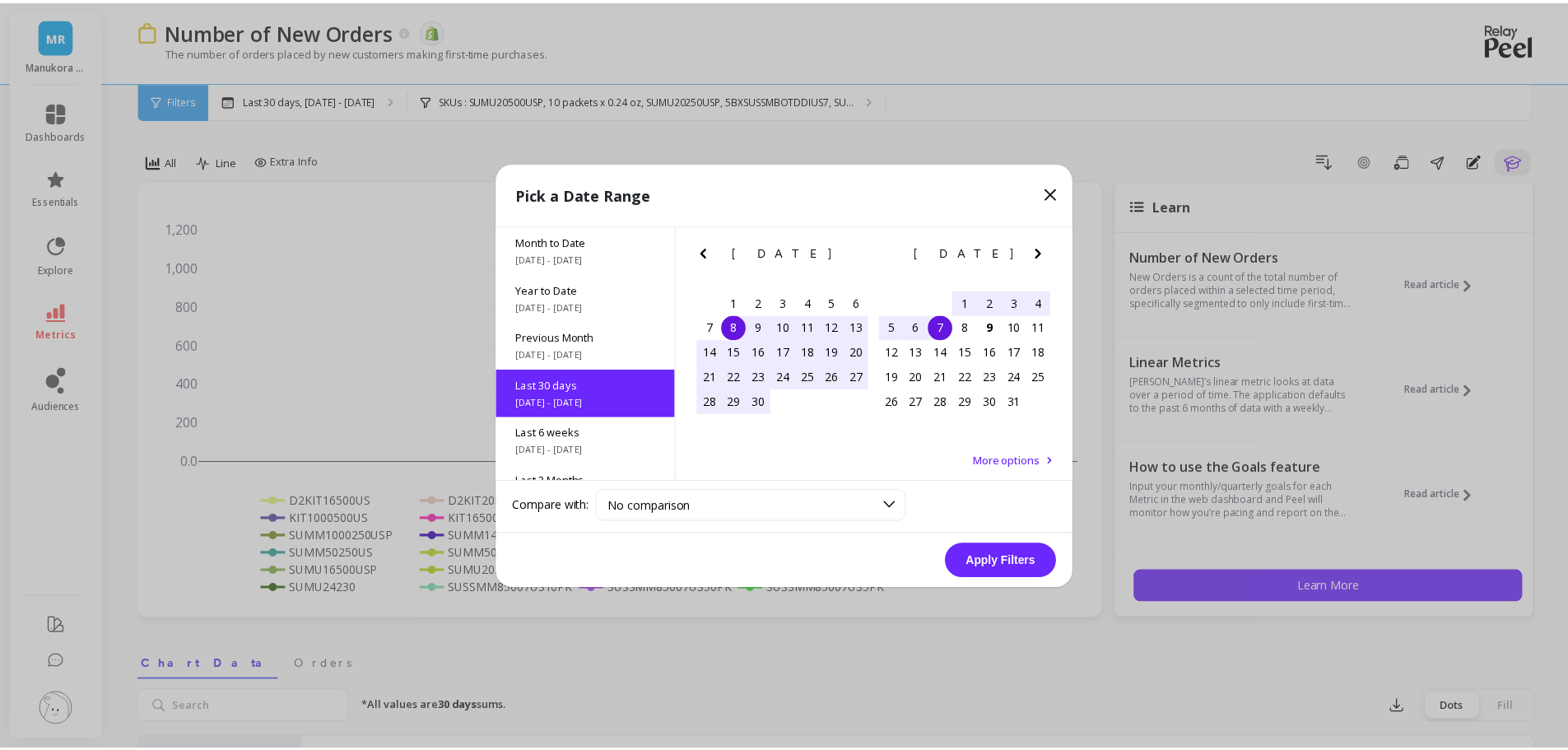
scroll to position [40, 0]
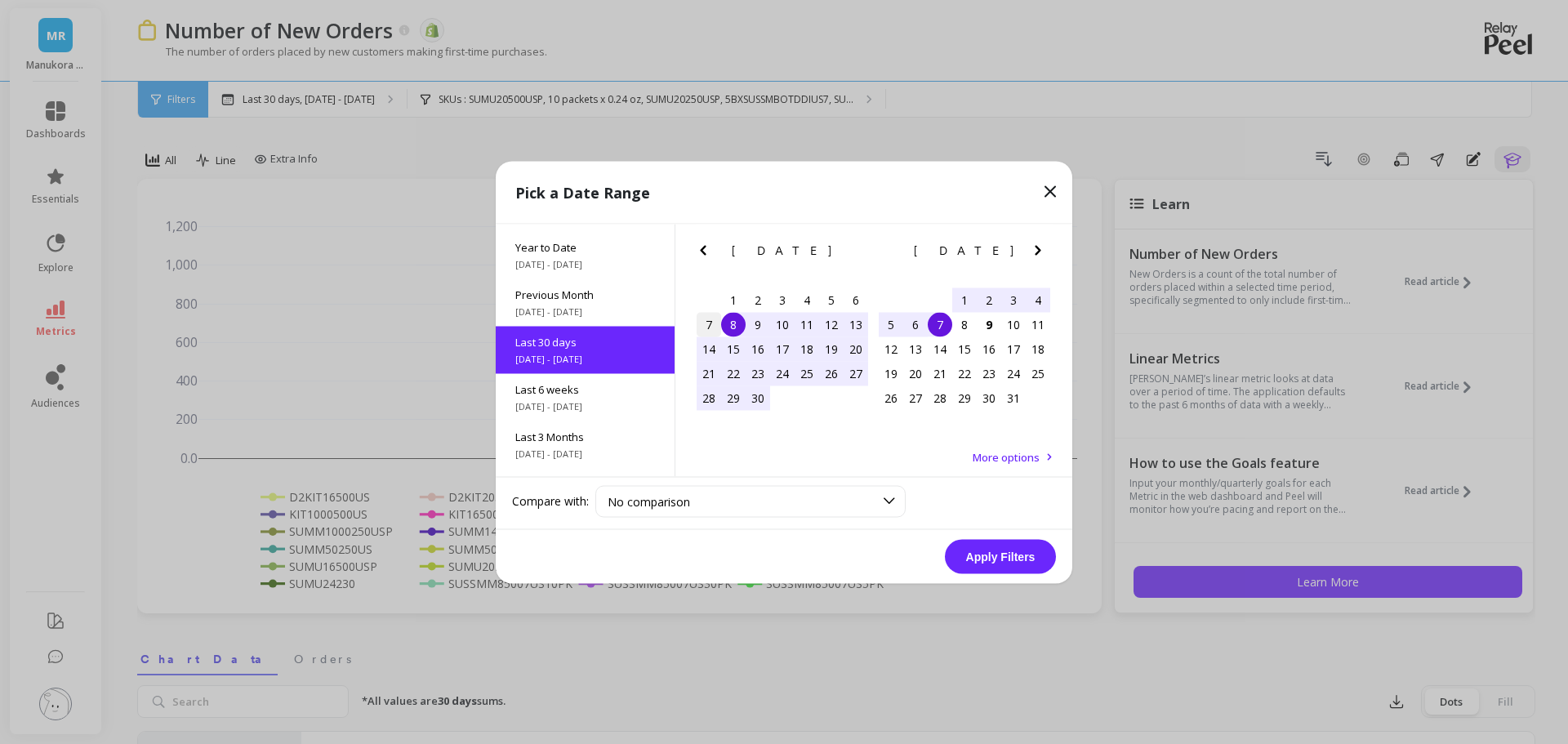
click at [715, 320] on div "7" at bounding box center [709, 324] width 24 height 24
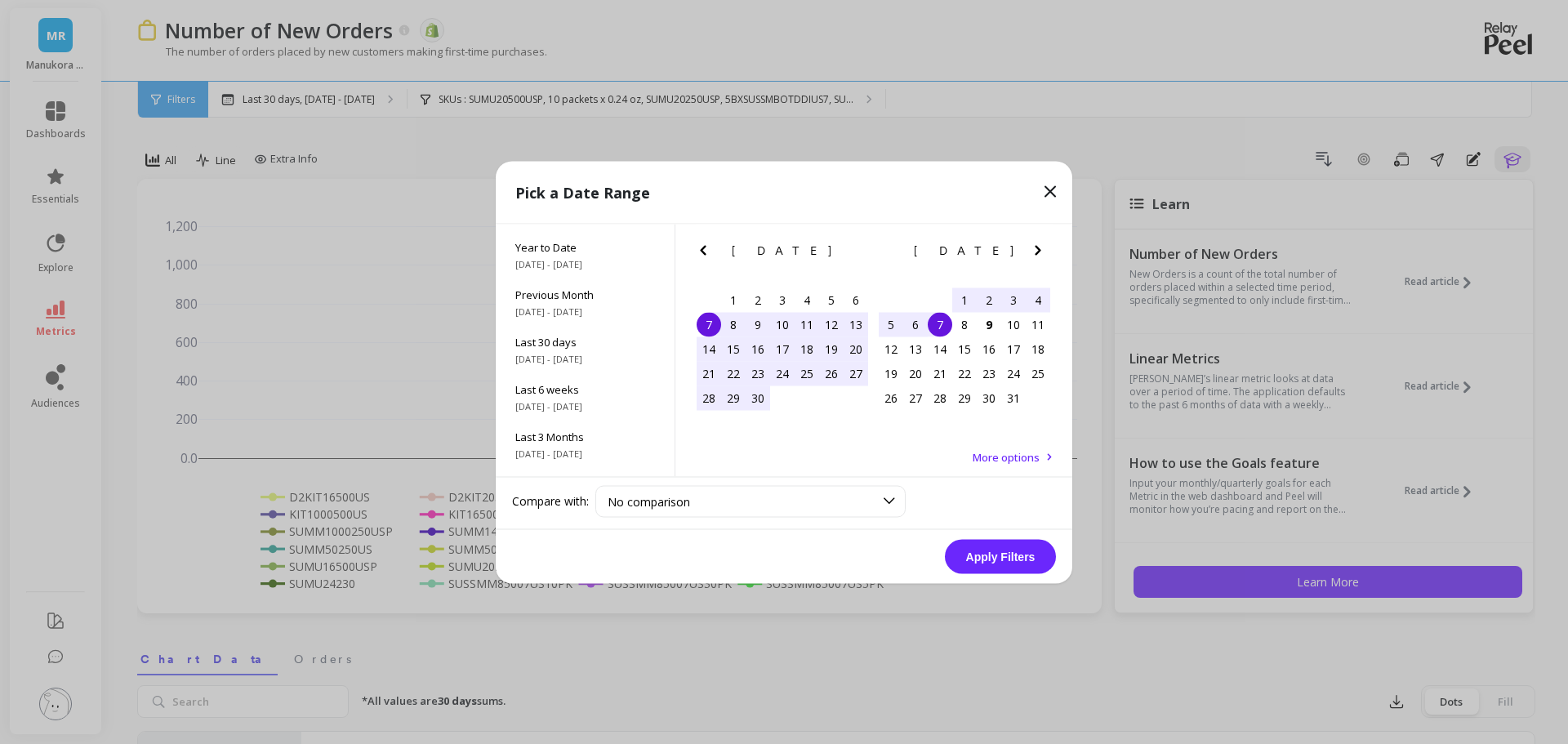
click at [940, 322] on div "7" at bounding box center [940, 324] width 24 height 24
click at [1007, 550] on button "Apply Filters" at bounding box center [1000, 556] width 111 height 34
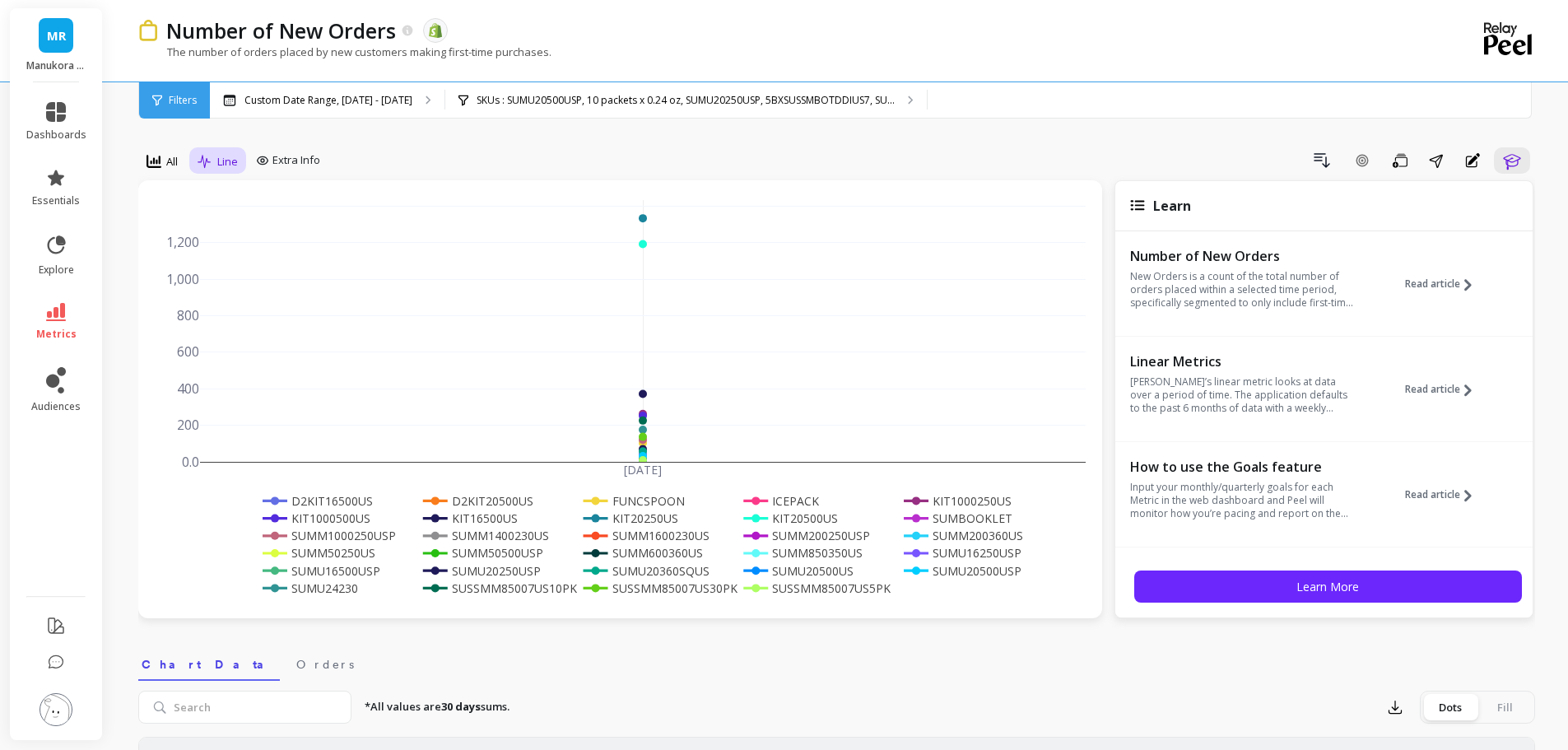
click at [202, 164] on icon at bounding box center [204, 162] width 15 height 14
click at [361, 95] on p "Custom Date Range, Sep 7 - Oct 7" at bounding box center [327, 100] width 168 height 13
click at [150, 152] on div at bounding box center [154, 161] width 15 height 18
click at [218, 160] on span "Line" at bounding box center [228, 162] width 21 height 16
click at [157, 164] on icon at bounding box center [154, 161] width 15 height 15
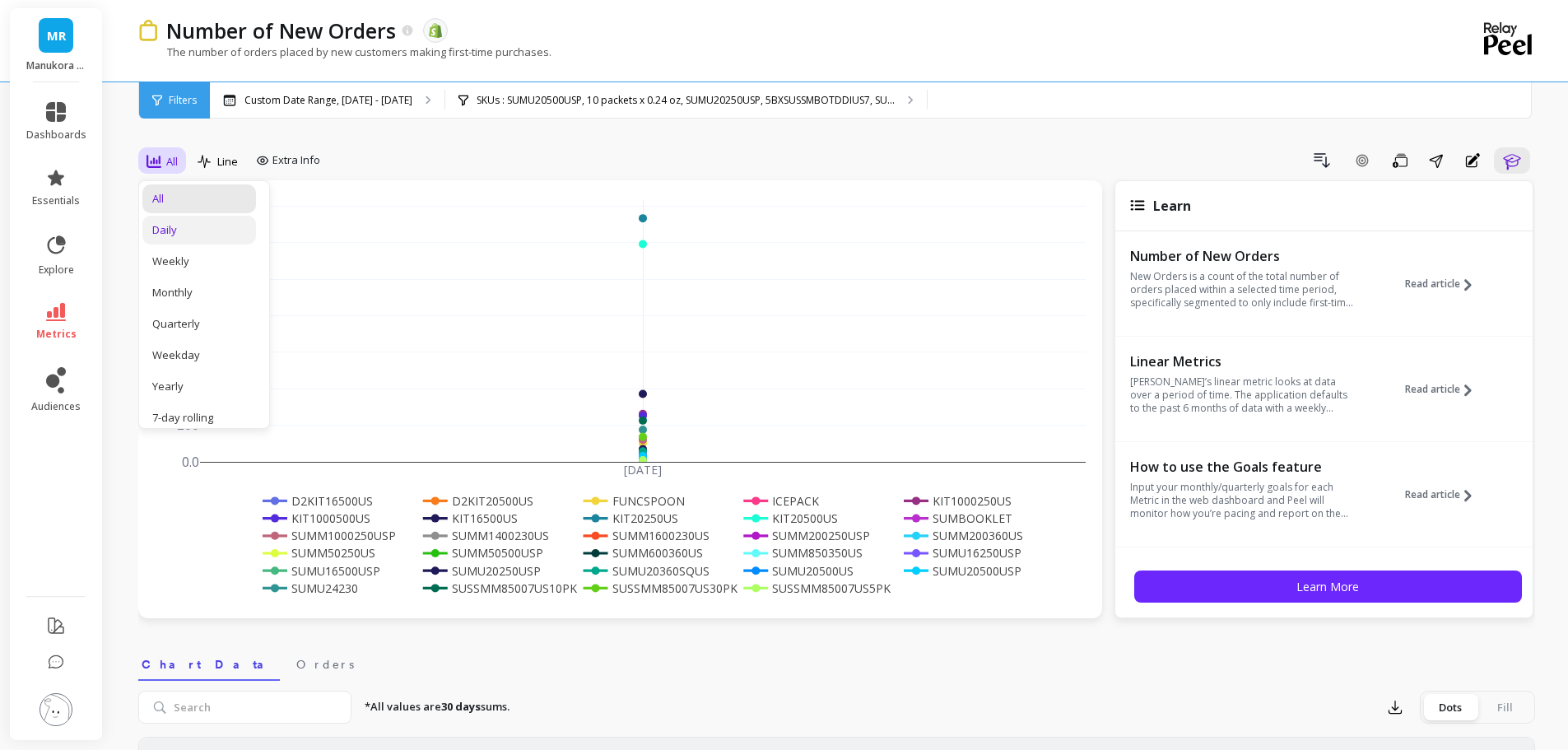
click at [192, 233] on div "Daily" at bounding box center [199, 230] width 94 height 16
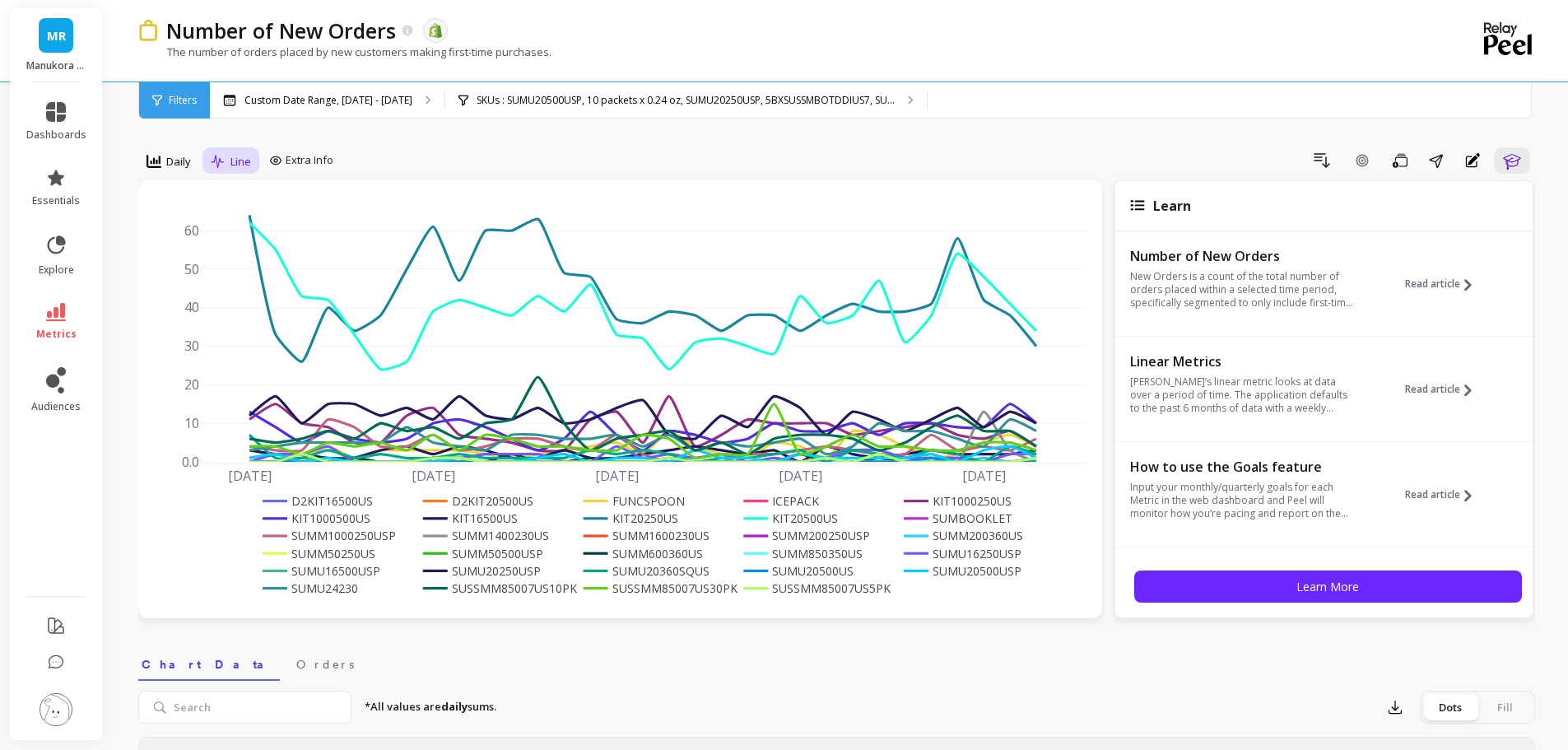
click at [223, 162] on icon at bounding box center [217, 161] width 13 height 13
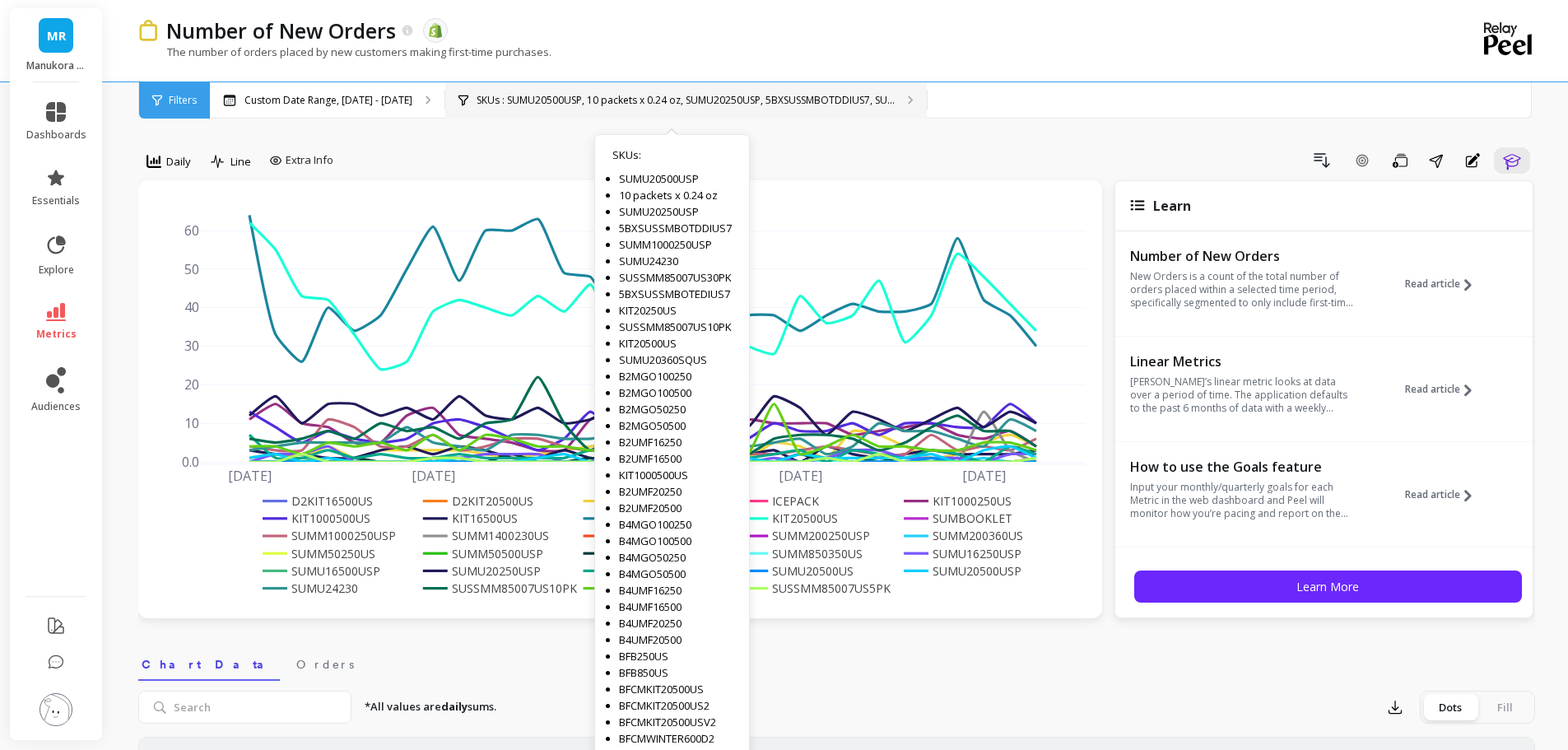
click at [477, 95] on p "SKUs : SUMU20500USP, 10 packets x 0.24 oz, SUMU20250USP, 5BXSUSSMBOTDDIUS7, SU.…" at bounding box center [685, 100] width 418 height 13
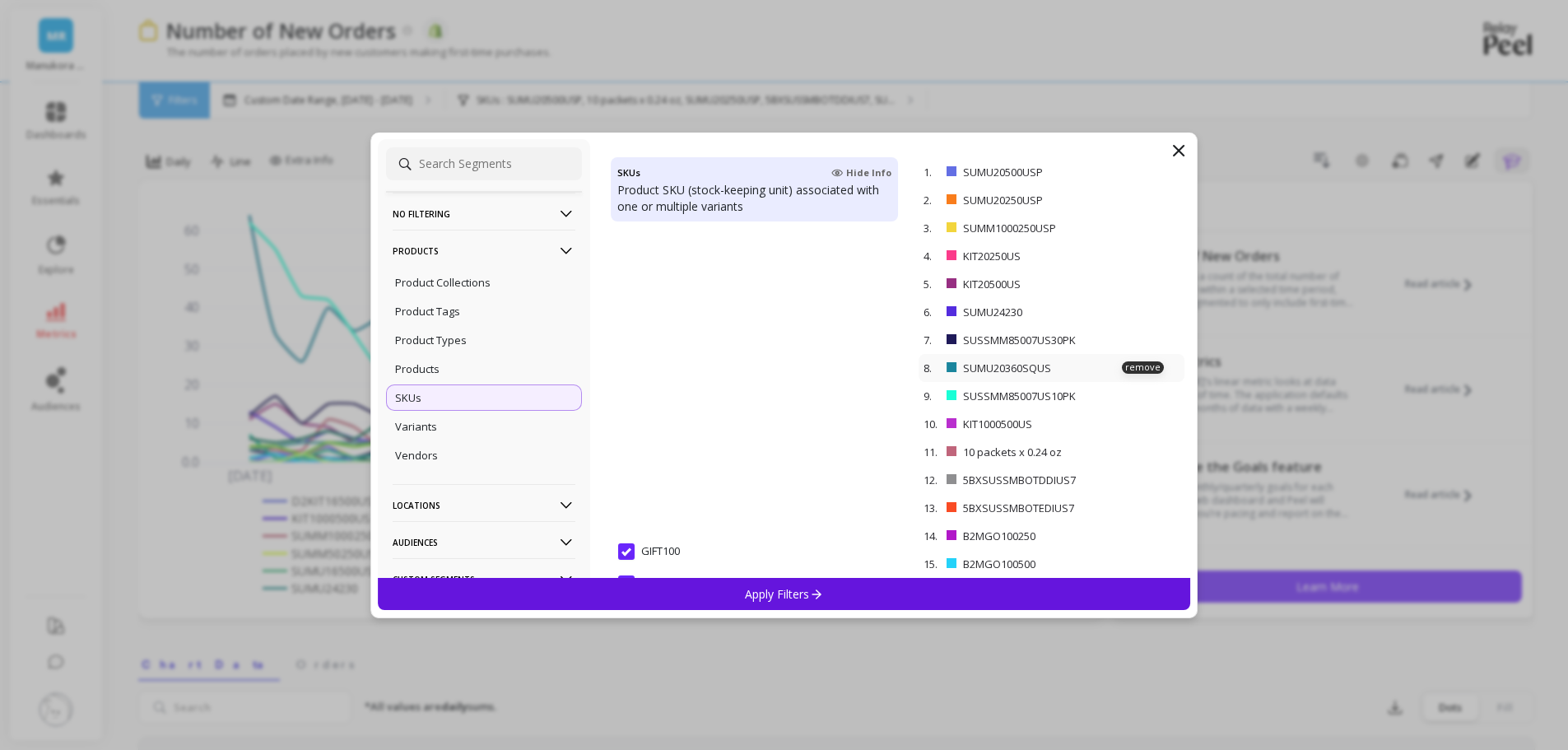
scroll to position [1071, 0]
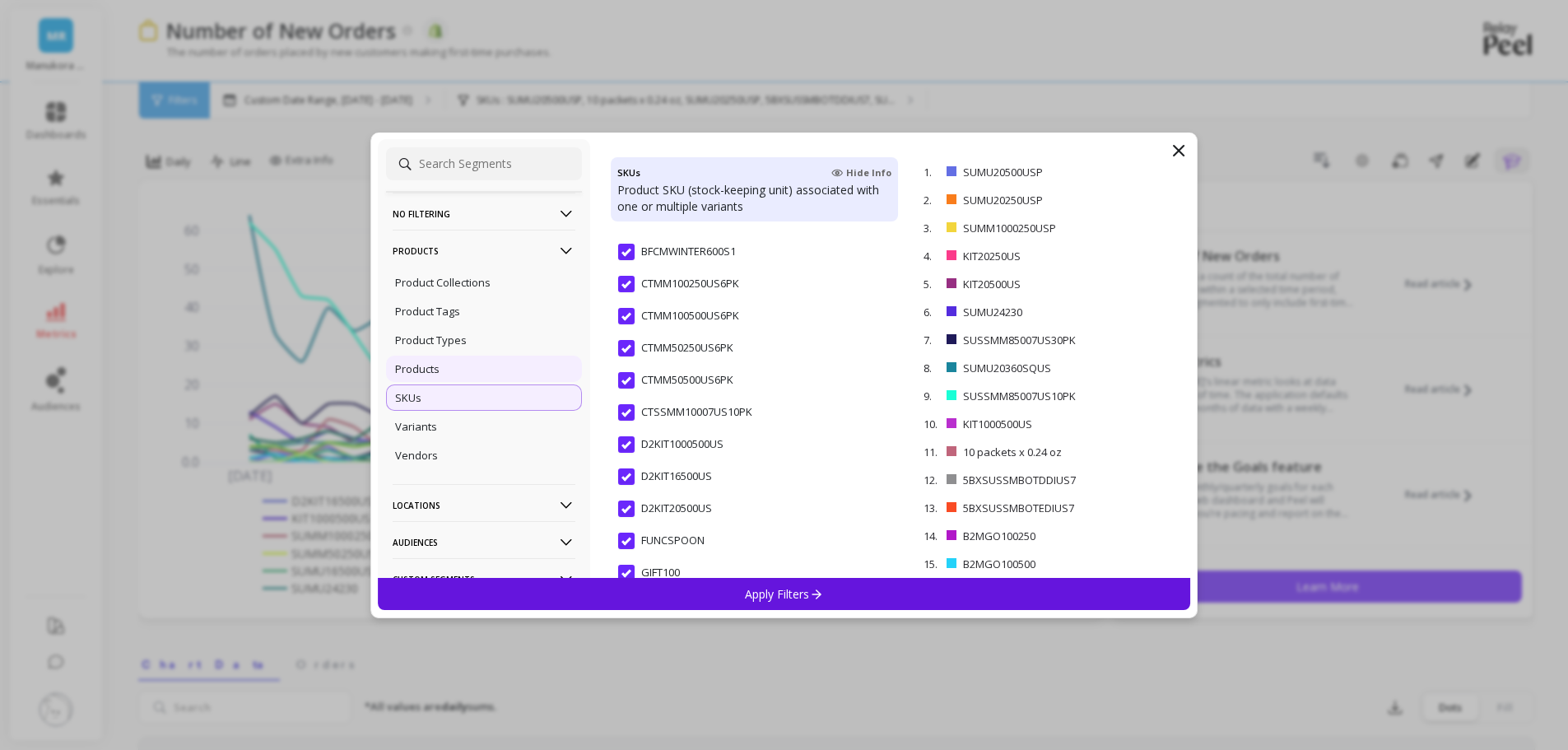
click at [435, 367] on p "Products" at bounding box center [417, 368] width 44 height 15
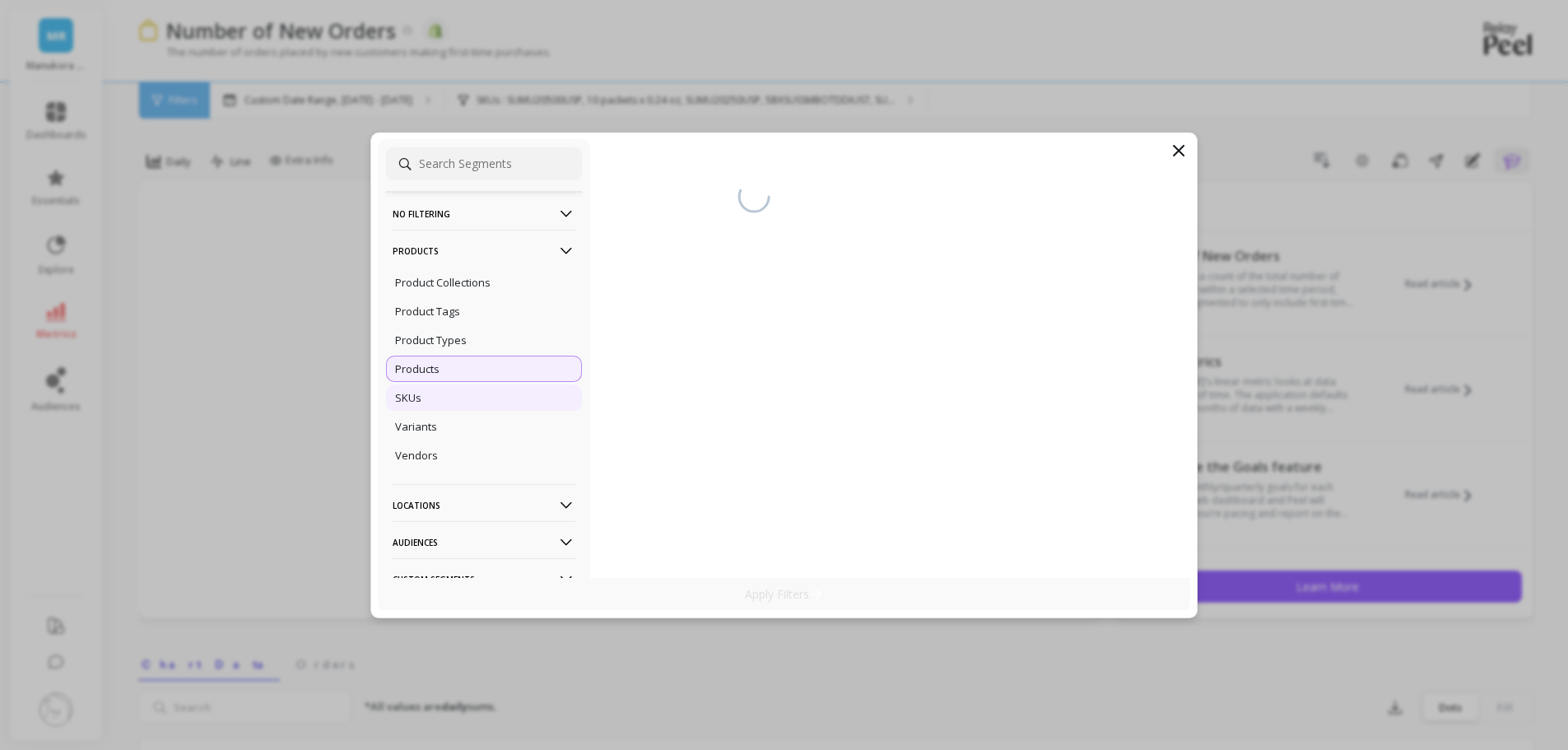
click at [450, 397] on div "SKUs" at bounding box center [483, 397] width 195 height 26
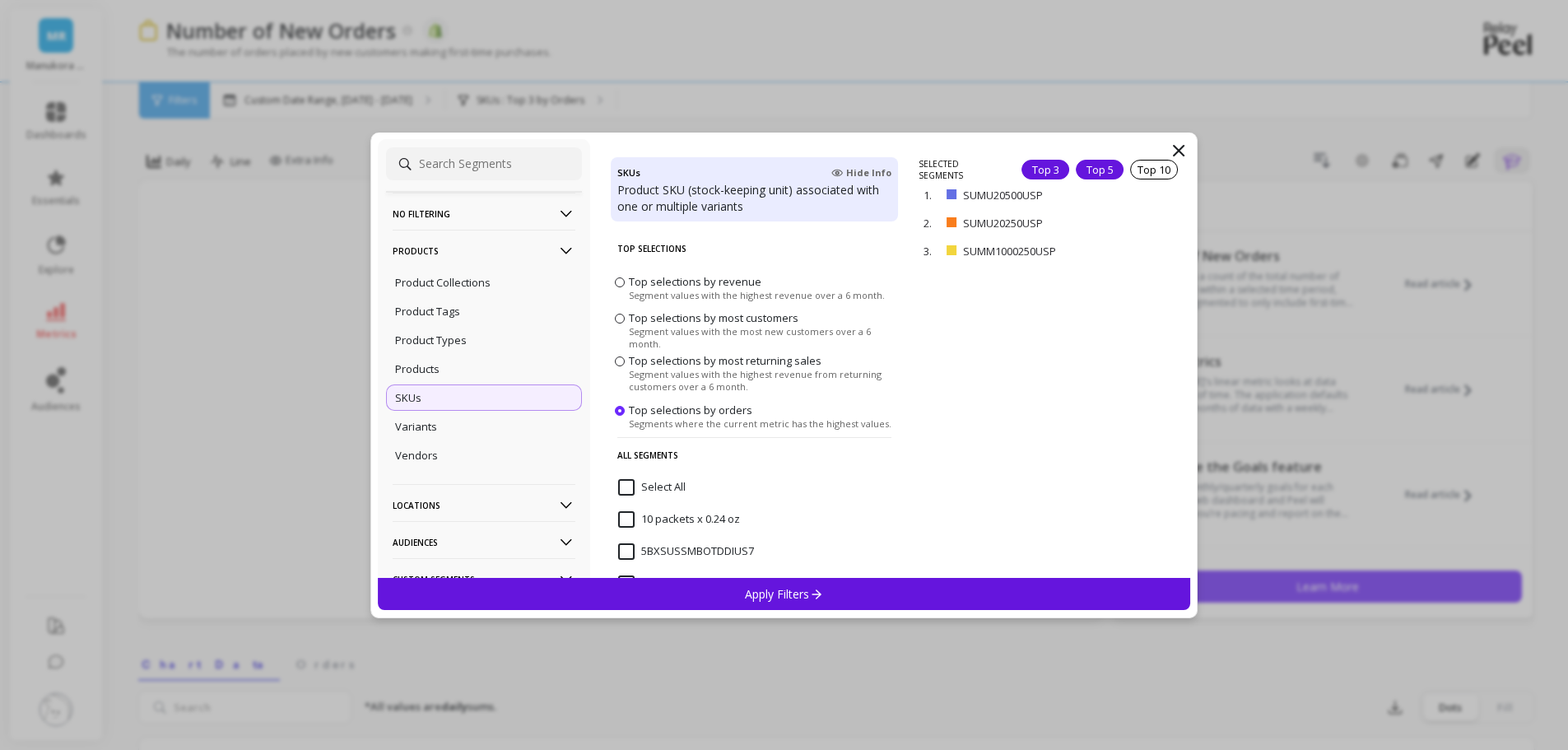
click at [1101, 164] on div "Top 5" at bounding box center [1099, 169] width 48 height 20
click at [949, 583] on div "Apply Filters" at bounding box center [784, 594] width 813 height 32
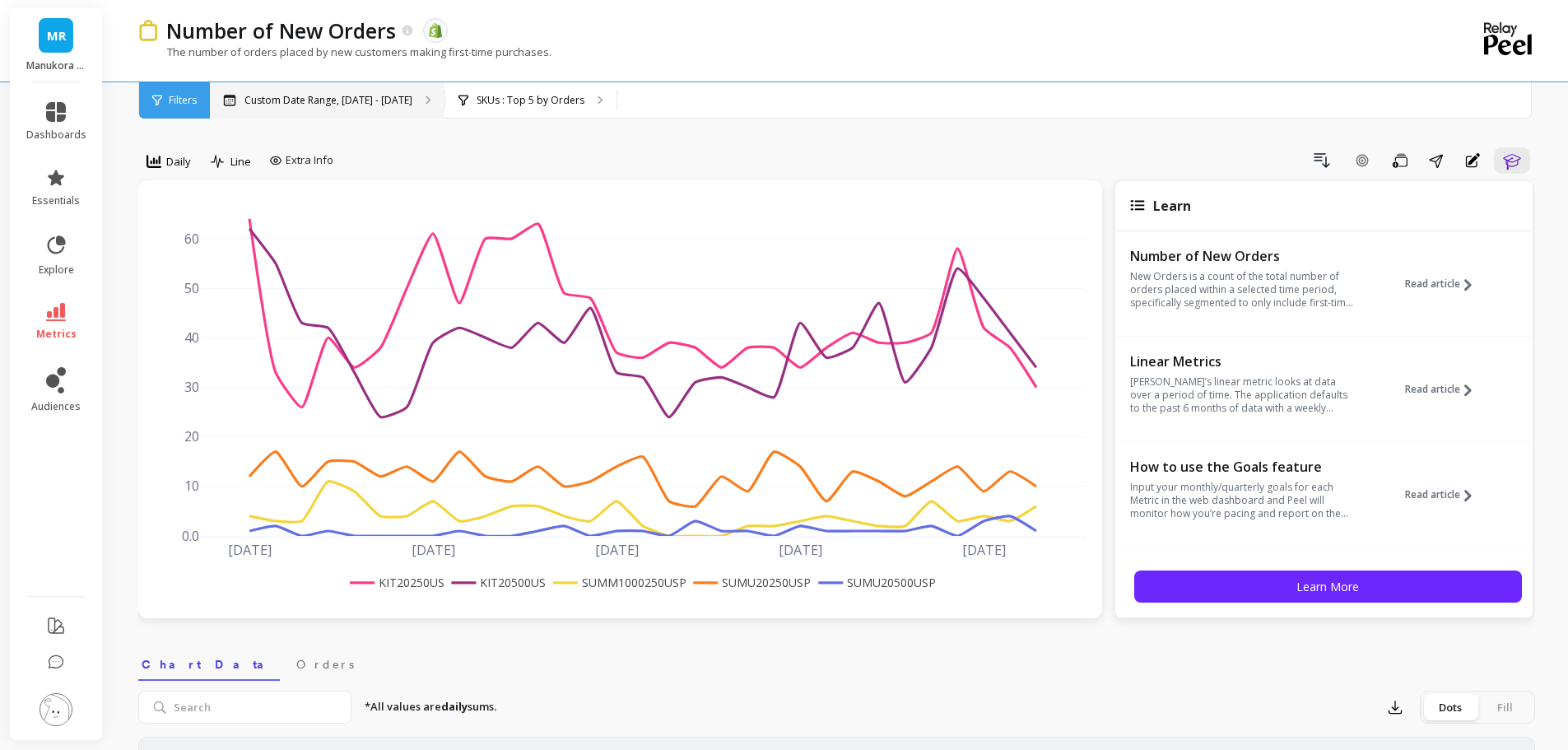
click at [369, 96] on p "Custom Date Range, Sep 7 - Oct 7" at bounding box center [327, 100] width 168 height 13
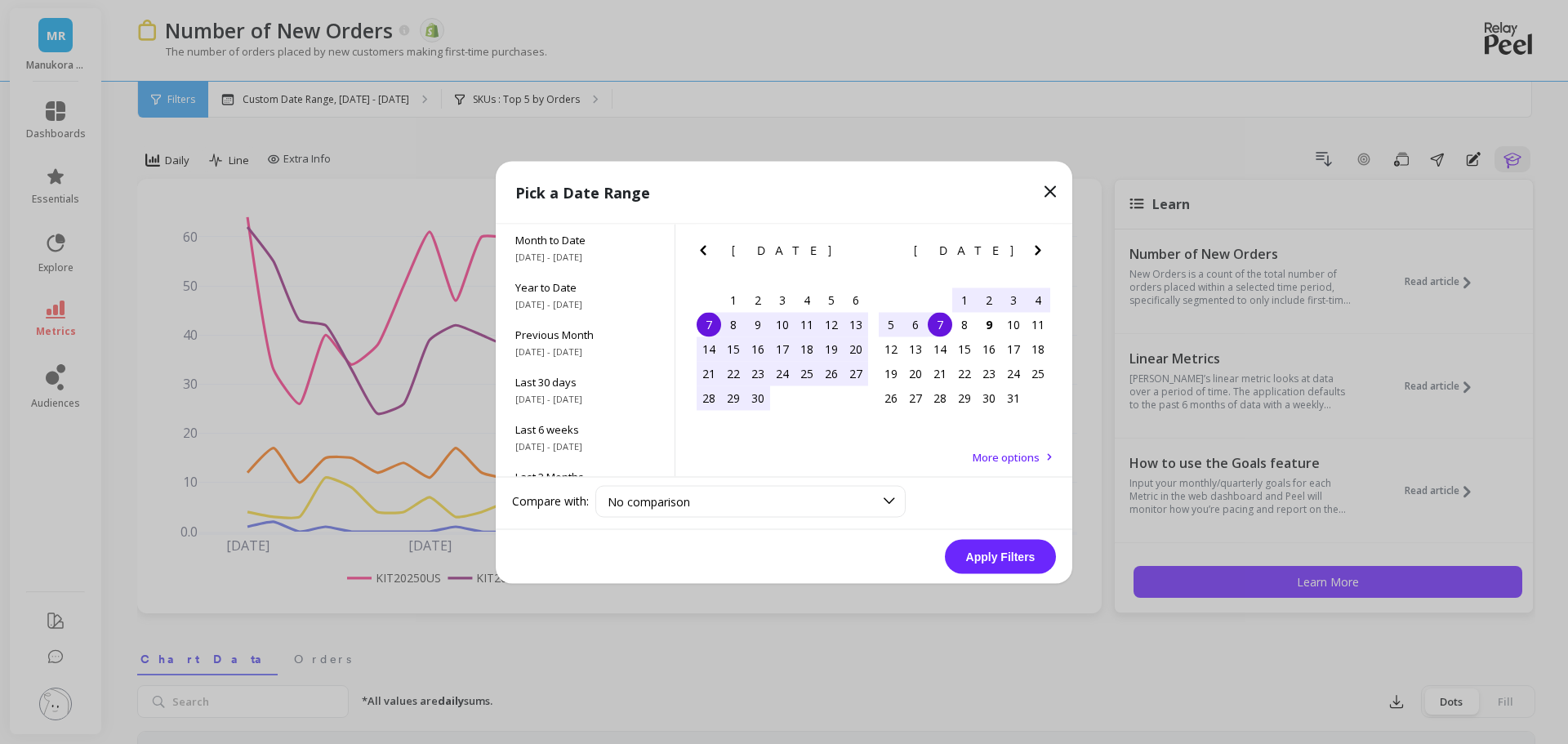
click at [915, 325] on div "6" at bounding box center [915, 324] width 24 height 24
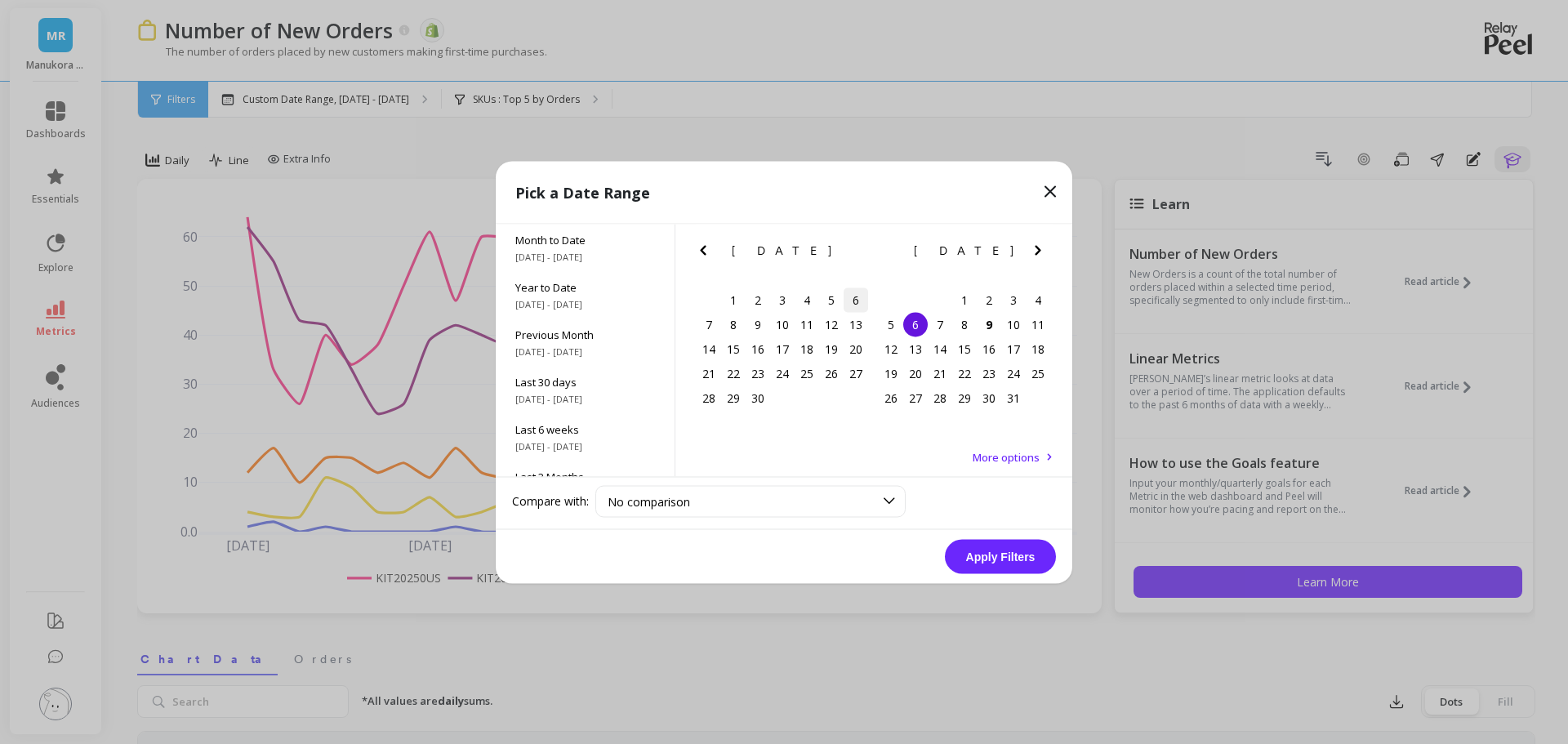
click at [846, 297] on div "6" at bounding box center [856, 299] width 24 height 24
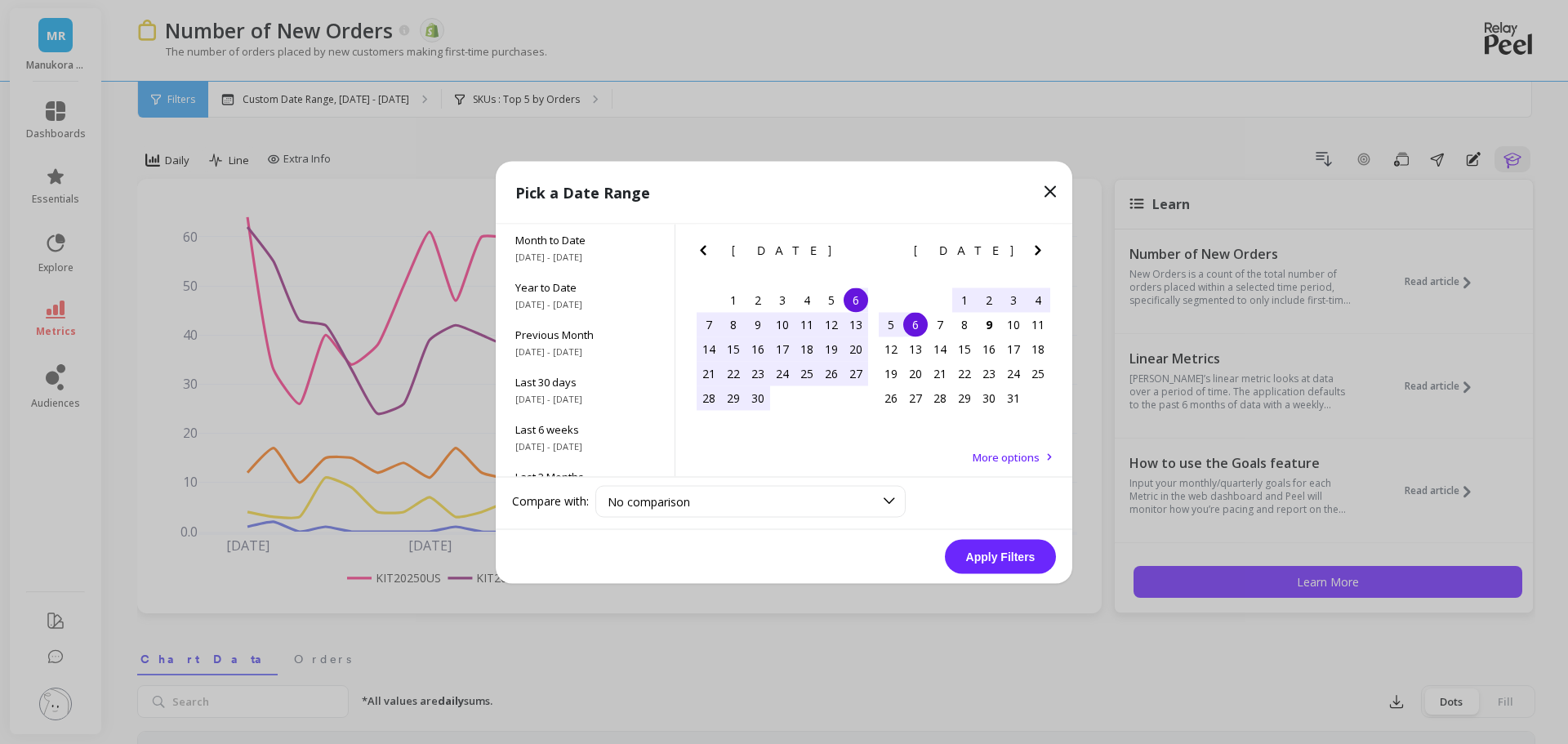
click at [915, 326] on div "6" at bounding box center [915, 324] width 24 height 24
click at [944, 323] on div "7" at bounding box center [940, 324] width 24 height 24
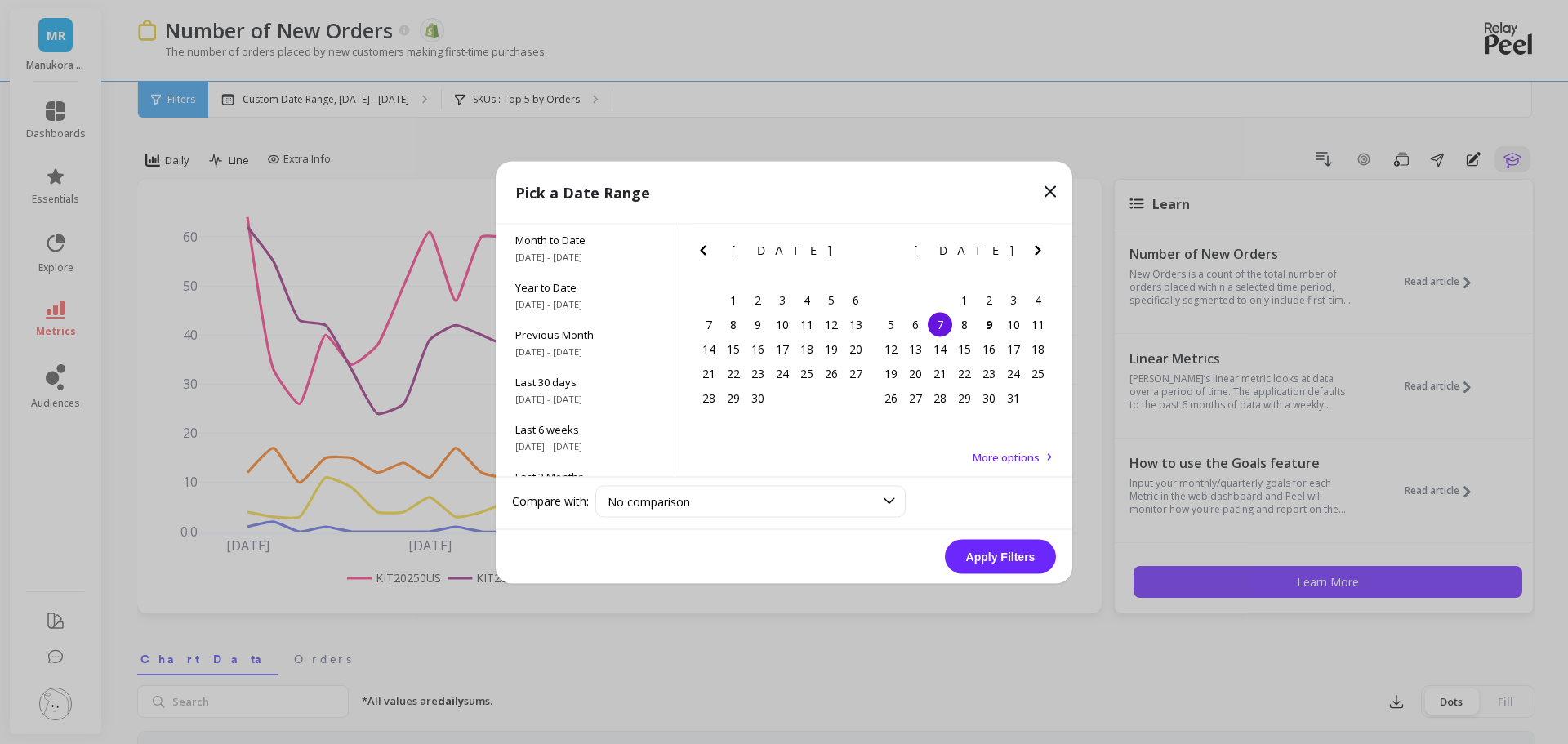
click at [1048, 194] on icon at bounding box center [1050, 191] width 9 height 9
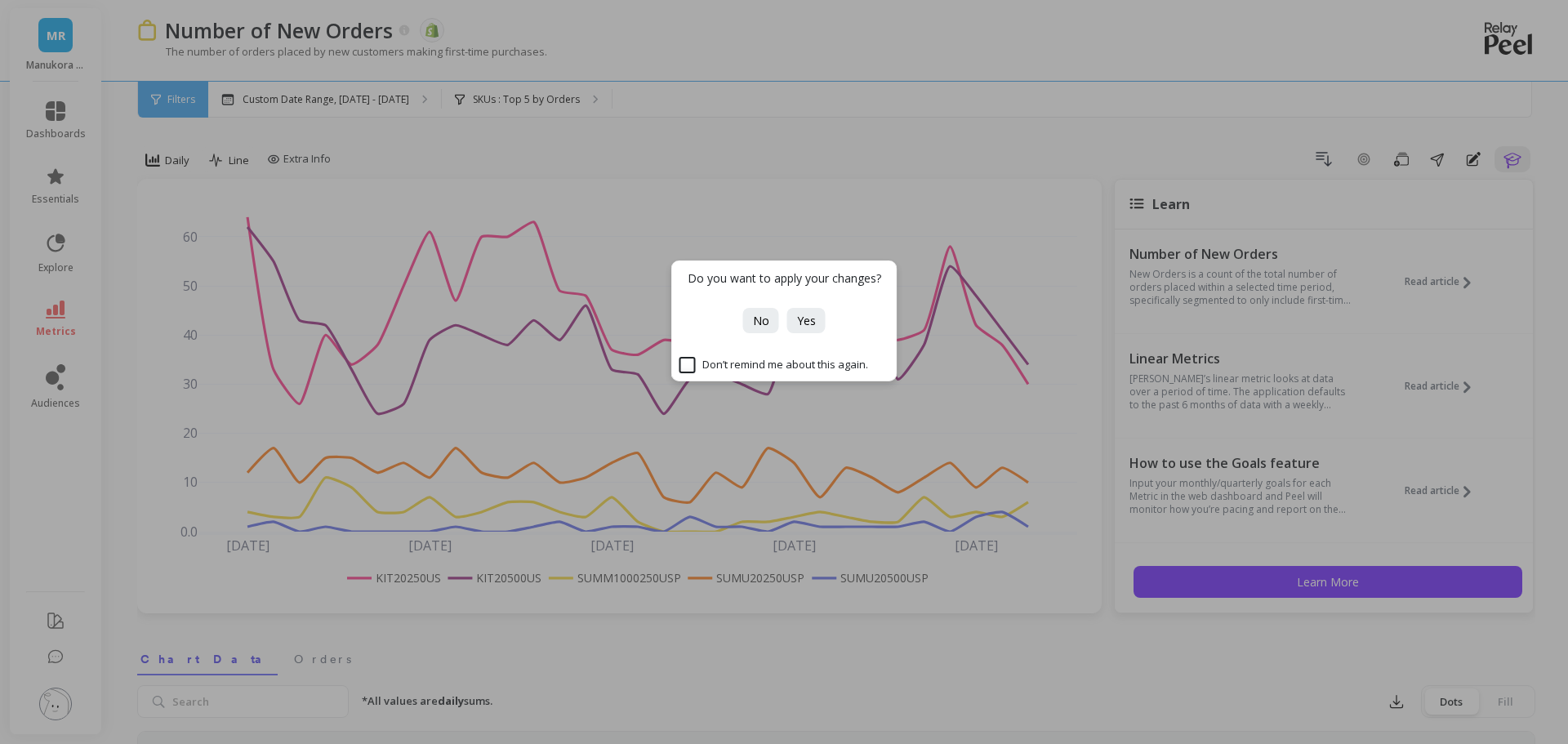
click at [403, 150] on div "Do you want to apply your changes? No Yes Don’t remind me about this again." at bounding box center [784, 372] width 1568 height 744
click at [754, 324] on span "No" at bounding box center [761, 321] width 16 height 16
